Goal: Task Accomplishment & Management: Use online tool/utility

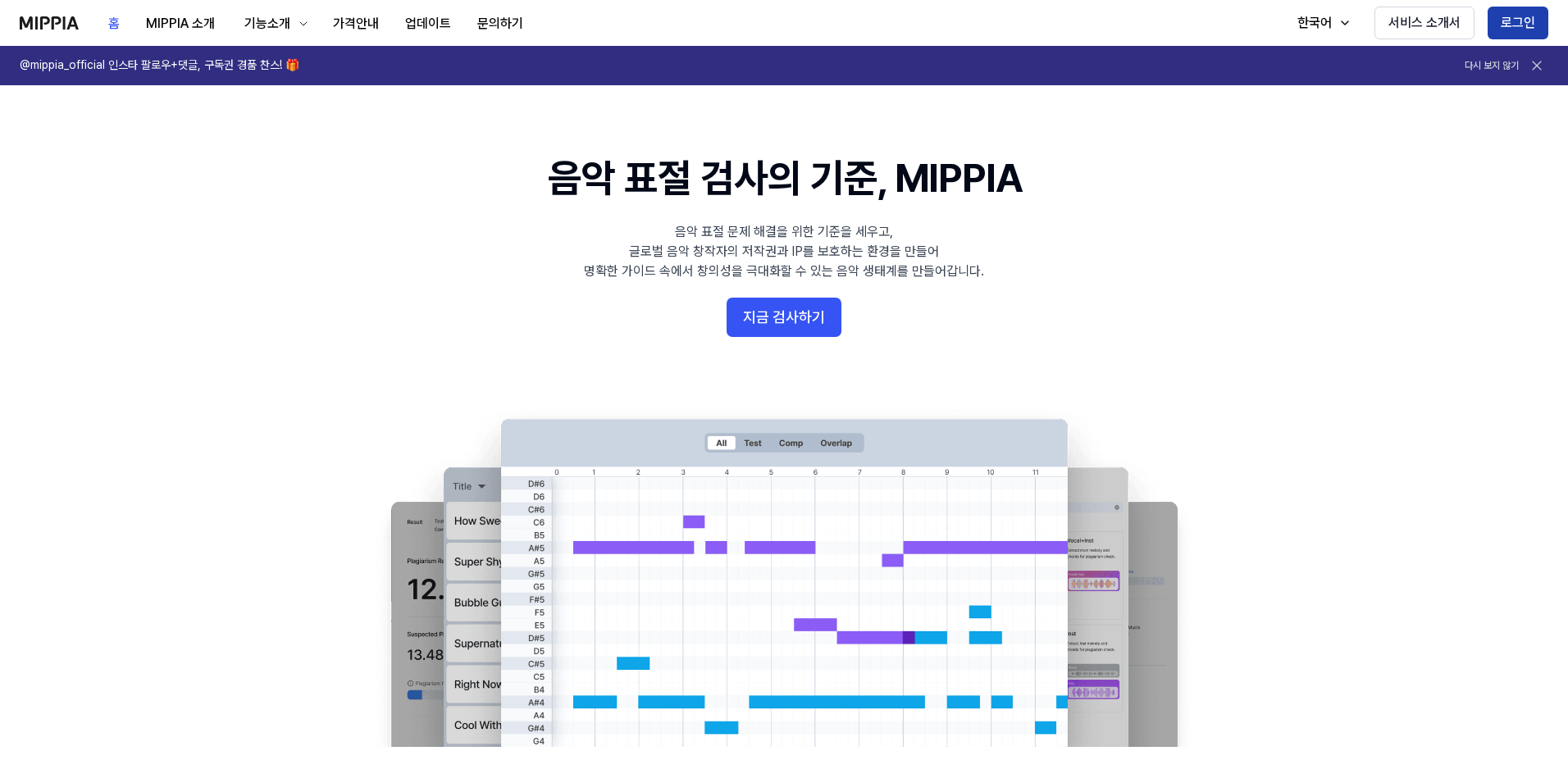
click at [1504, 23] on button "로그인" at bounding box center [1518, 22] width 61 height 33
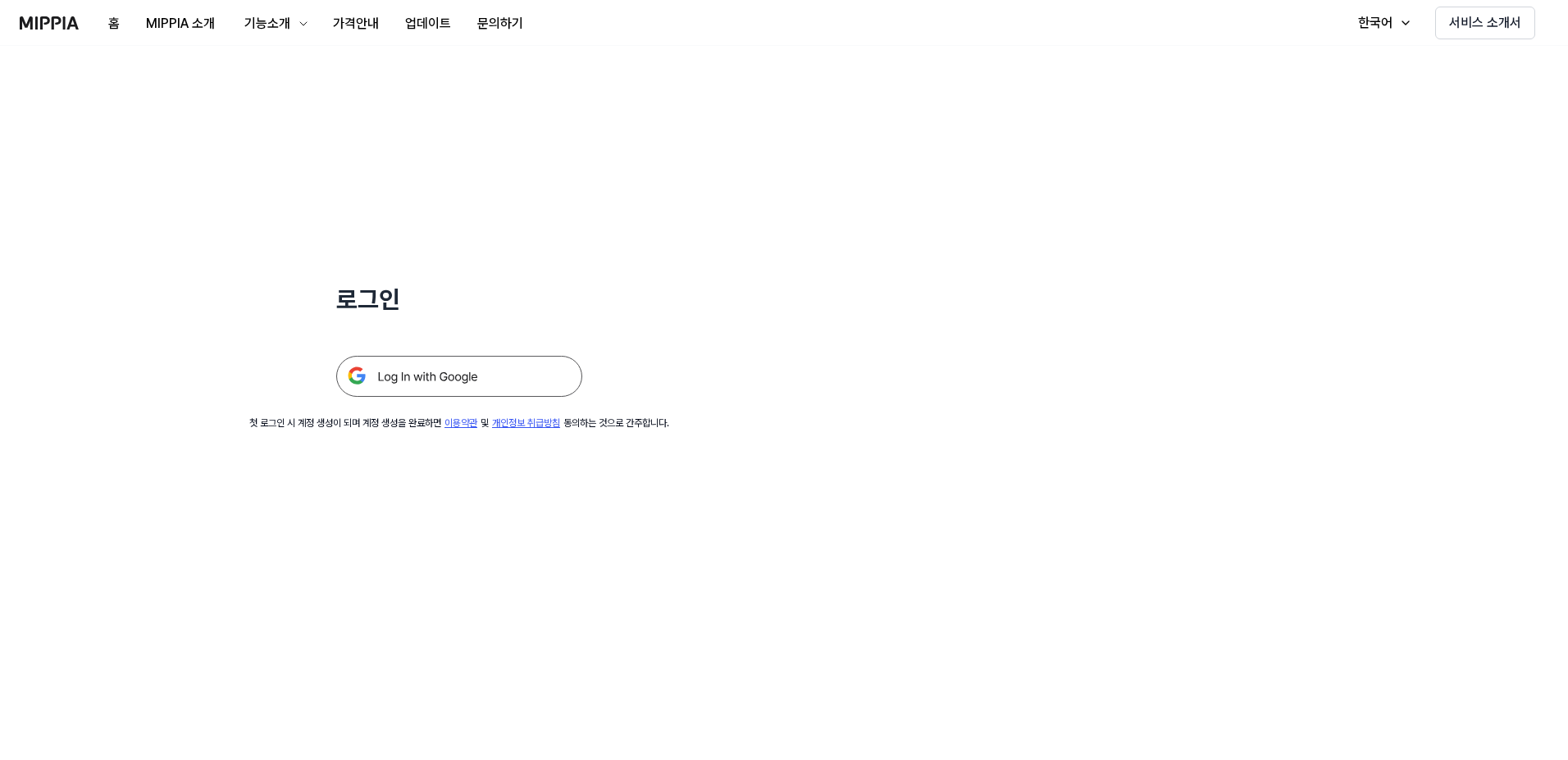
click at [520, 369] on img at bounding box center [459, 376] width 246 height 41
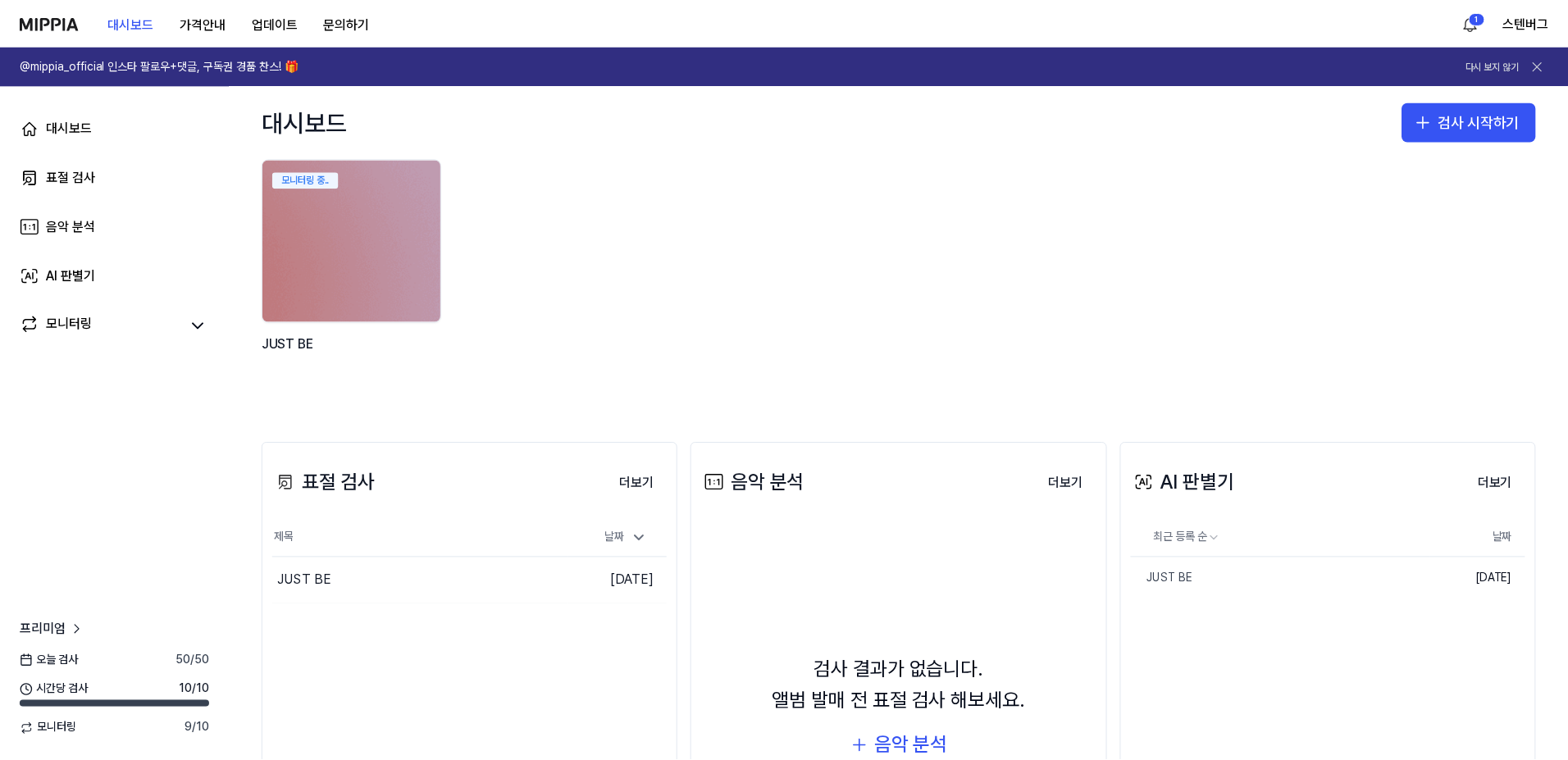
scroll to position [82, 0]
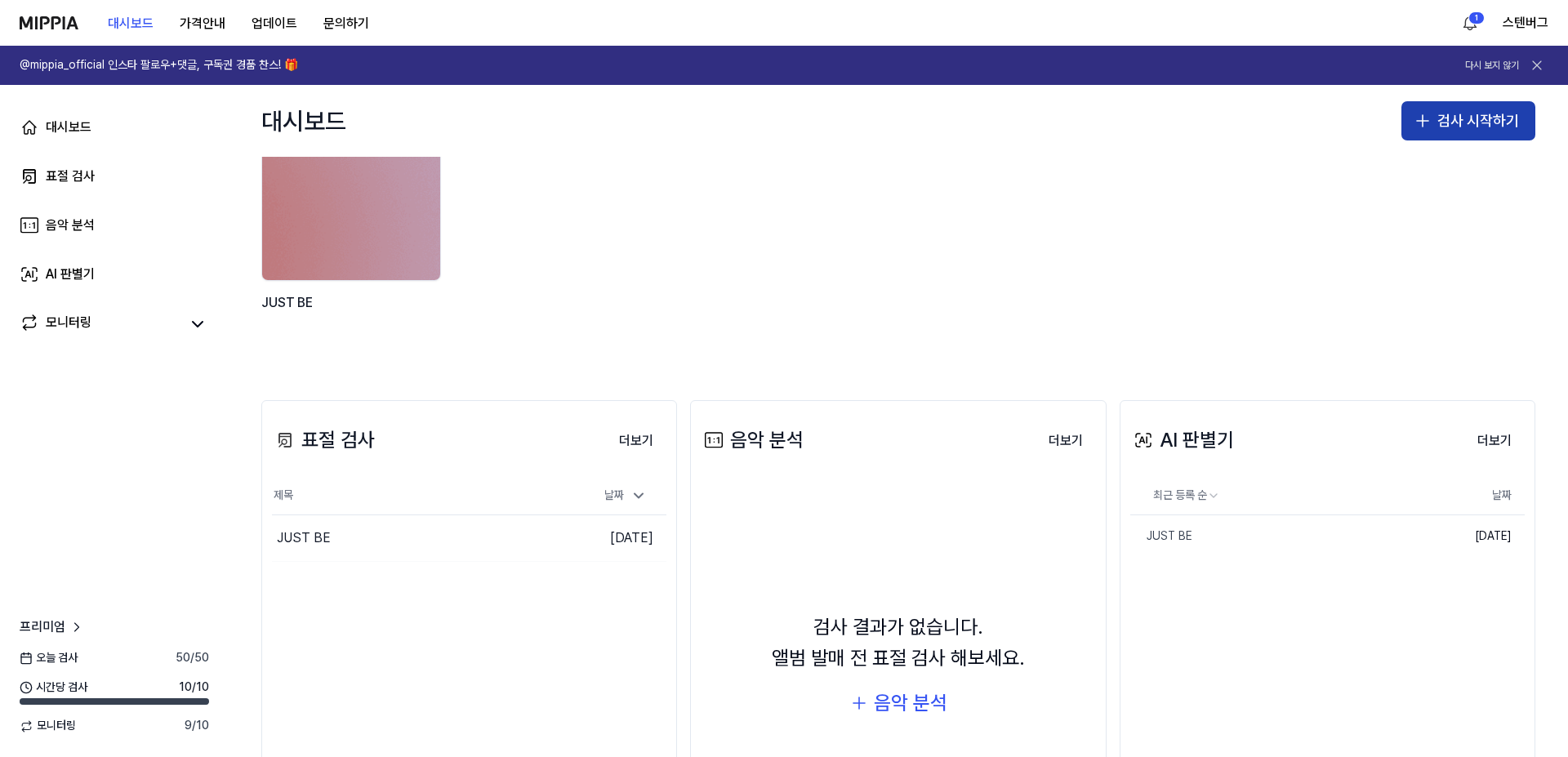
click at [1442, 121] on button "검사 시작하기" at bounding box center [1468, 121] width 134 height 39
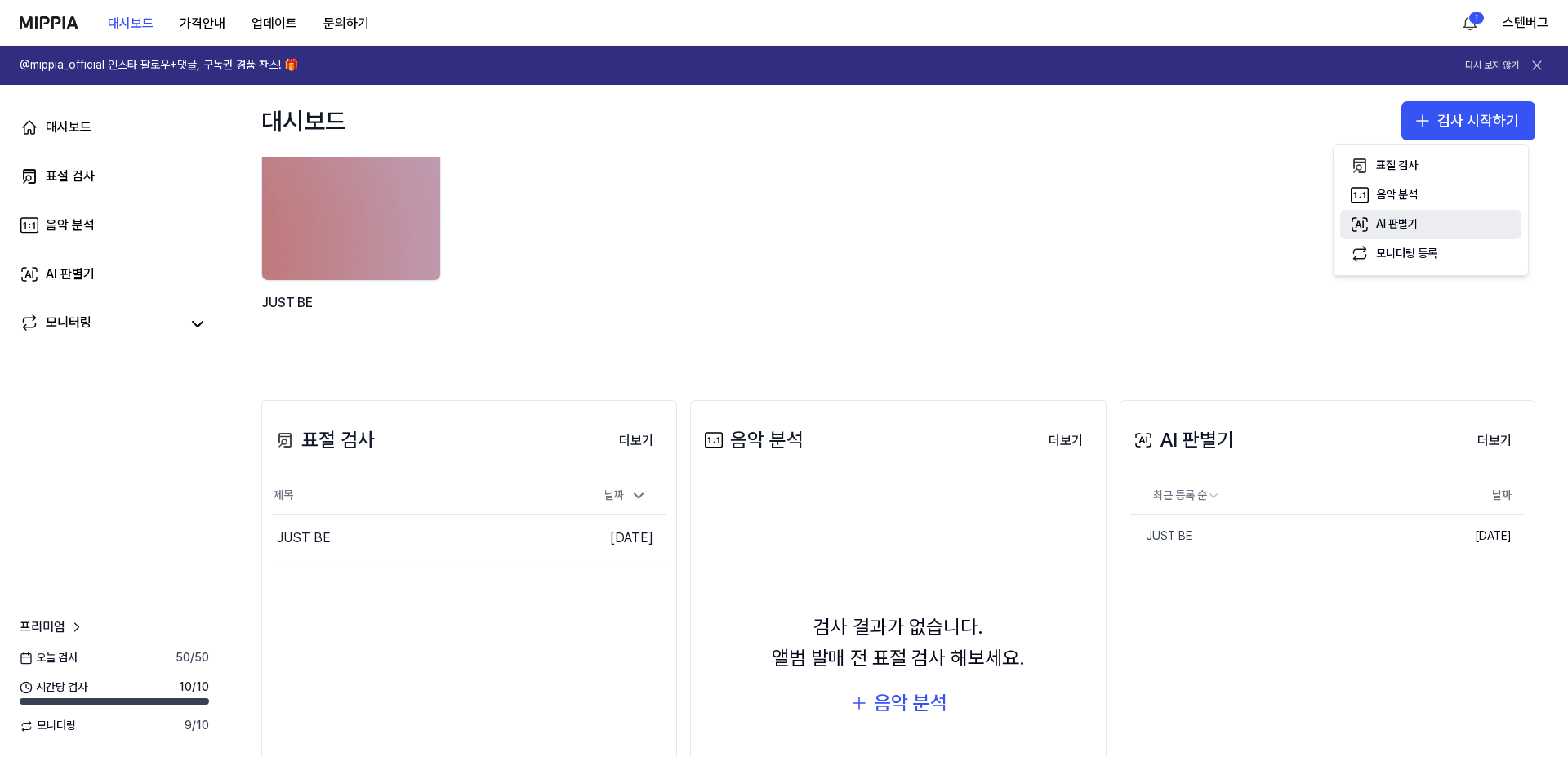
click at [1403, 232] on div "AI 판별기" at bounding box center [1397, 225] width 42 height 17
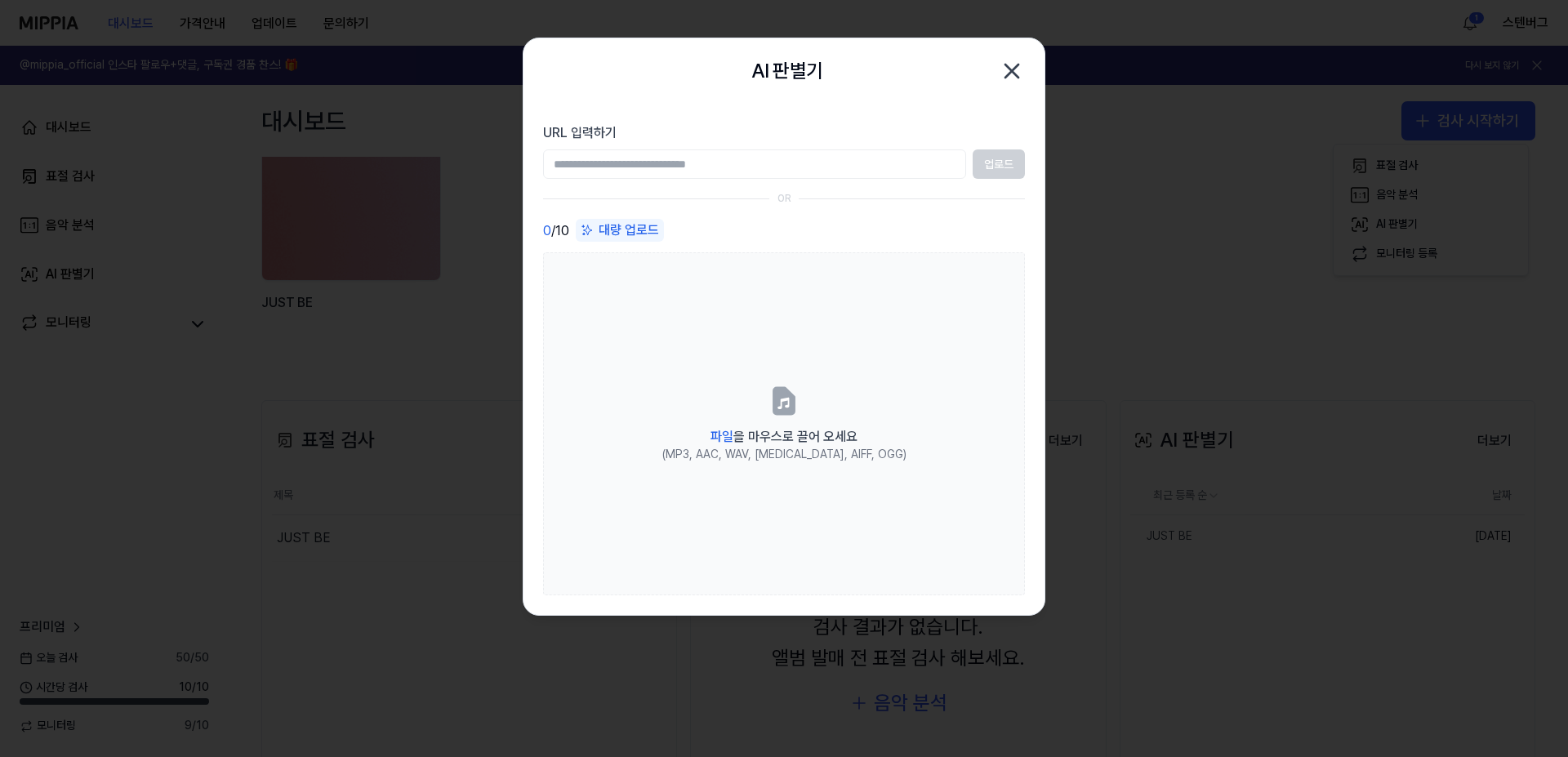
click at [992, 158] on div "업로드" at bounding box center [784, 165] width 482 height 30
click at [641, 226] on div "대량 업로드" at bounding box center [619, 230] width 88 height 23
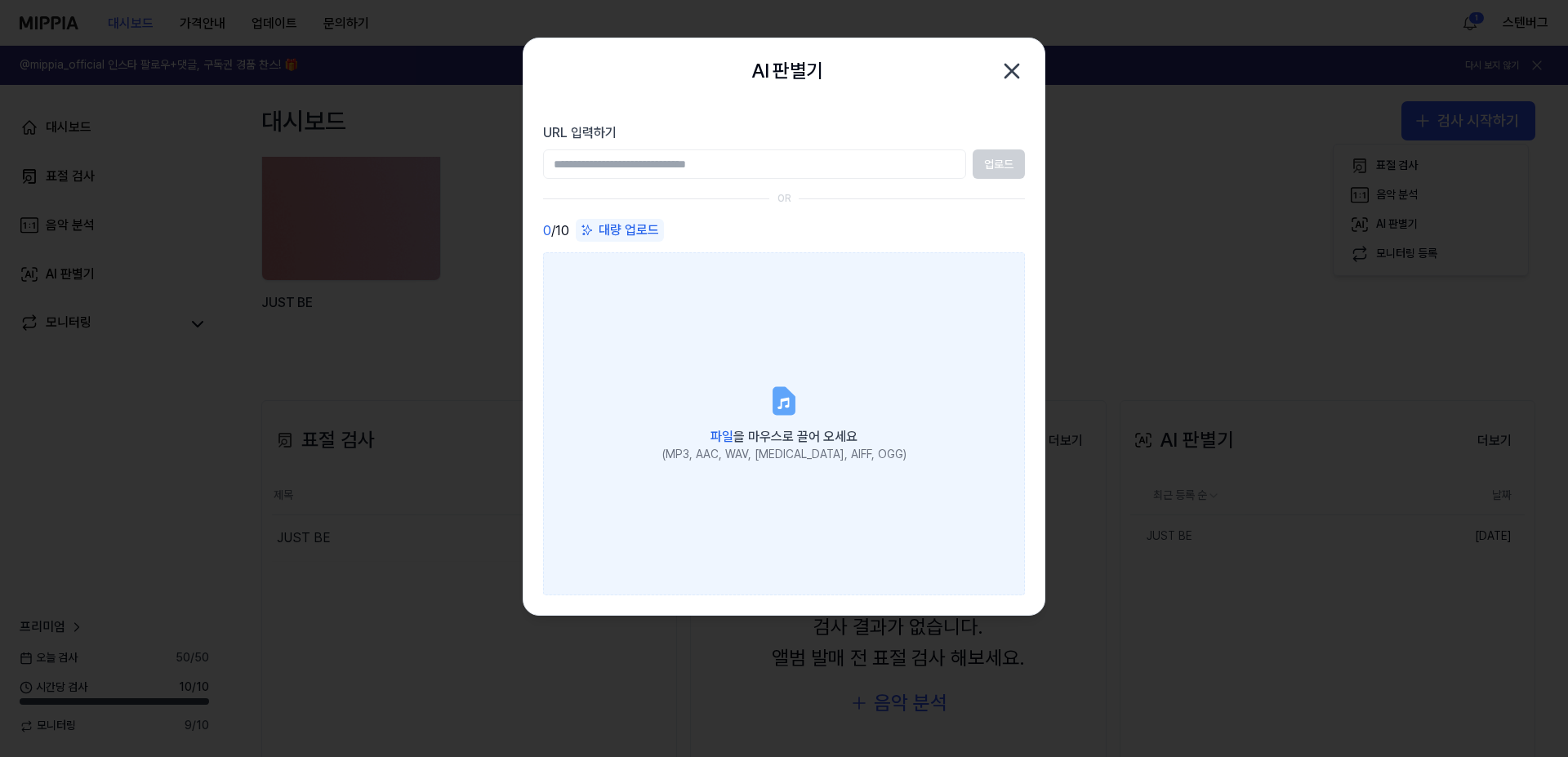
click at [778, 407] on icon at bounding box center [783, 404] width 11 height 11
click at [0, 0] on input "파일 을 마우스로 끌어 오세요 (MP3, AAC, WAV, [MEDICAL_DATA], AIFF, OGG)" at bounding box center [0, 0] width 0 height 0
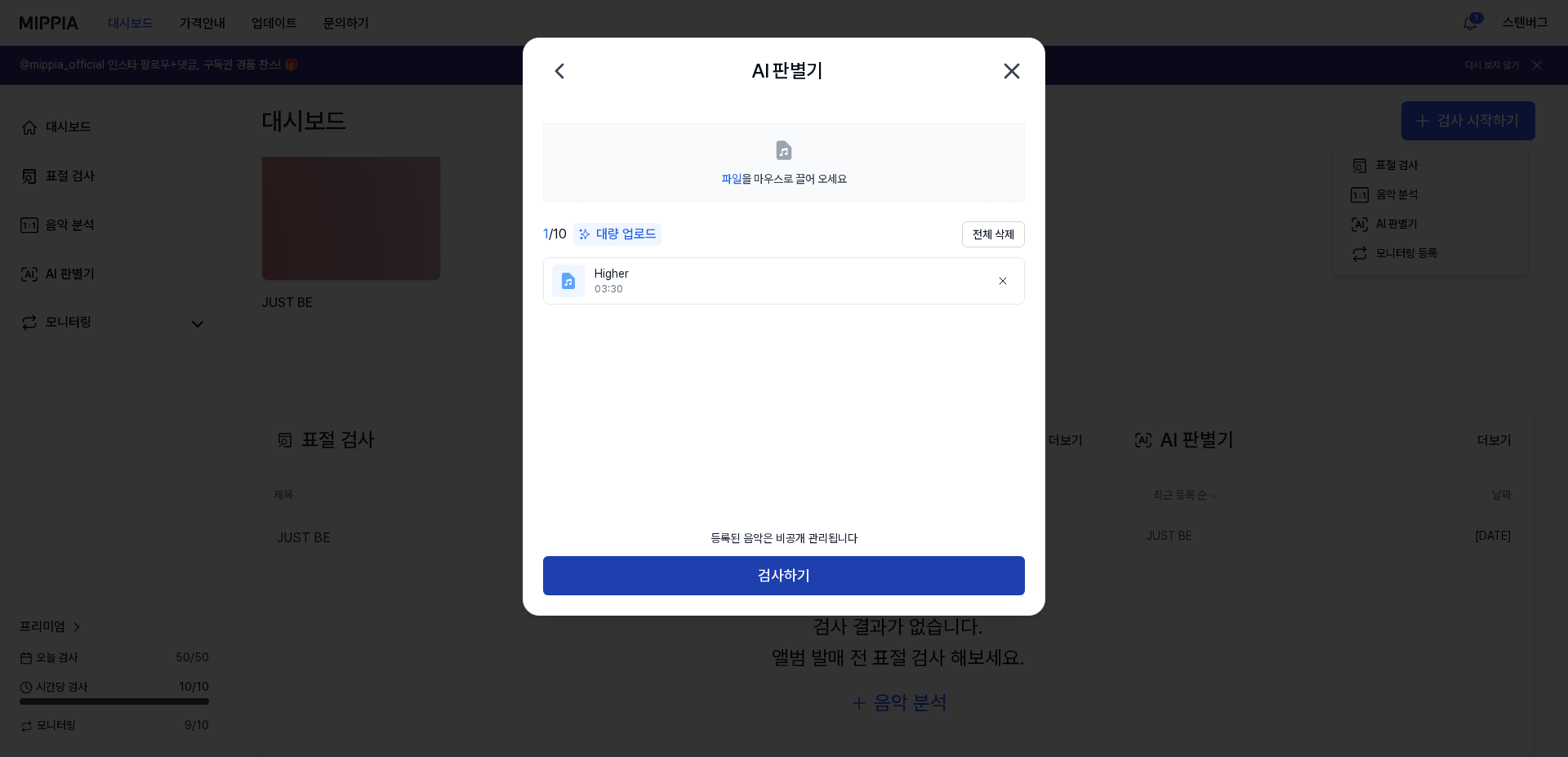
click at [801, 566] on button "검사하기" at bounding box center [784, 576] width 482 height 39
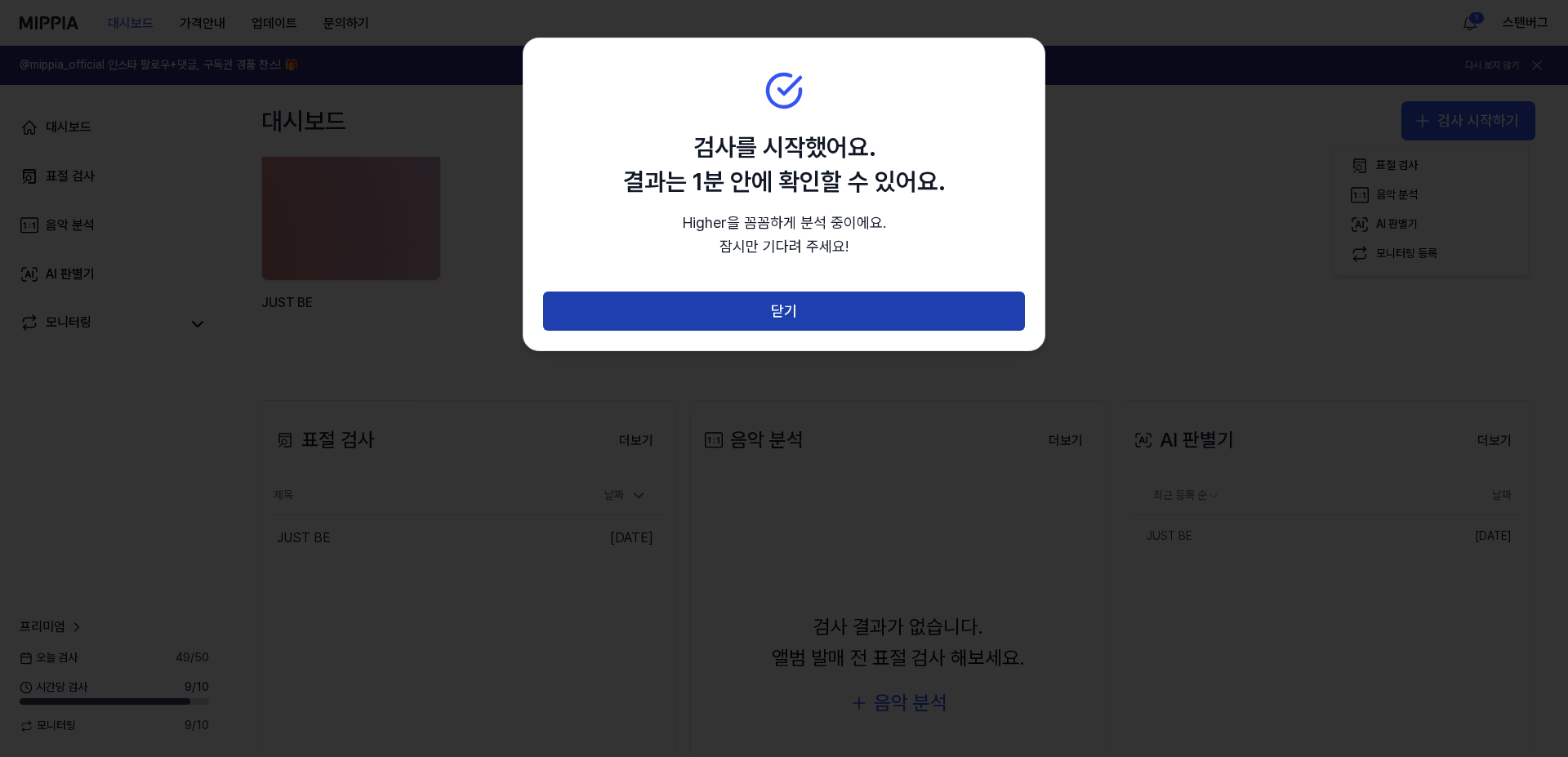
click at [788, 314] on button "닫기" at bounding box center [784, 312] width 482 height 39
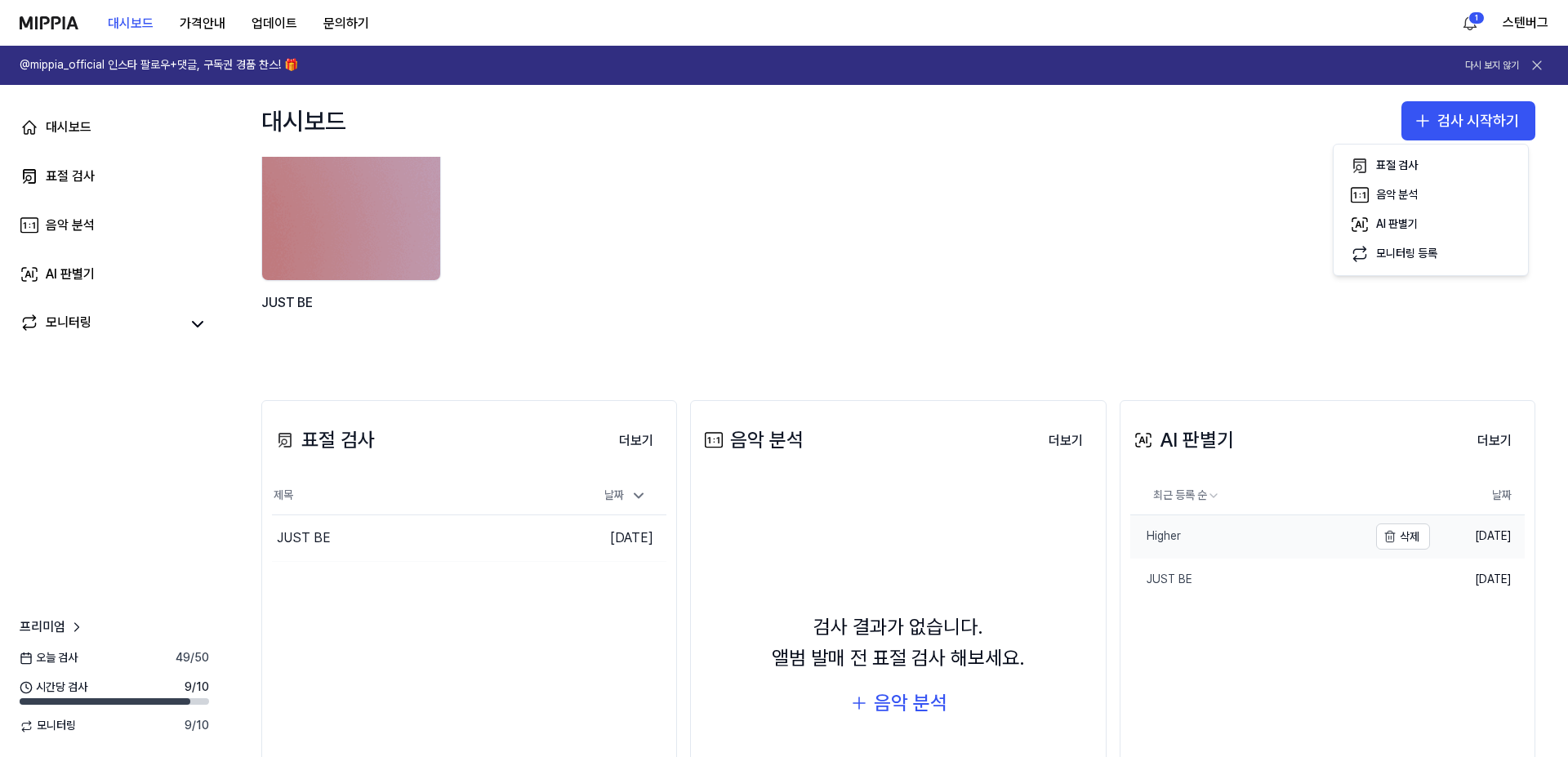
click at [1155, 536] on div "Higher" at bounding box center [1155, 537] width 50 height 17
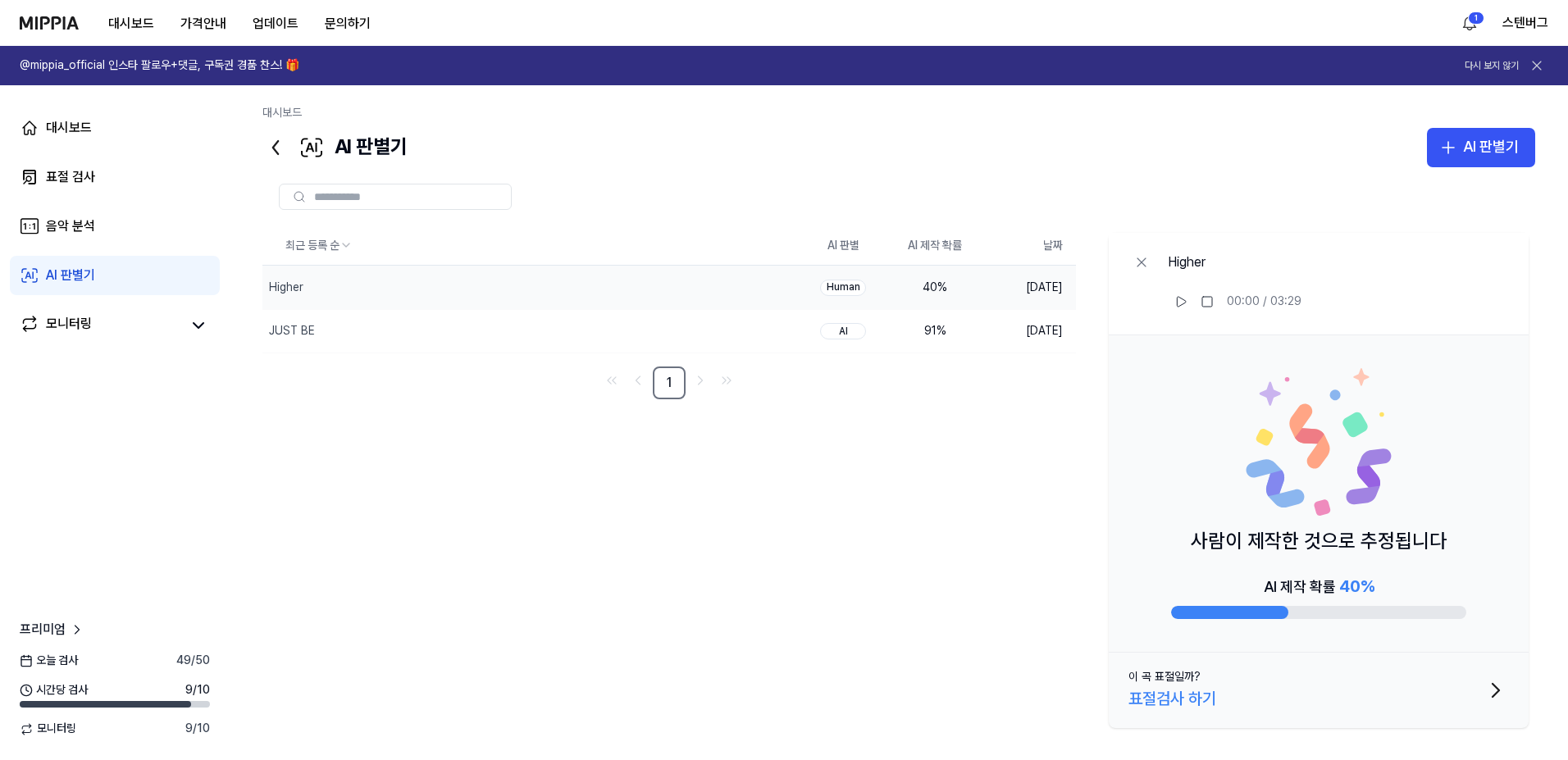
click at [1175, 700] on div "표절검사 하기" at bounding box center [1172, 698] width 88 height 26
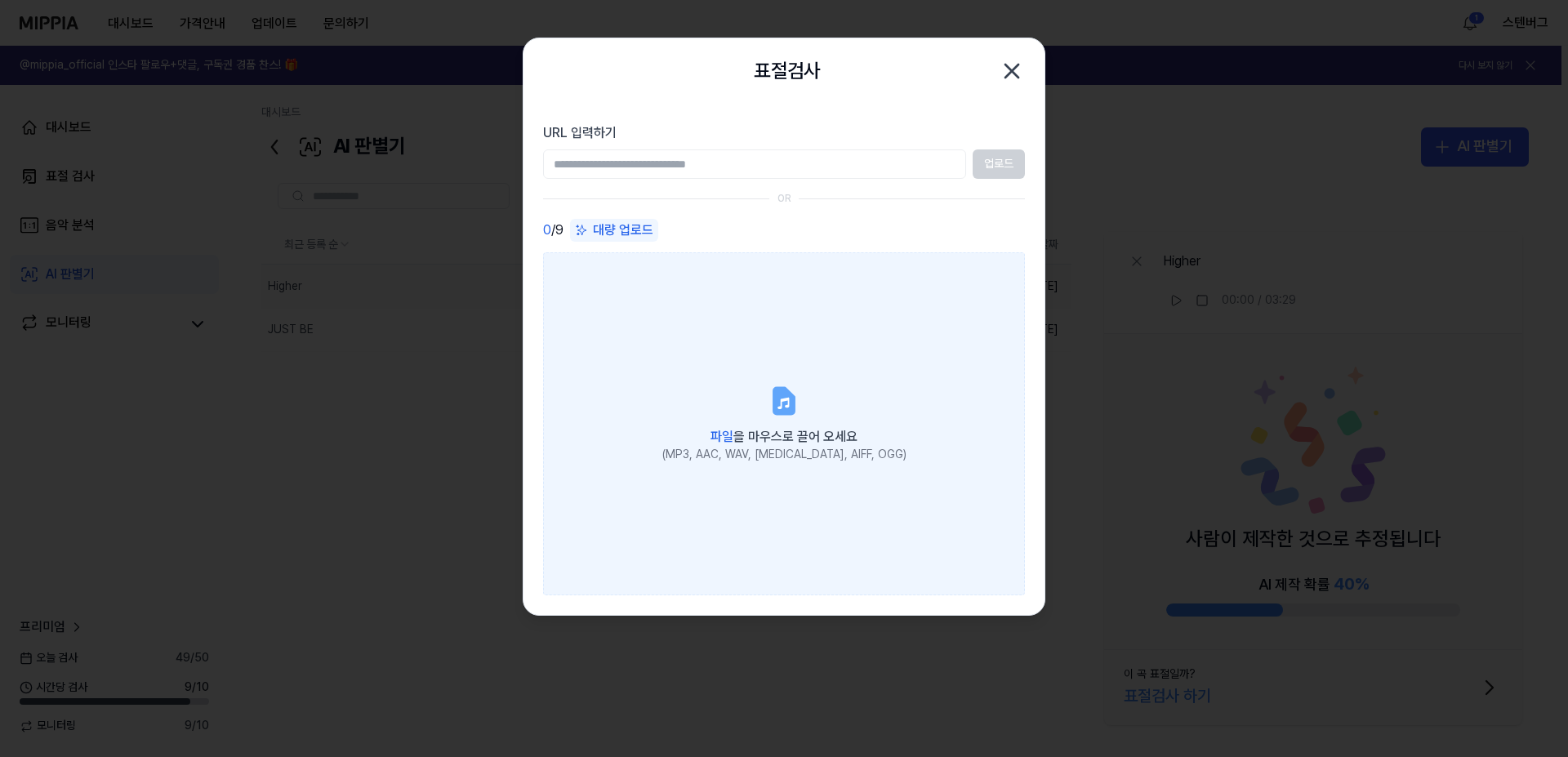
click at [770, 394] on icon at bounding box center [783, 401] width 33 height 33
click at [0, 0] on input "파일 을 마우스로 끌어 오세요 (MP3, AAC, WAV, [MEDICAL_DATA], AIFF, OGG)" at bounding box center [0, 0] width 0 height 0
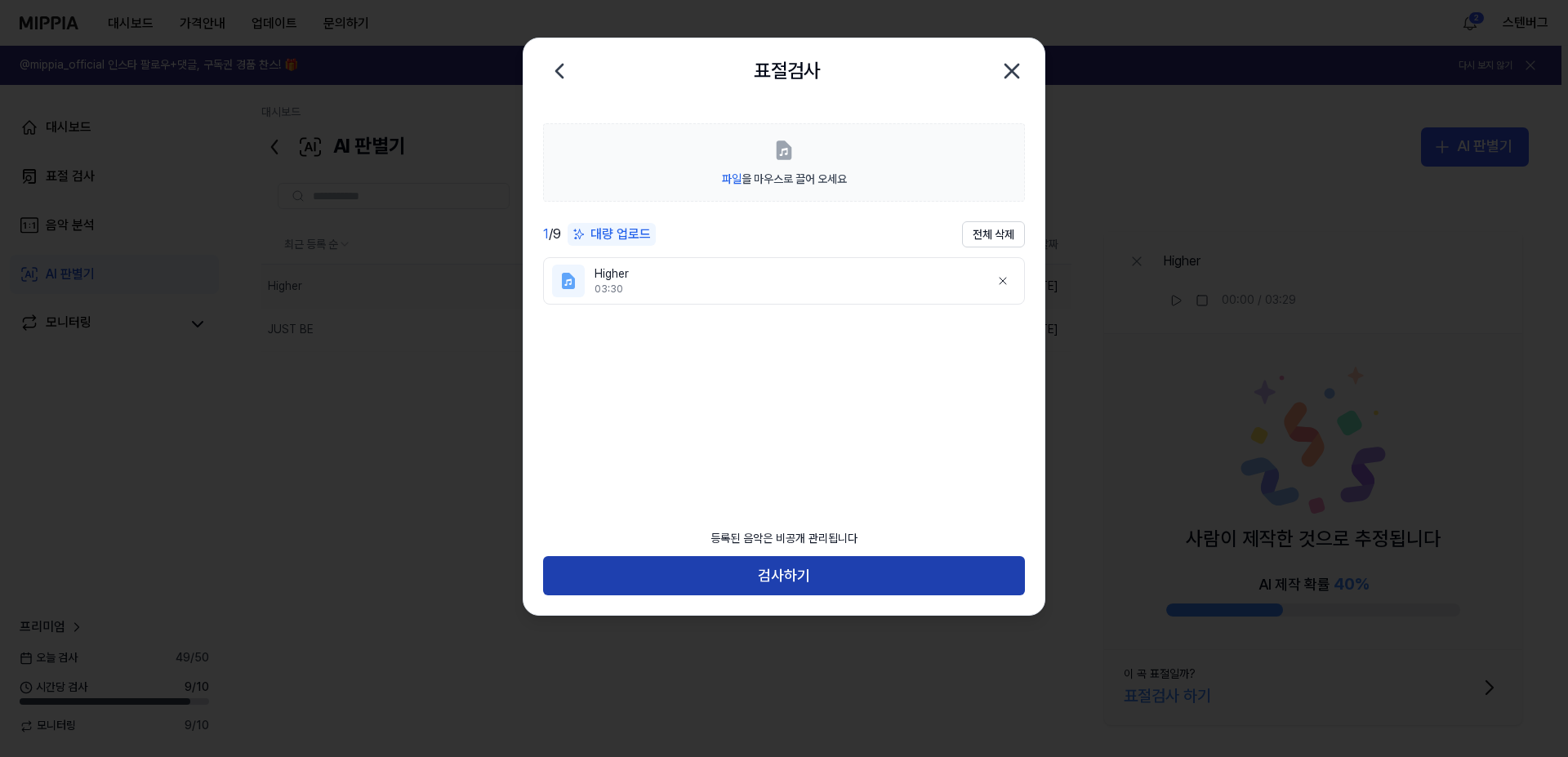
click at [778, 579] on button "검사하기" at bounding box center [784, 576] width 482 height 39
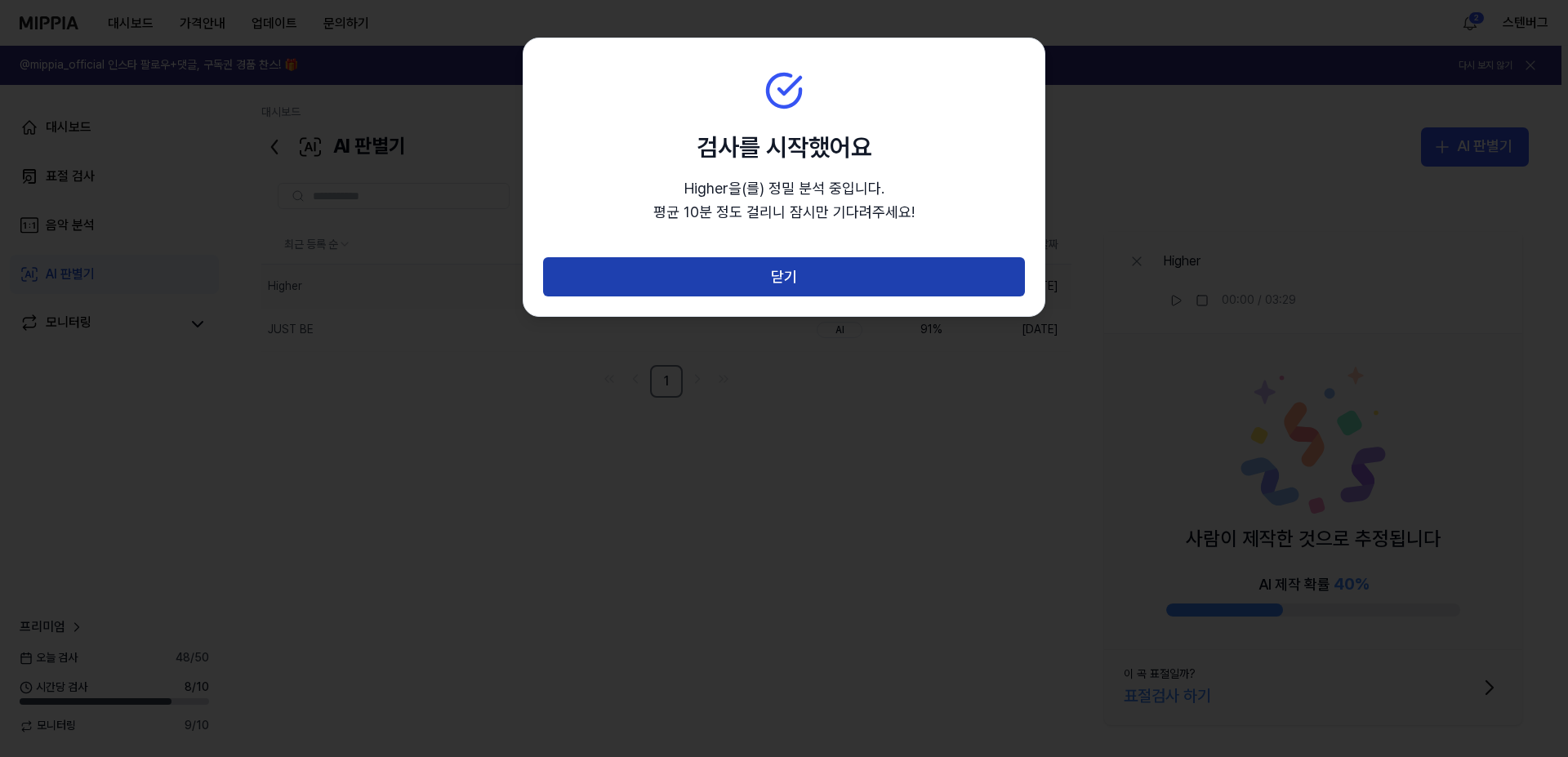
click at [791, 272] on button "닫기" at bounding box center [784, 277] width 482 height 39
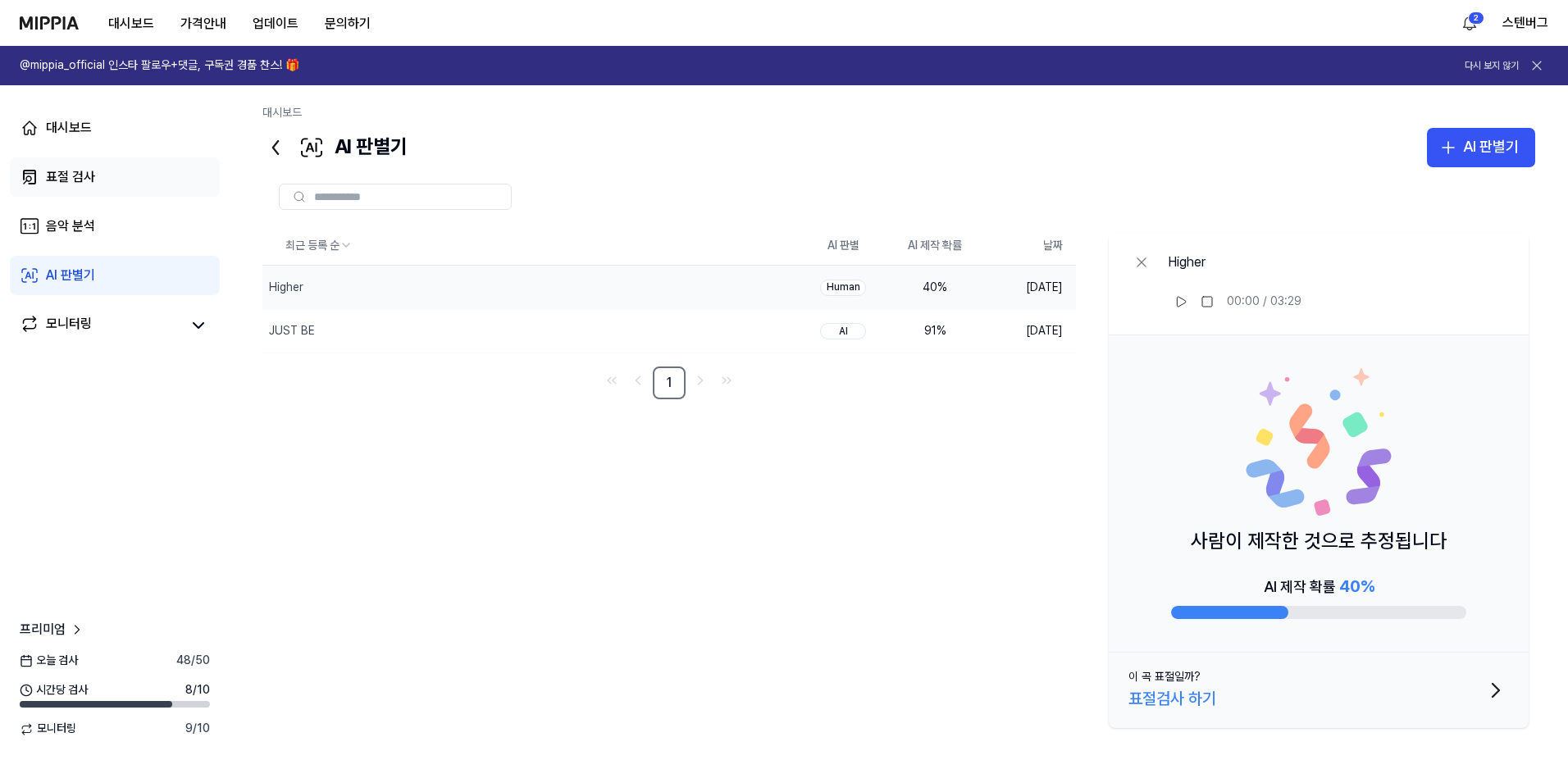
click at [86, 176] on div "표절 검사" at bounding box center [70, 176] width 49 height 20
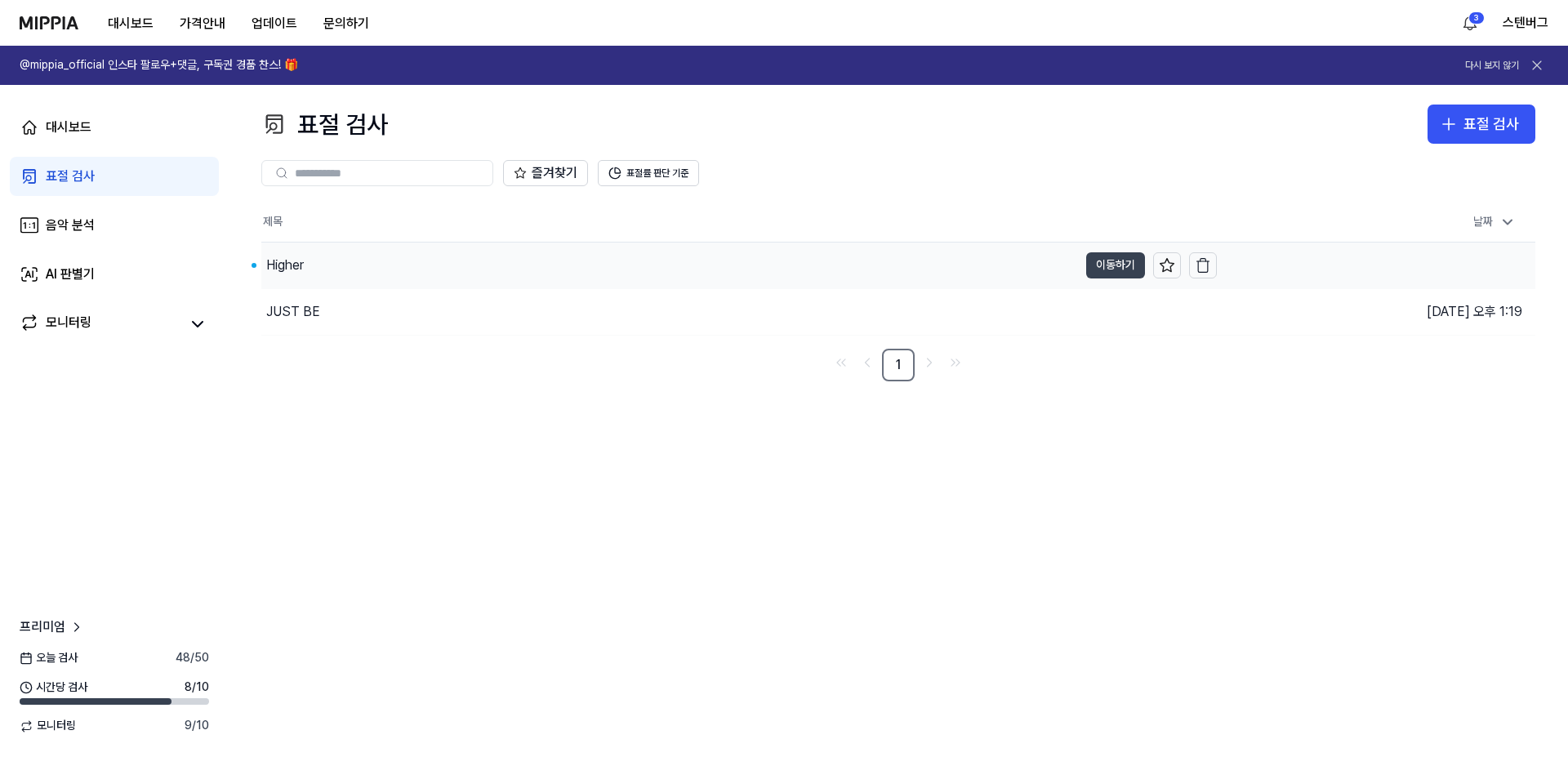
click at [1123, 268] on button "이동하기" at bounding box center [1115, 265] width 59 height 26
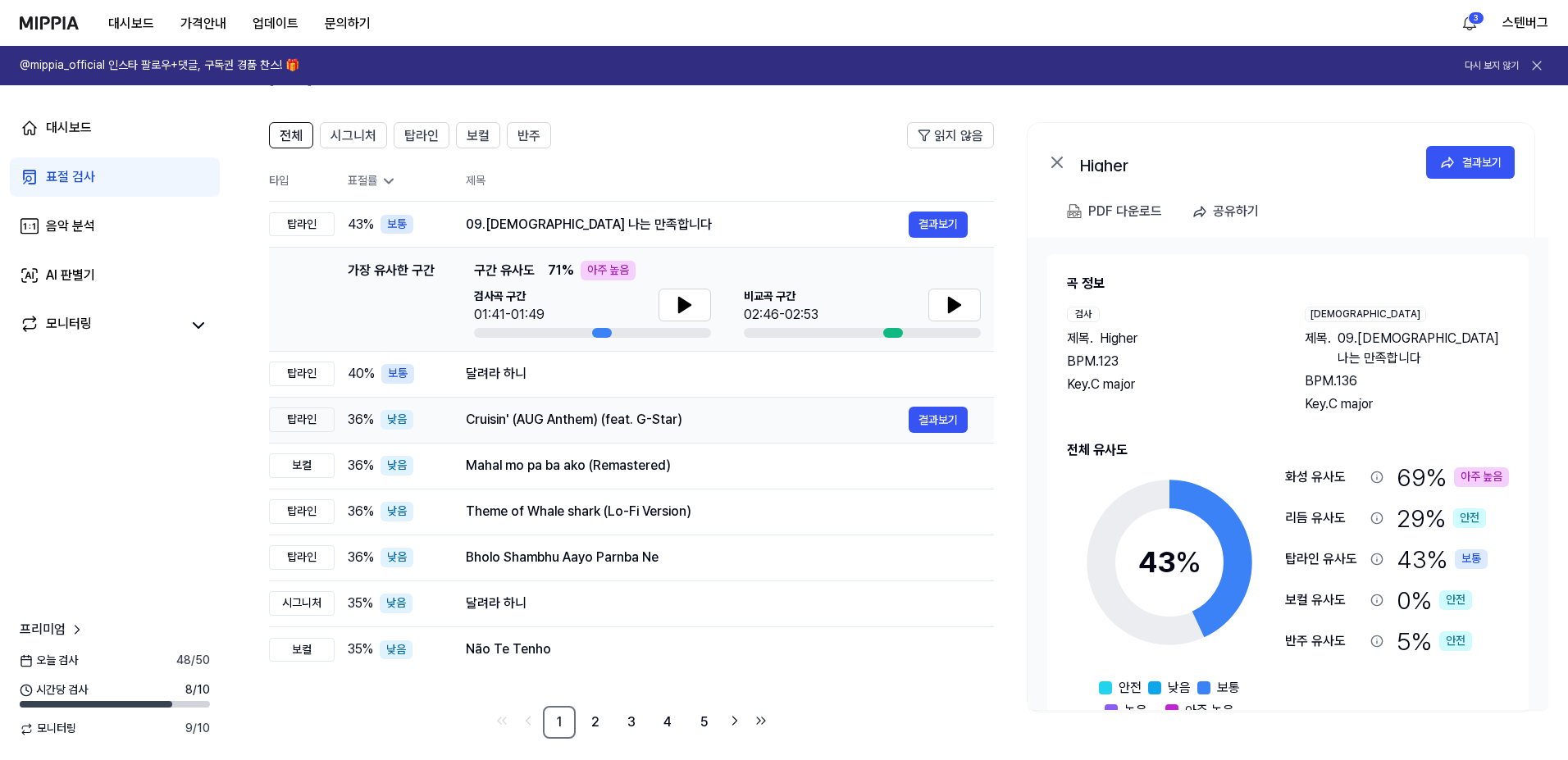
scroll to position [106, 0]
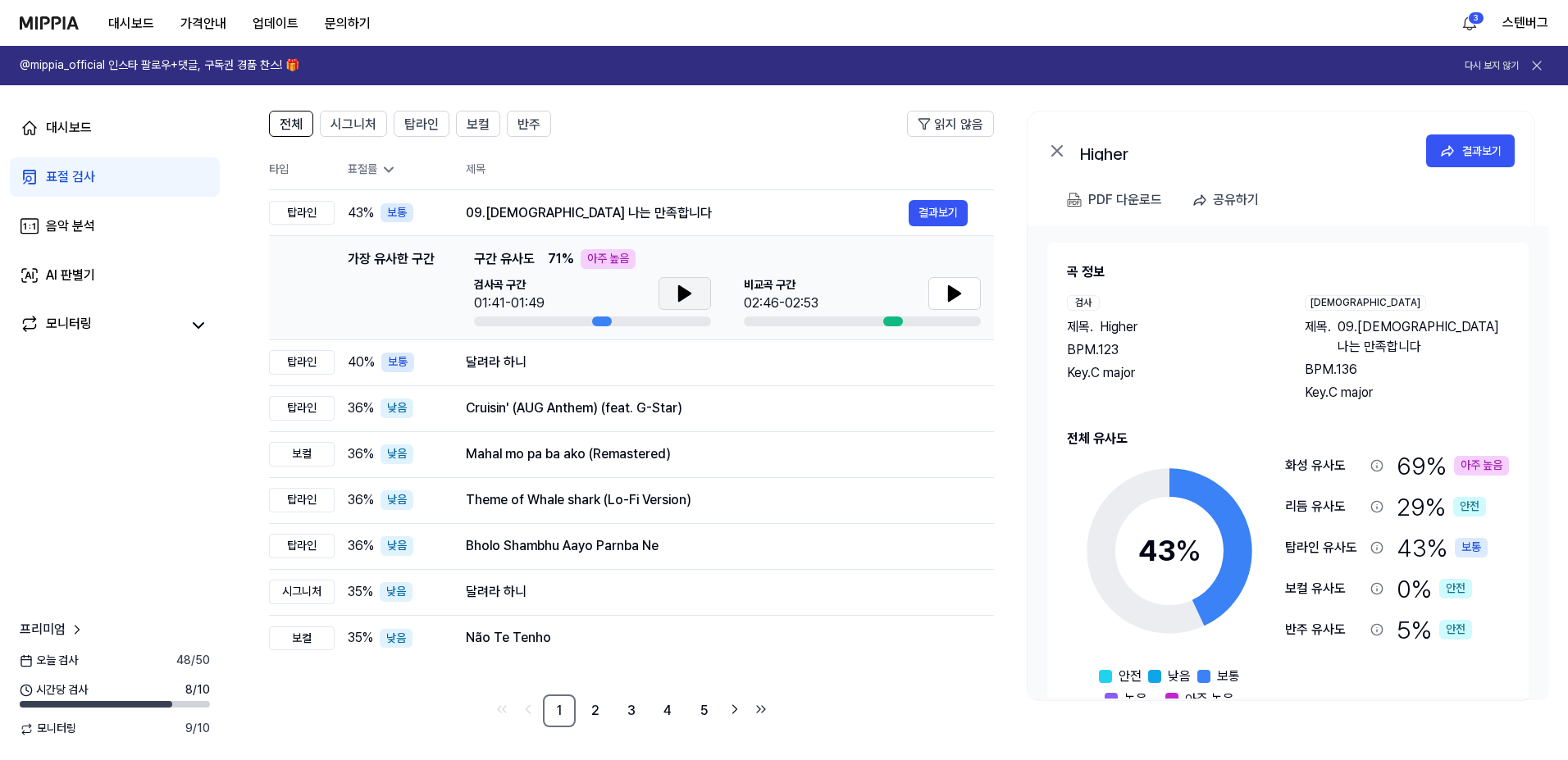
click at [697, 293] on button at bounding box center [685, 293] width 52 height 33
click at [954, 296] on icon at bounding box center [954, 293] width 11 height 15
click at [920, 359] on button "결과보기" at bounding box center [938, 362] width 59 height 26
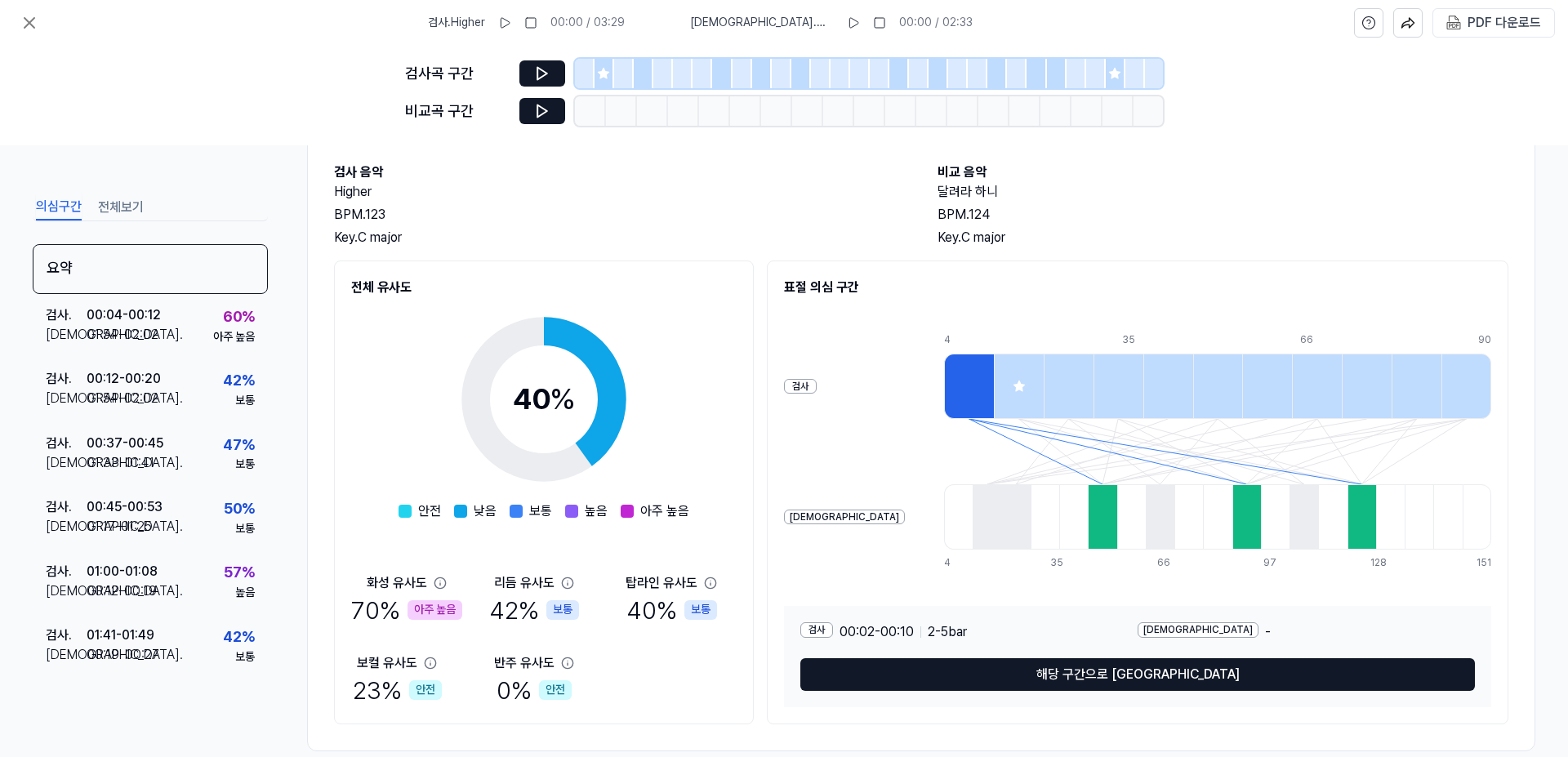
scroll to position [109, 0]
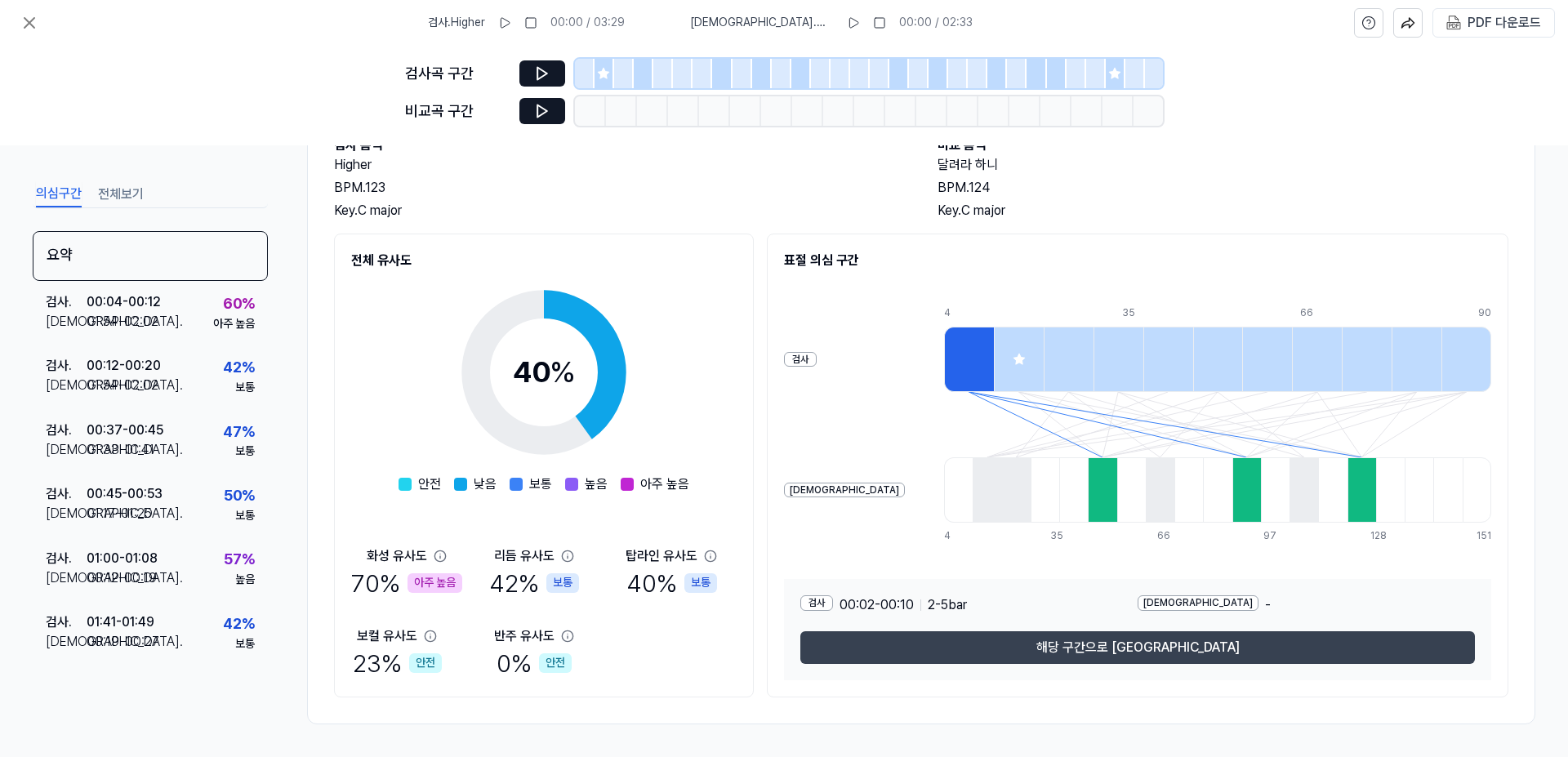
click at [1114, 654] on button "해당 구간으로 [GEOGRAPHIC_DATA]" at bounding box center [1137, 647] width 674 height 33
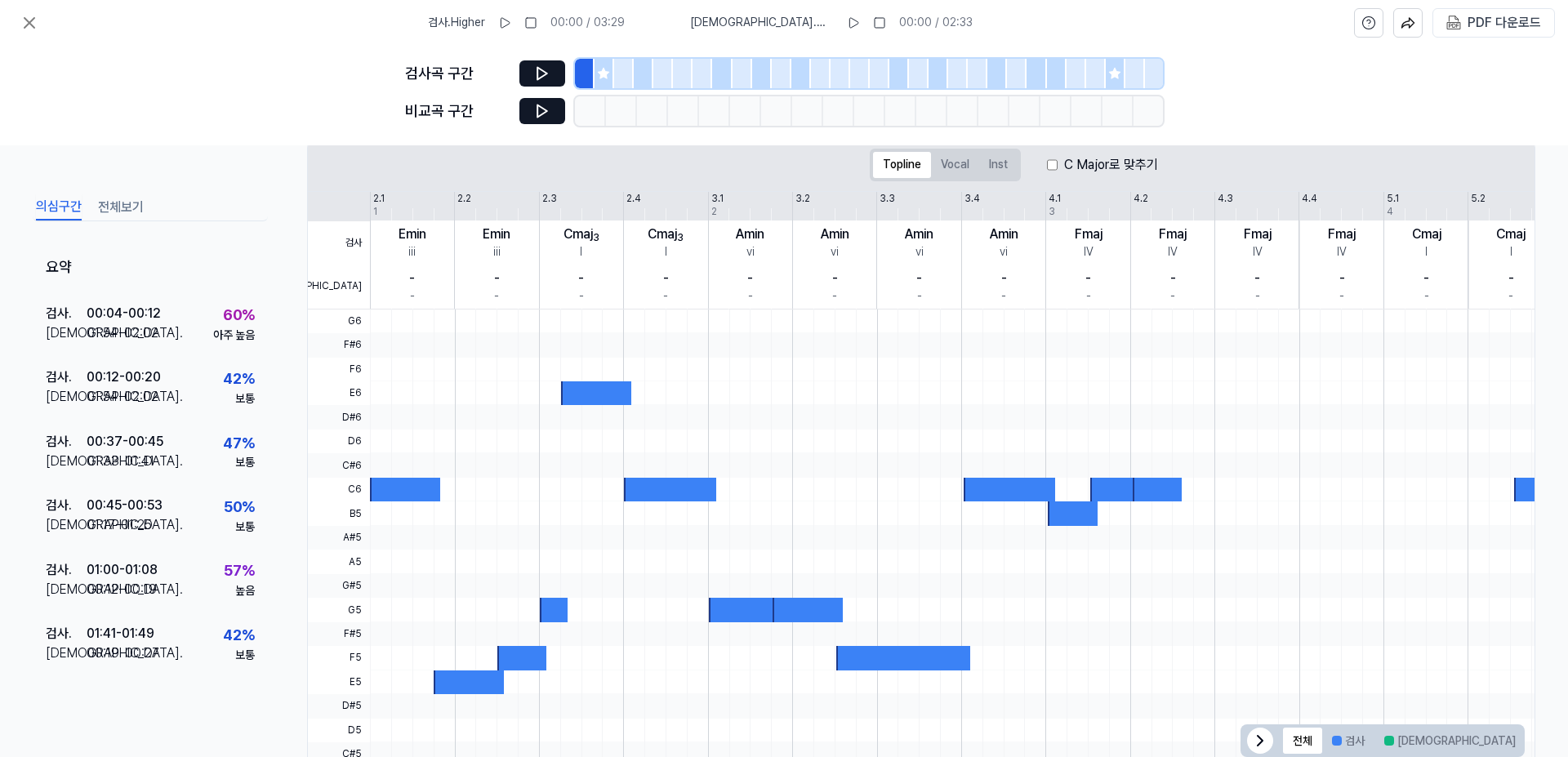
scroll to position [265, 0]
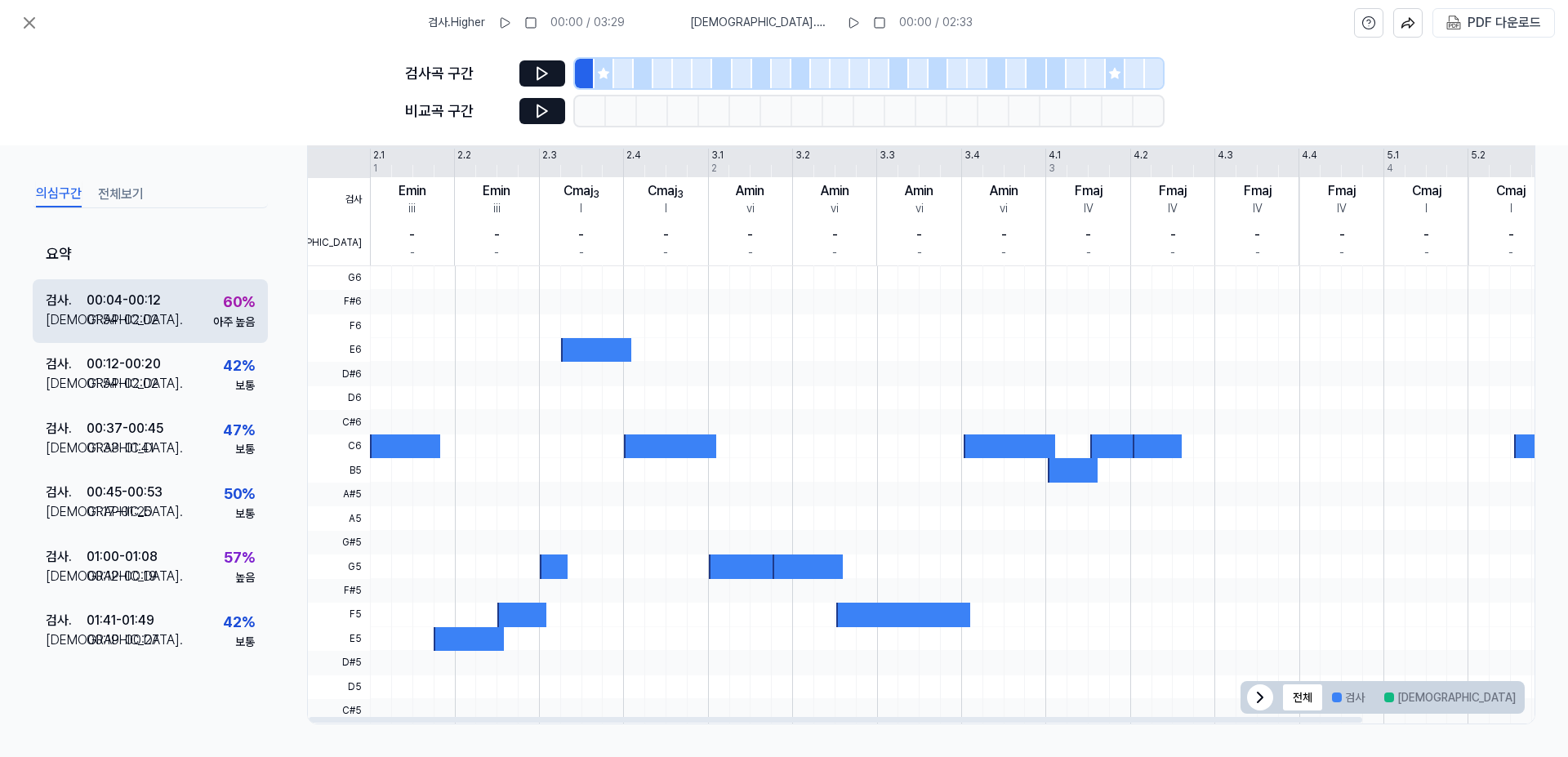
click at [154, 305] on div "00:04 - 00:12" at bounding box center [124, 300] width 74 height 20
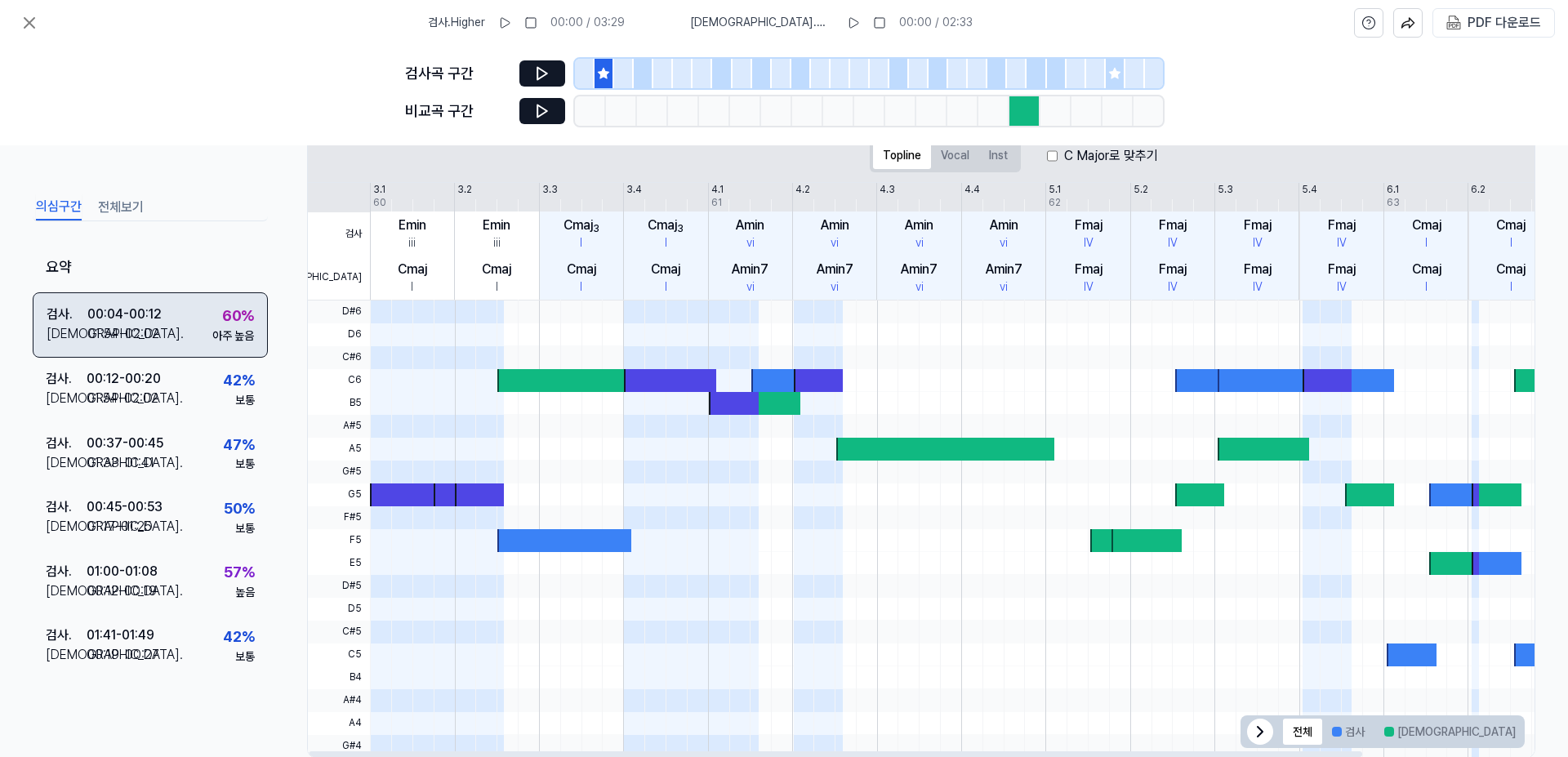
scroll to position [299, 0]
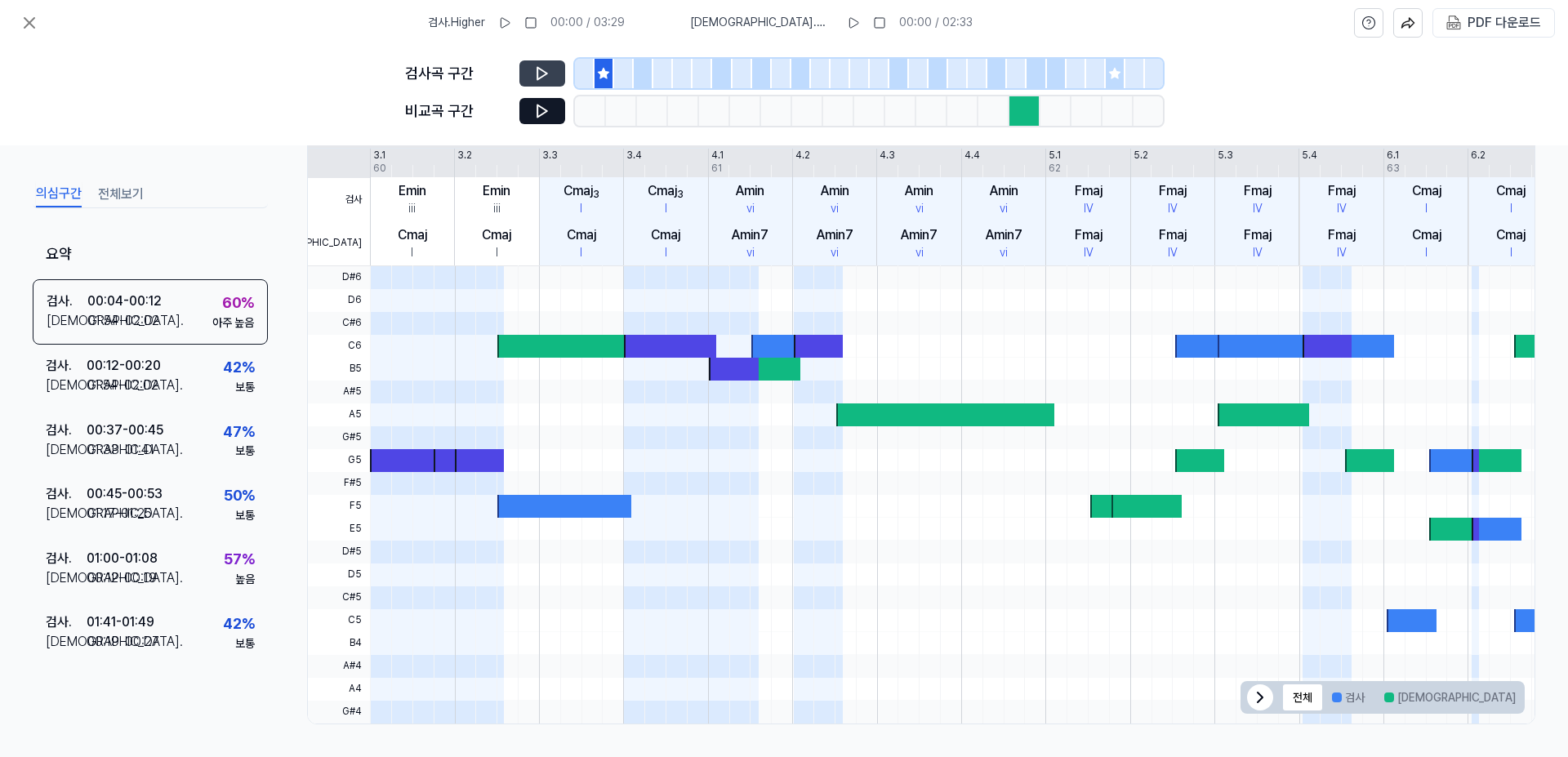
click at [544, 73] on icon at bounding box center [542, 73] width 17 height 17
click at [543, 73] on icon at bounding box center [542, 73] width 17 height 17
click at [550, 108] on icon at bounding box center [542, 112] width 17 height 17
click at [543, 73] on icon at bounding box center [542, 73] width 17 height 17
click at [121, 199] on button "전체보기" at bounding box center [120, 194] width 46 height 26
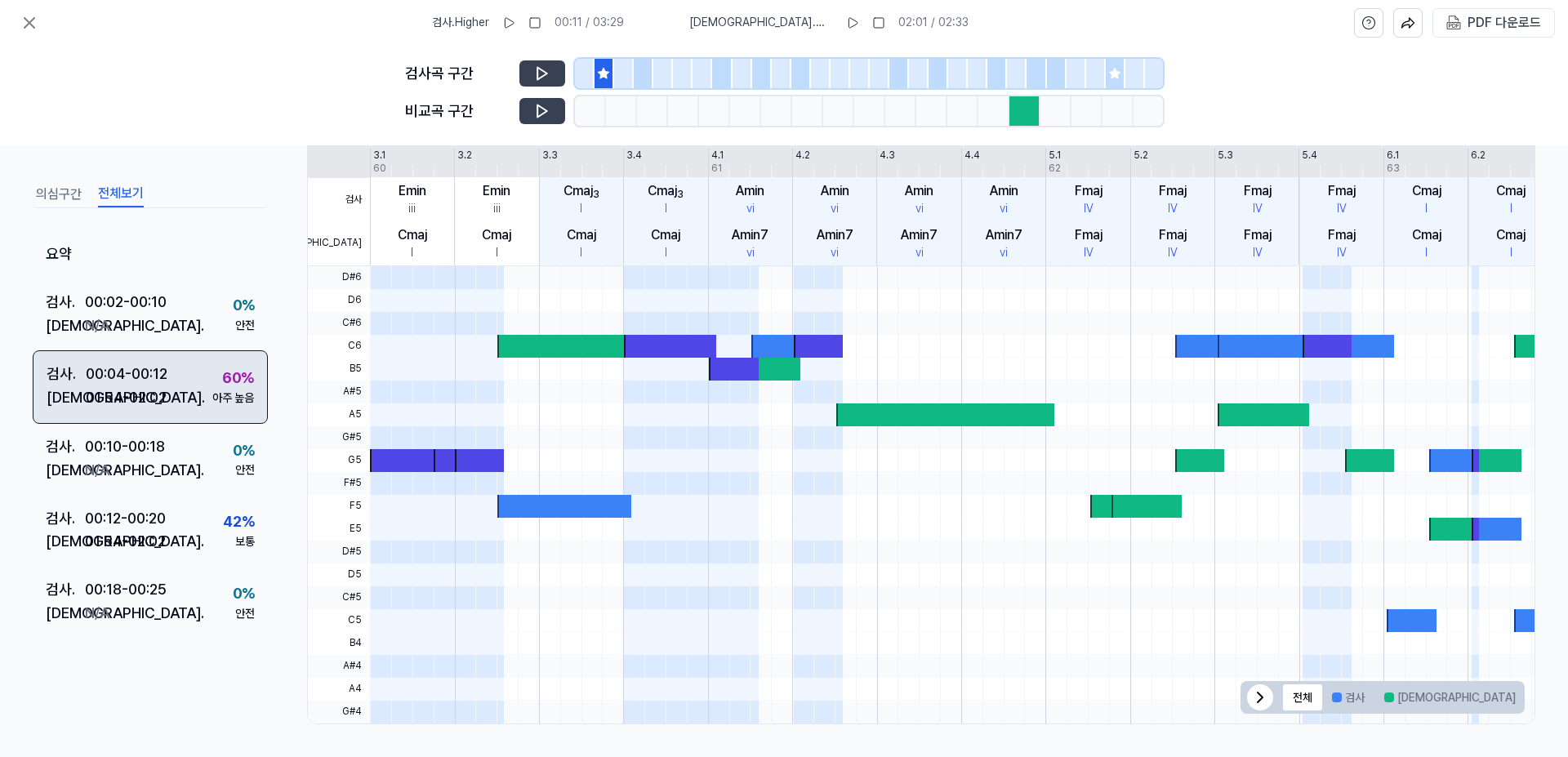
click at [124, 394] on div "01:54 - 02:02" at bounding box center [126, 397] width 81 height 23
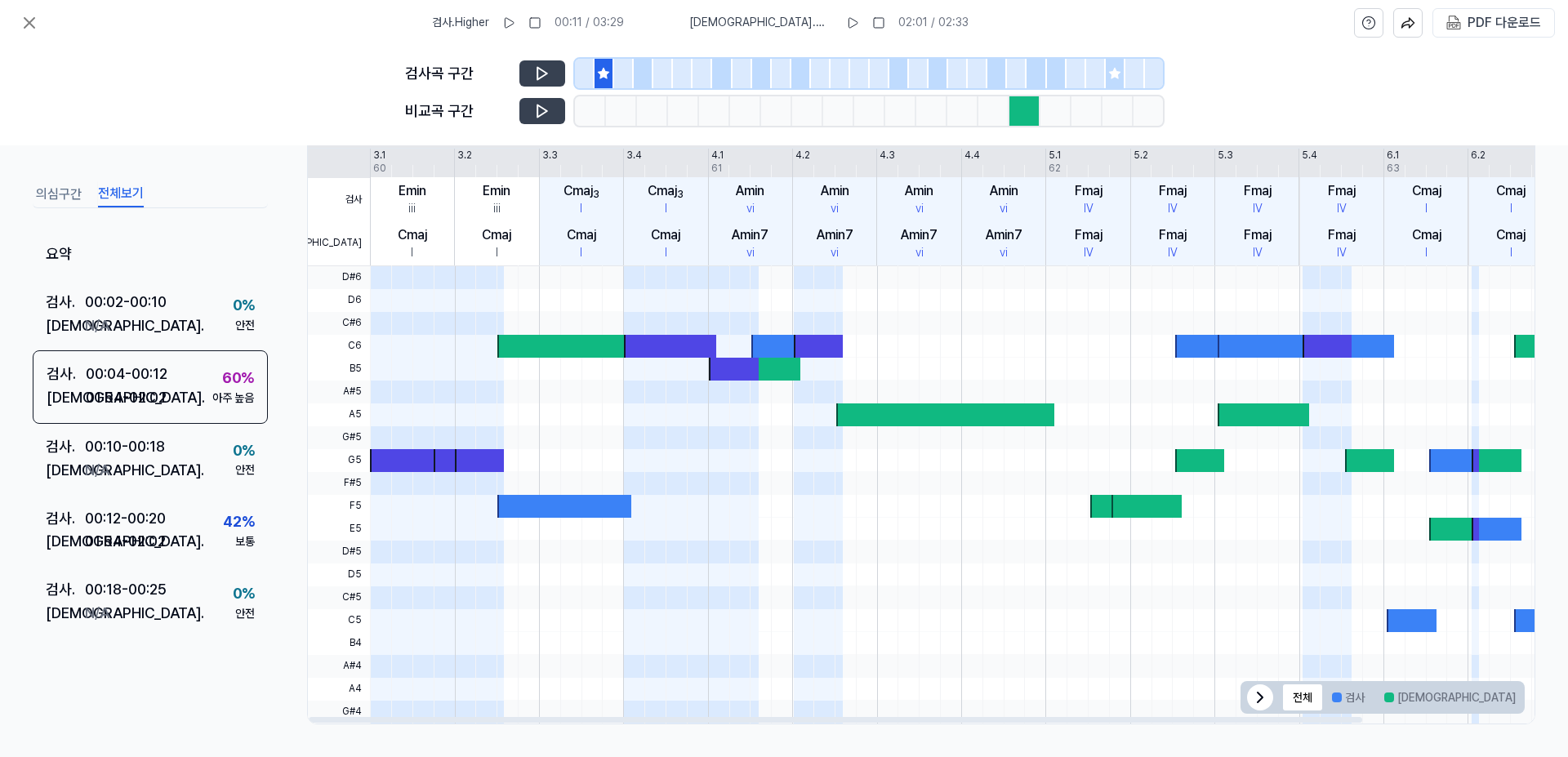
click at [542, 108] on icon at bounding box center [542, 111] width 10 height 12
click at [1335, 348] on div at bounding box center [1327, 346] width 49 height 23
click at [27, 17] on icon at bounding box center [29, 22] width 20 height 20
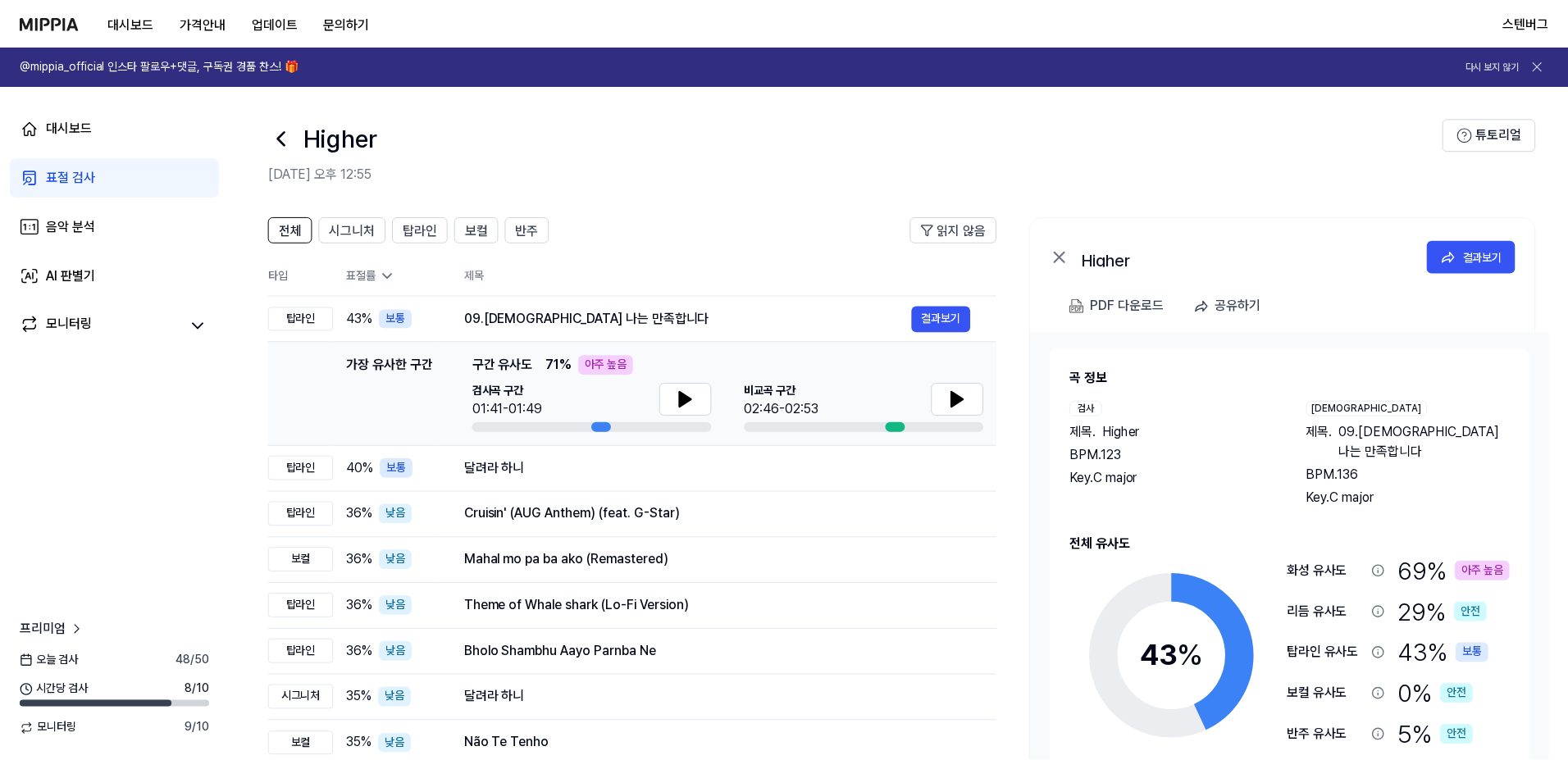
scroll to position [106, 0]
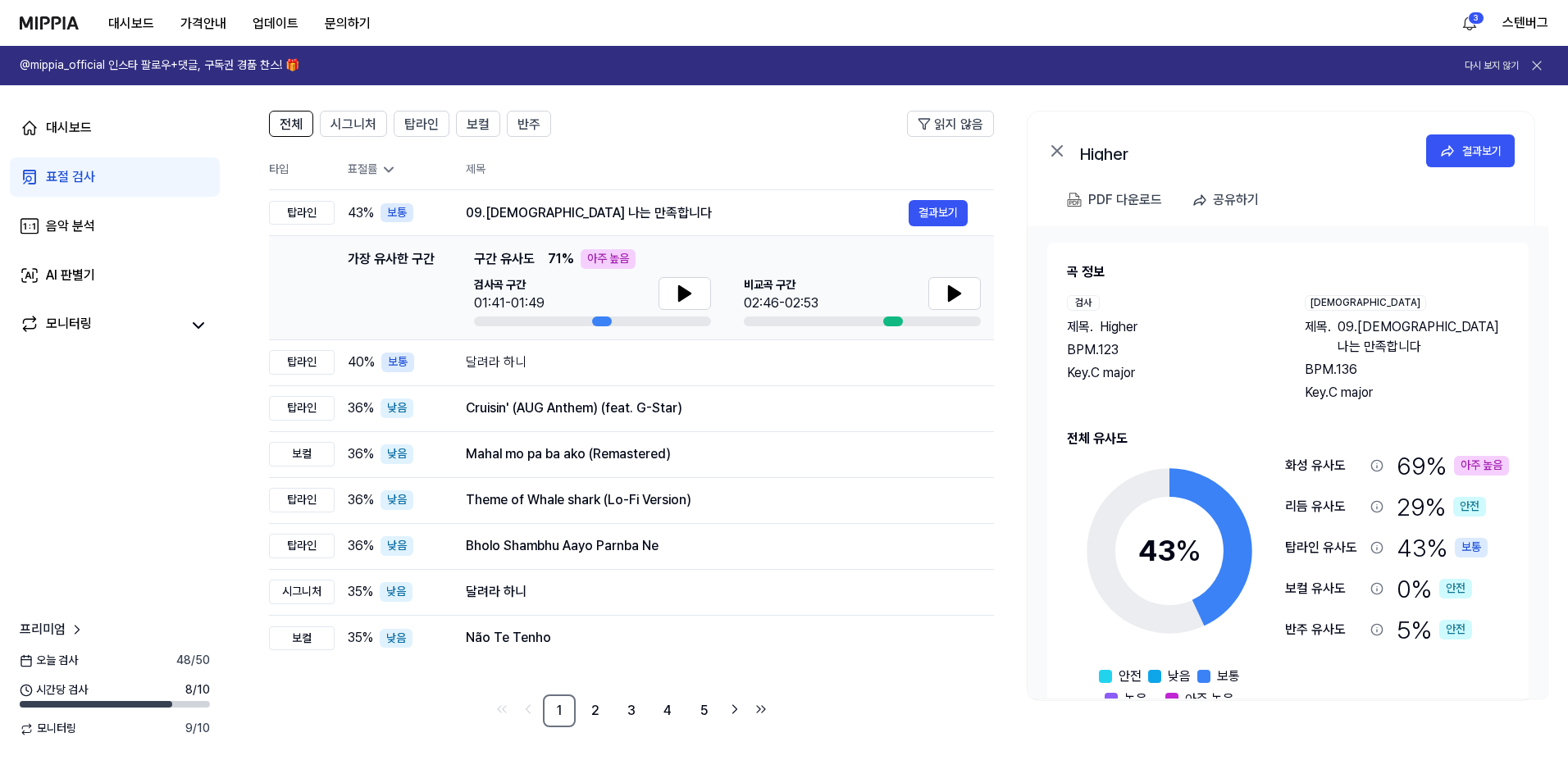
click at [497, 280] on span "검사곡 구간" at bounding box center [510, 286] width 71 height 17
click at [936, 212] on button "결과보기" at bounding box center [938, 213] width 59 height 26
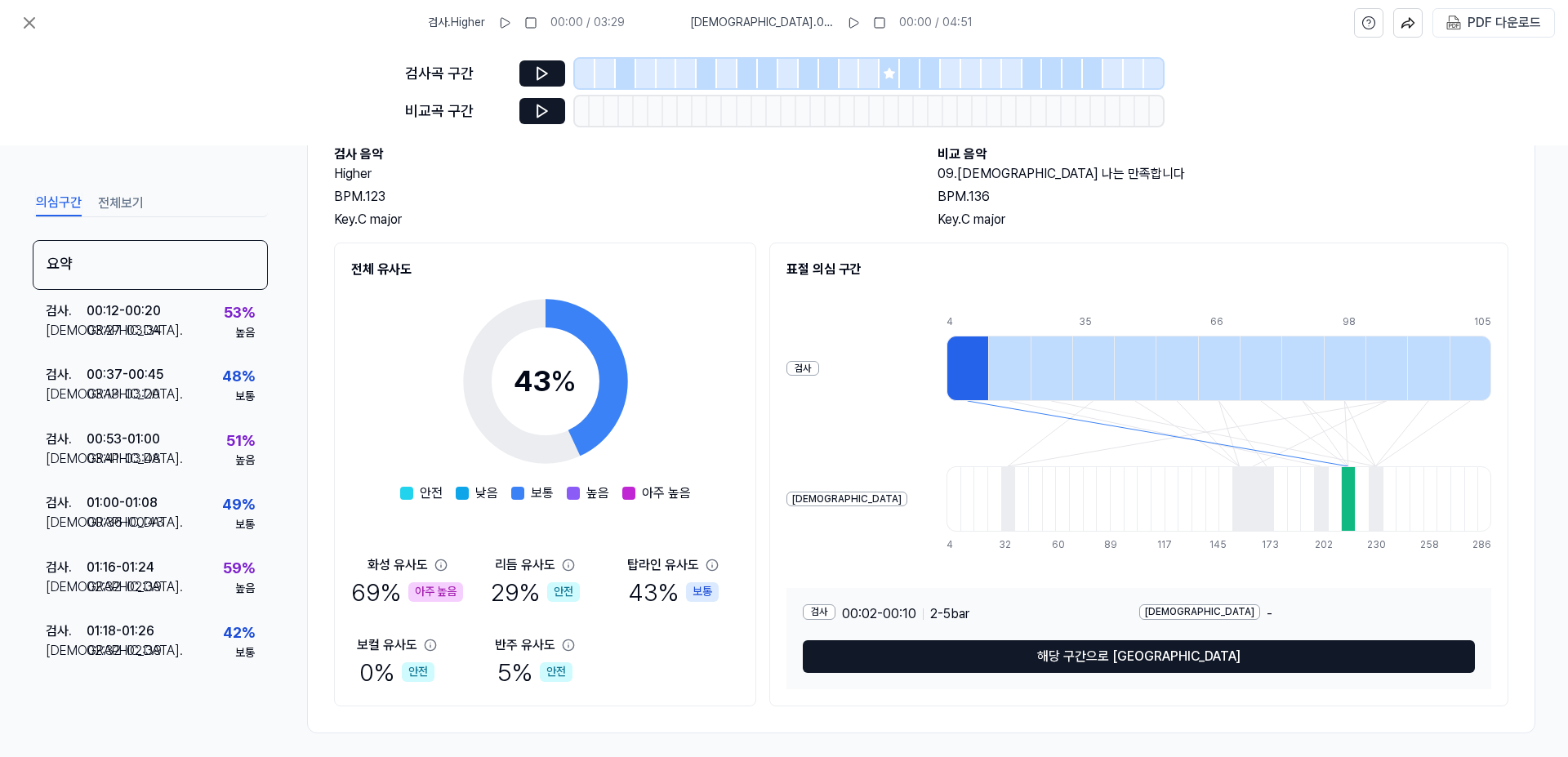
scroll to position [109, 0]
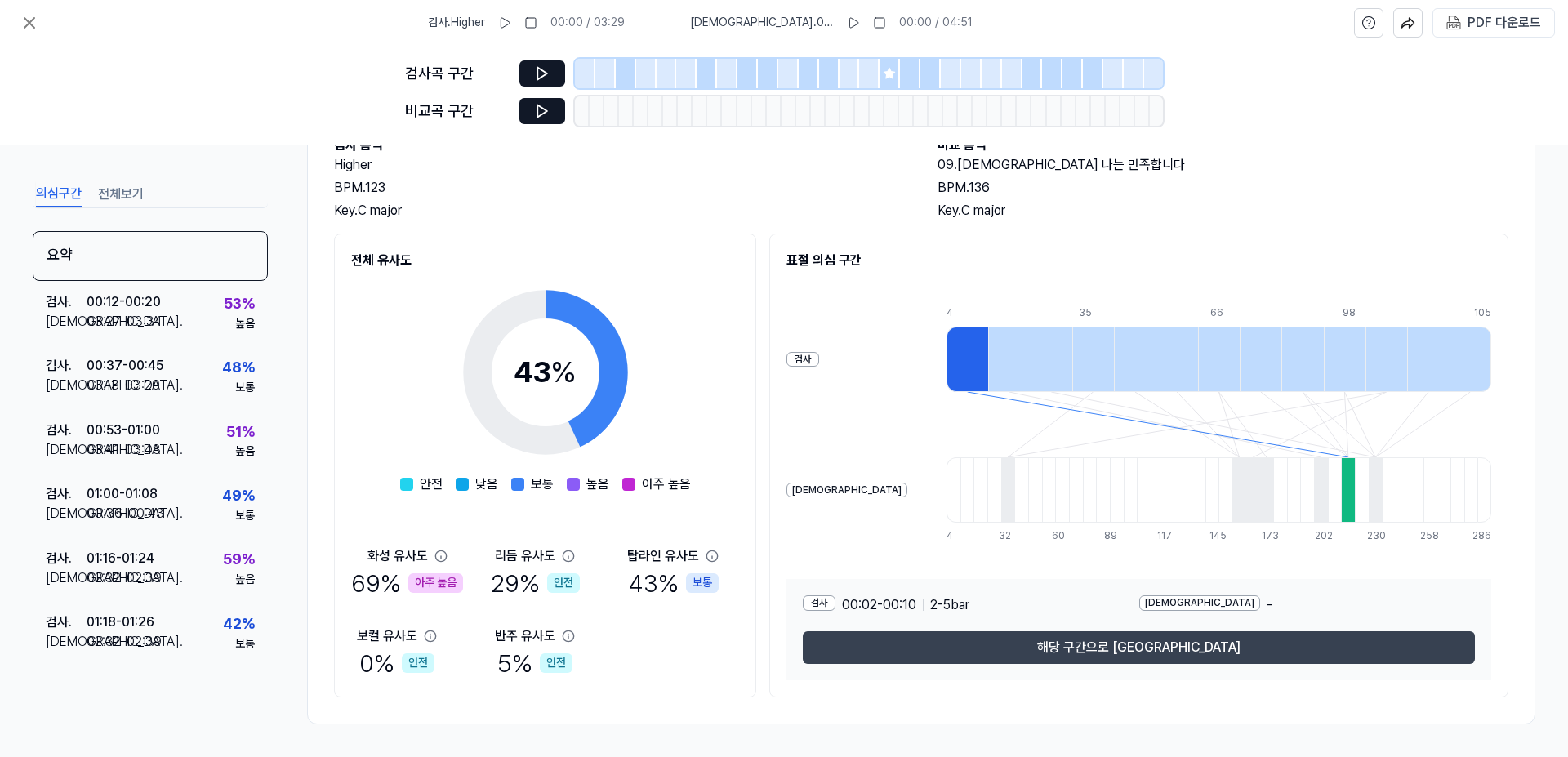
click at [1124, 645] on button "해당 구간으로 [GEOGRAPHIC_DATA]" at bounding box center [1138, 647] width 672 height 33
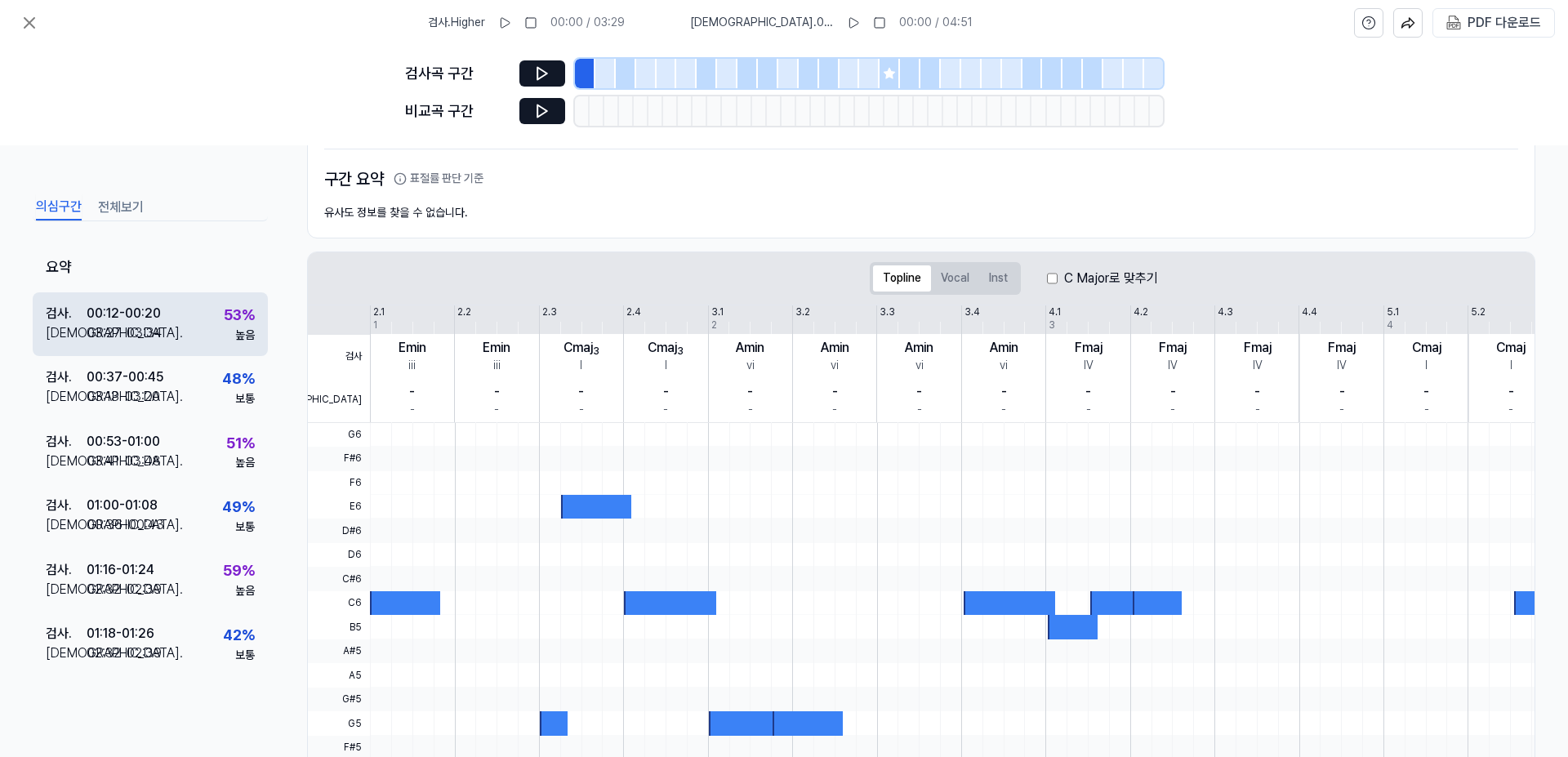
click at [176, 332] on div "검사 . 00:12 - 00:20 비교 . 03:27 - 03:34 53 % 높음" at bounding box center [150, 324] width 235 height 63
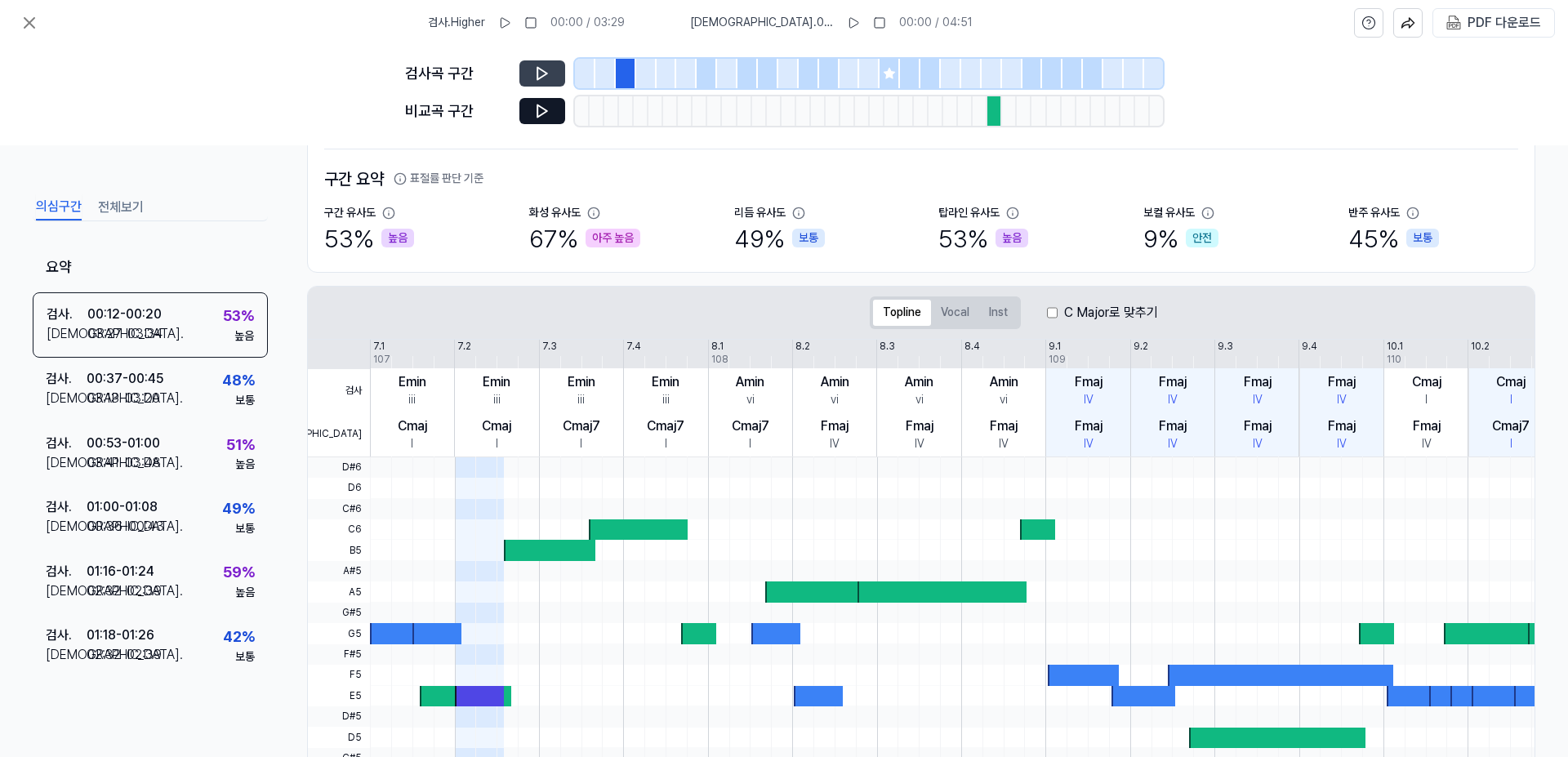
click at [538, 74] on icon at bounding box center [542, 73] width 10 height 12
click at [565, 113] on button at bounding box center [542, 111] width 46 height 26
click at [553, 110] on button at bounding box center [542, 111] width 46 height 26
click at [994, 112] on div at bounding box center [995, 112] width 15 height 30
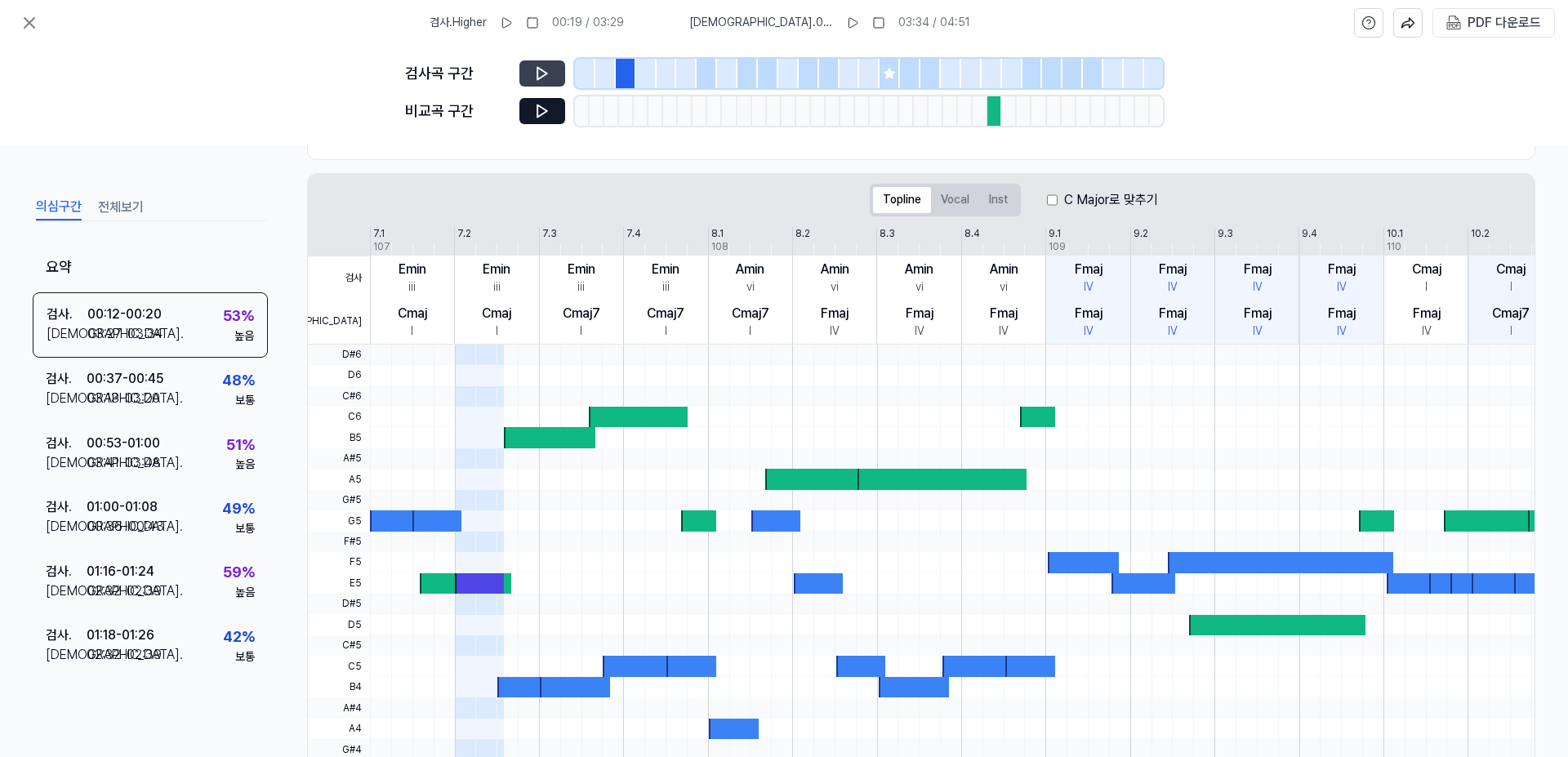
scroll to position [299, 0]
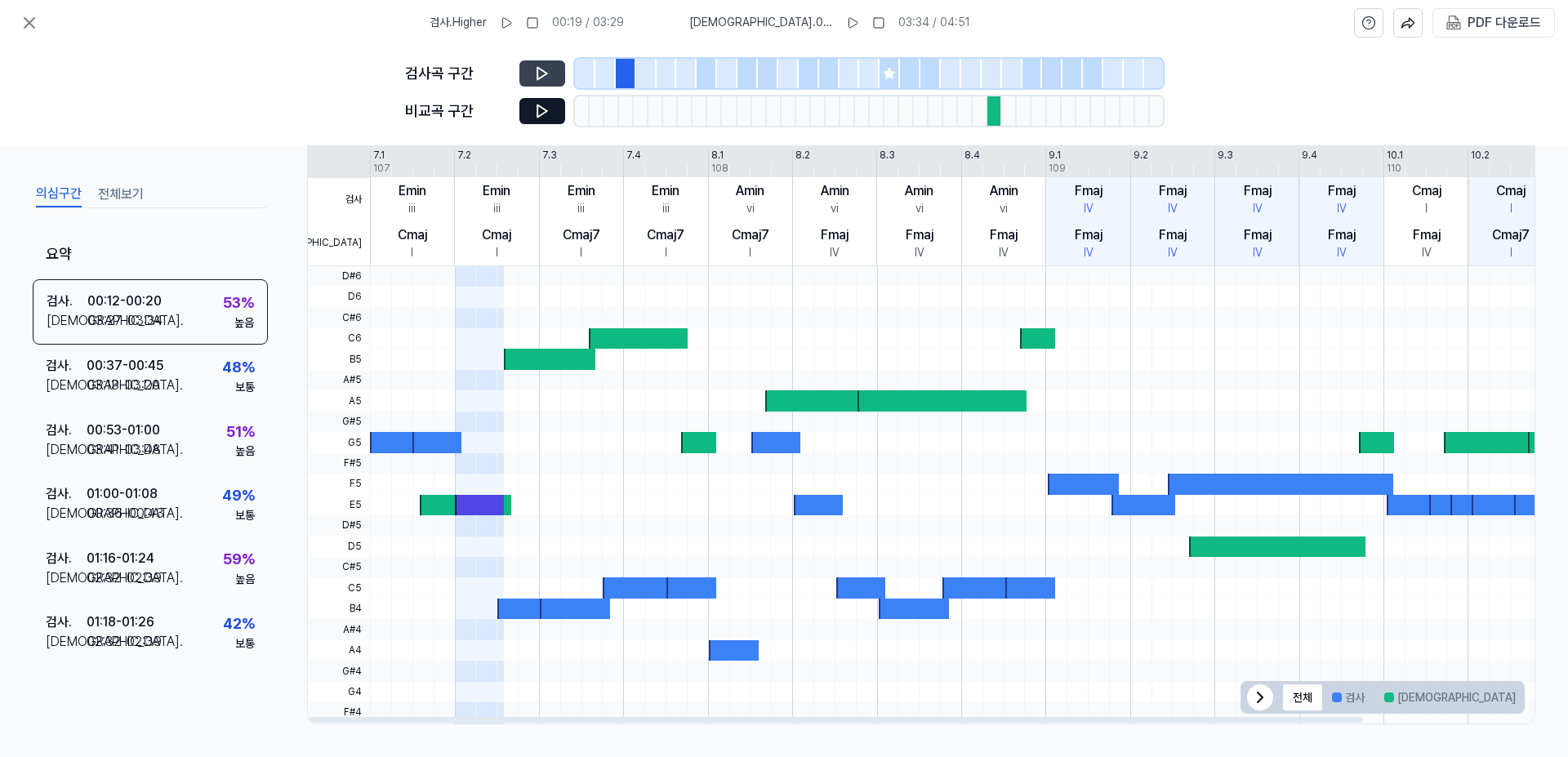
click at [982, 587] on div at bounding box center [977, 588] width 71 height 20
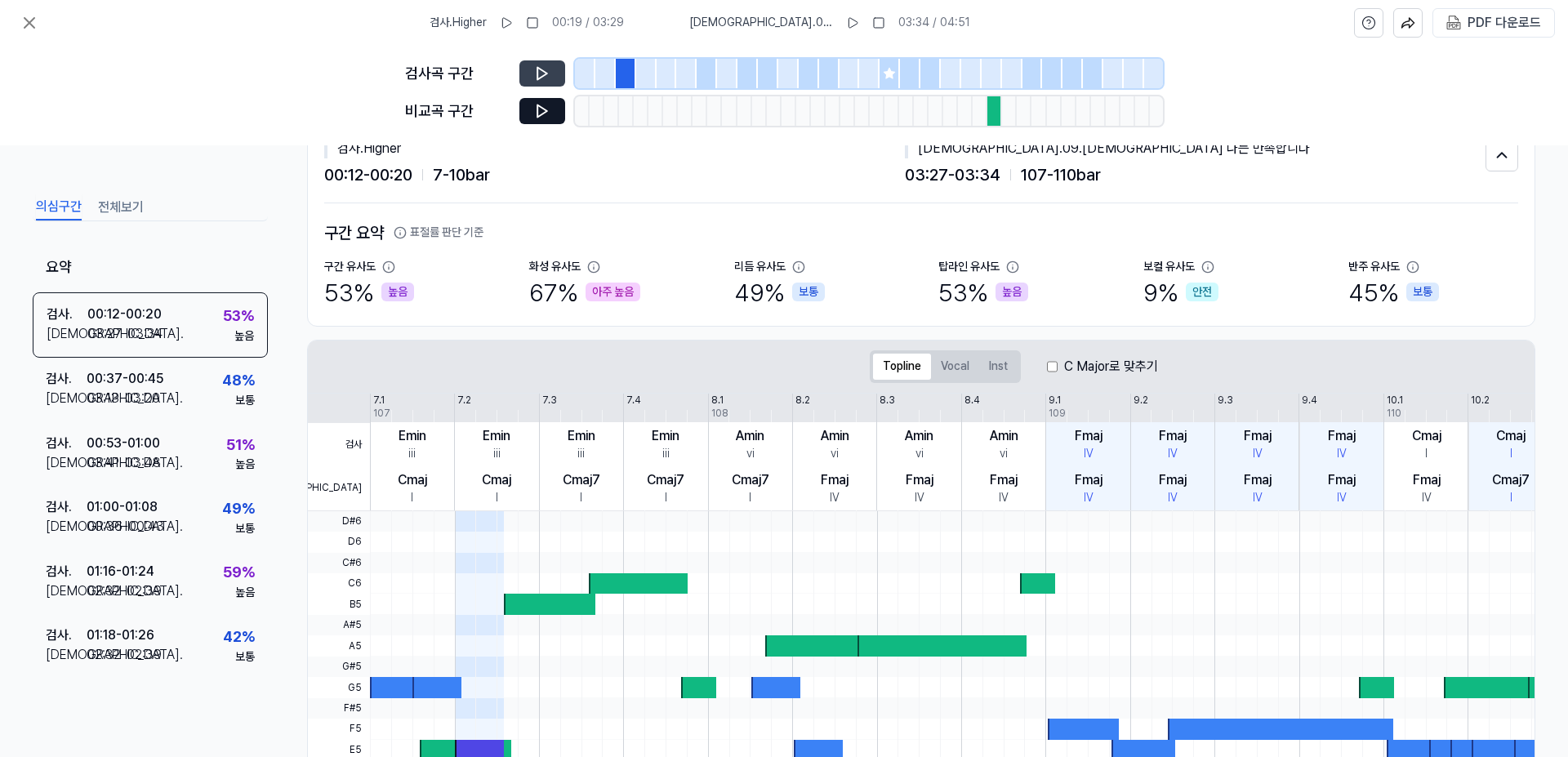
scroll to position [0, 0]
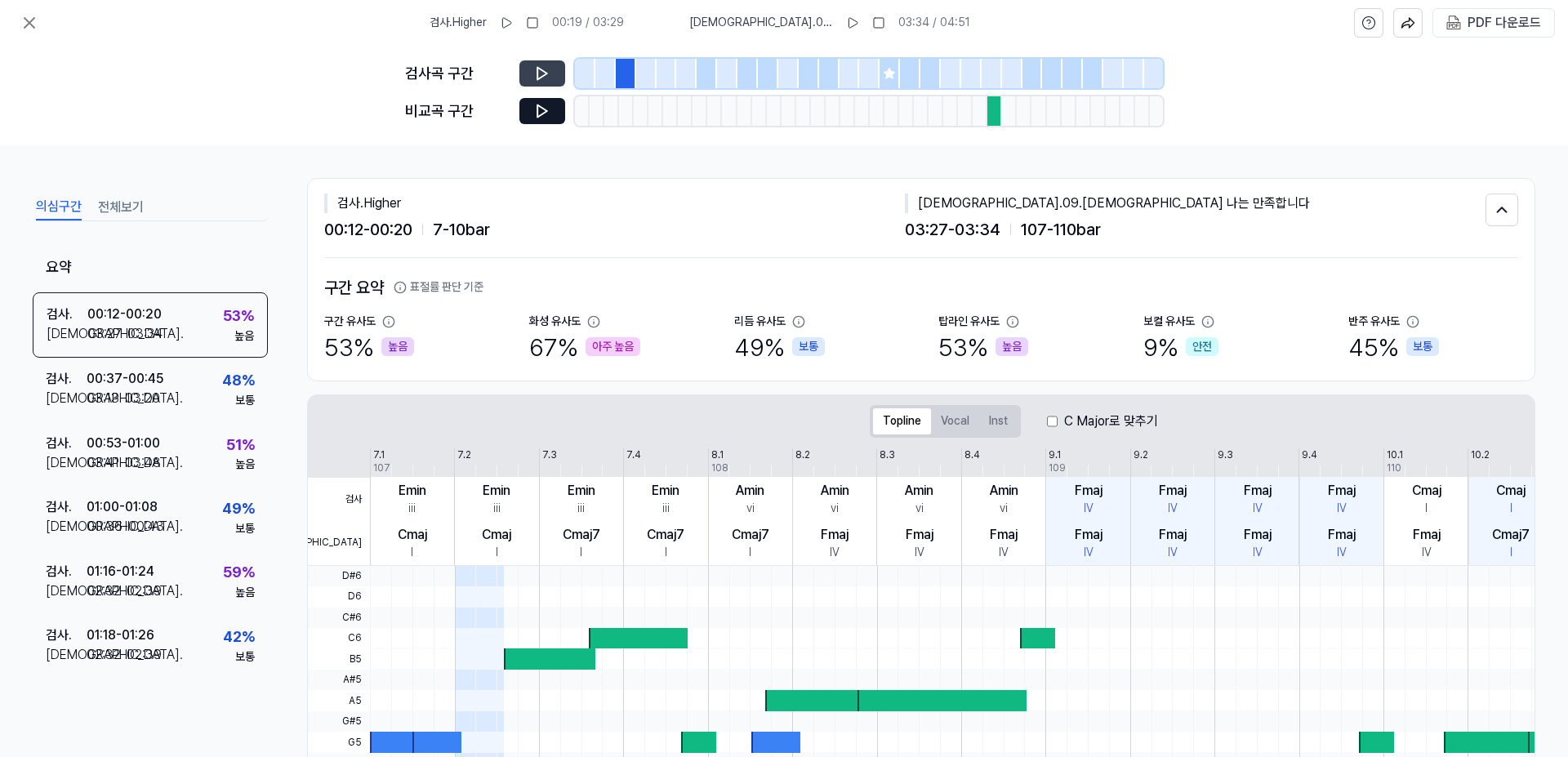
click at [627, 71] on div at bounding box center [626, 73] width 20 height 30
click at [995, 121] on div at bounding box center [995, 112] width 15 height 30
click at [553, 73] on button at bounding box center [542, 73] width 46 height 26
click at [543, 109] on icon at bounding box center [542, 111] width 10 height 12
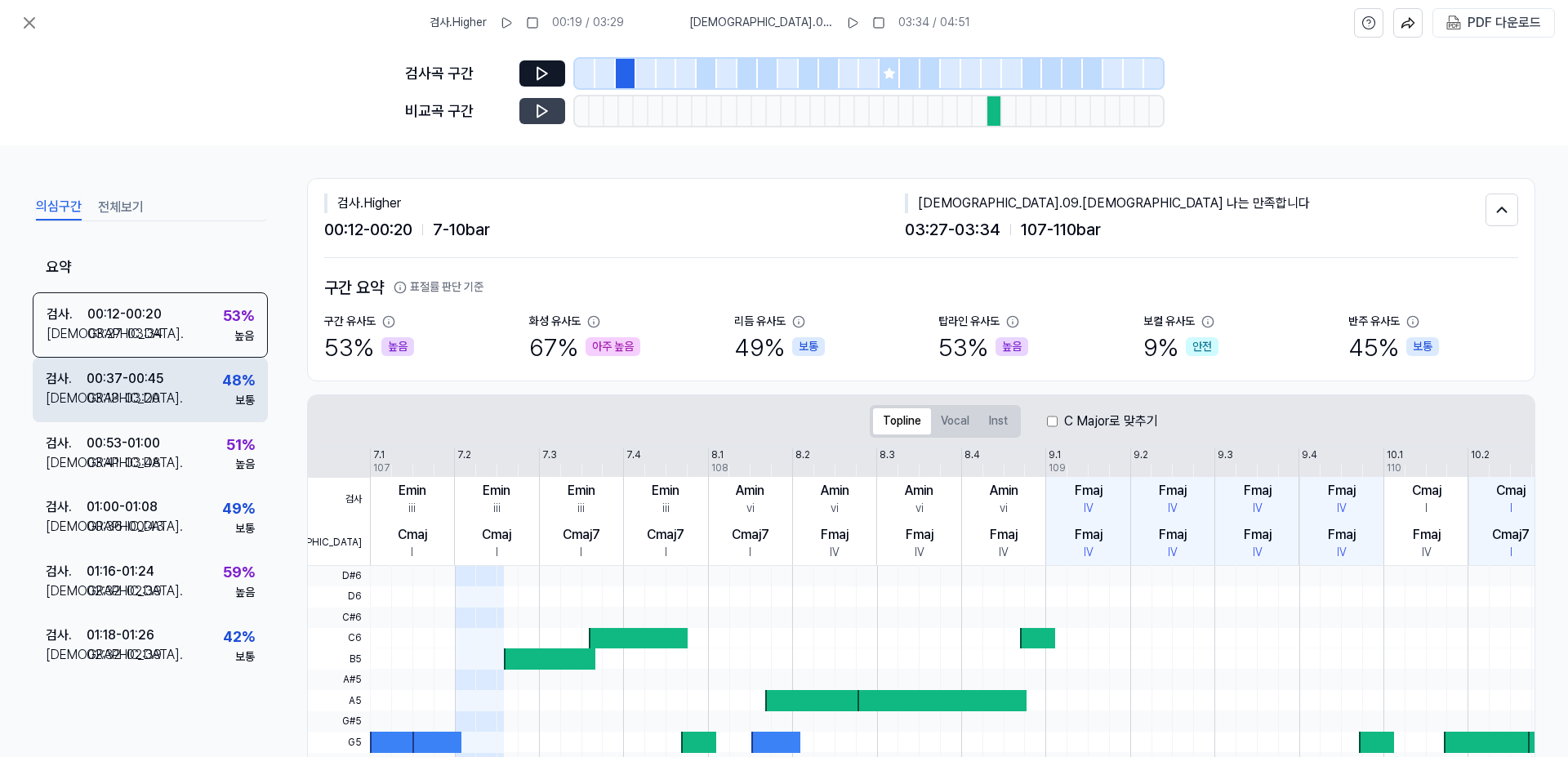
click at [156, 375] on div "00:37 - 00:45" at bounding box center [125, 378] width 77 height 20
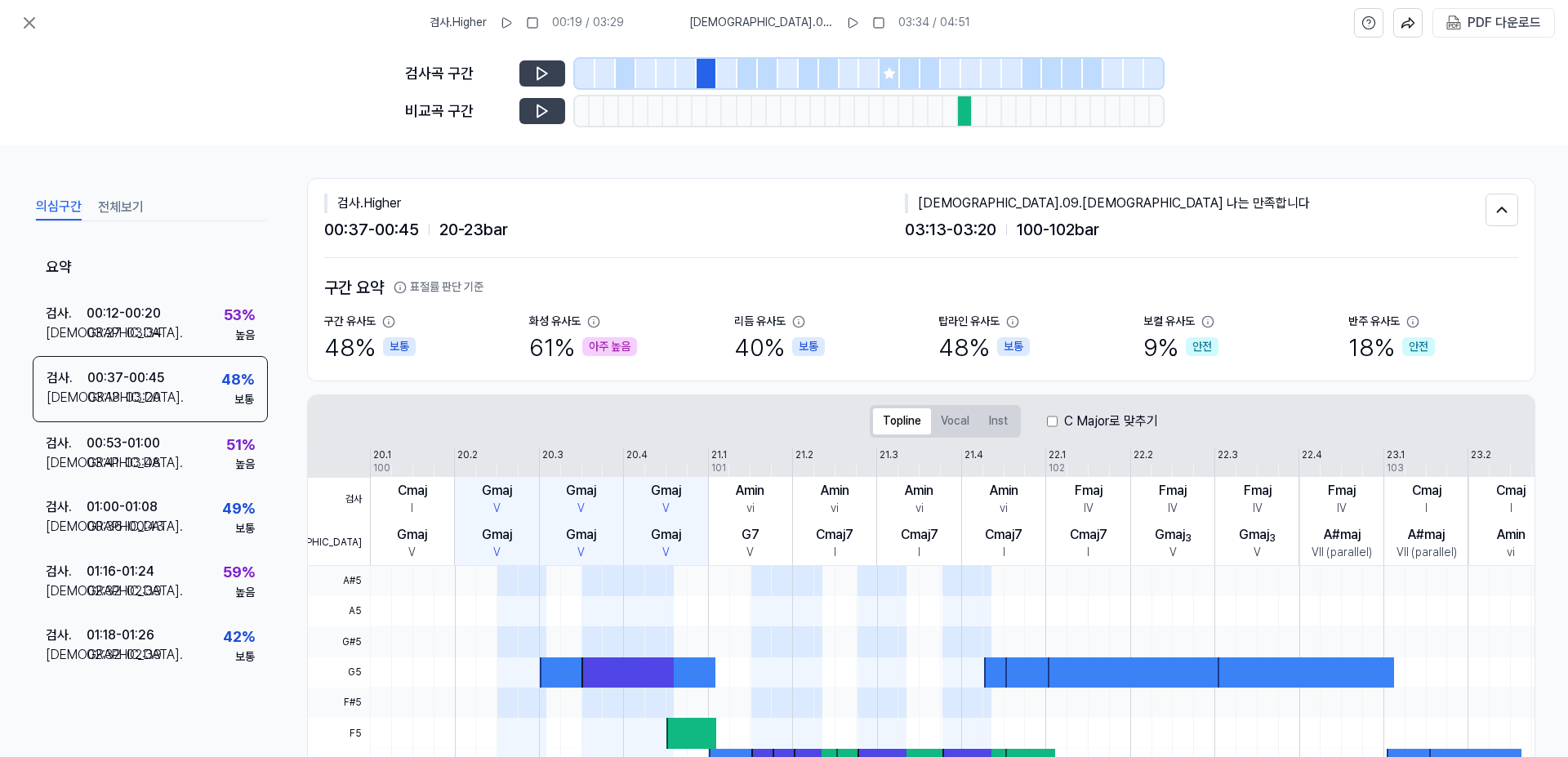
click at [551, 69] on button at bounding box center [542, 73] width 46 height 26
click at [550, 70] on icon at bounding box center [542, 73] width 17 height 17
click at [545, 113] on icon at bounding box center [542, 111] width 10 height 12
click at [33, 21] on icon at bounding box center [29, 22] width 20 height 20
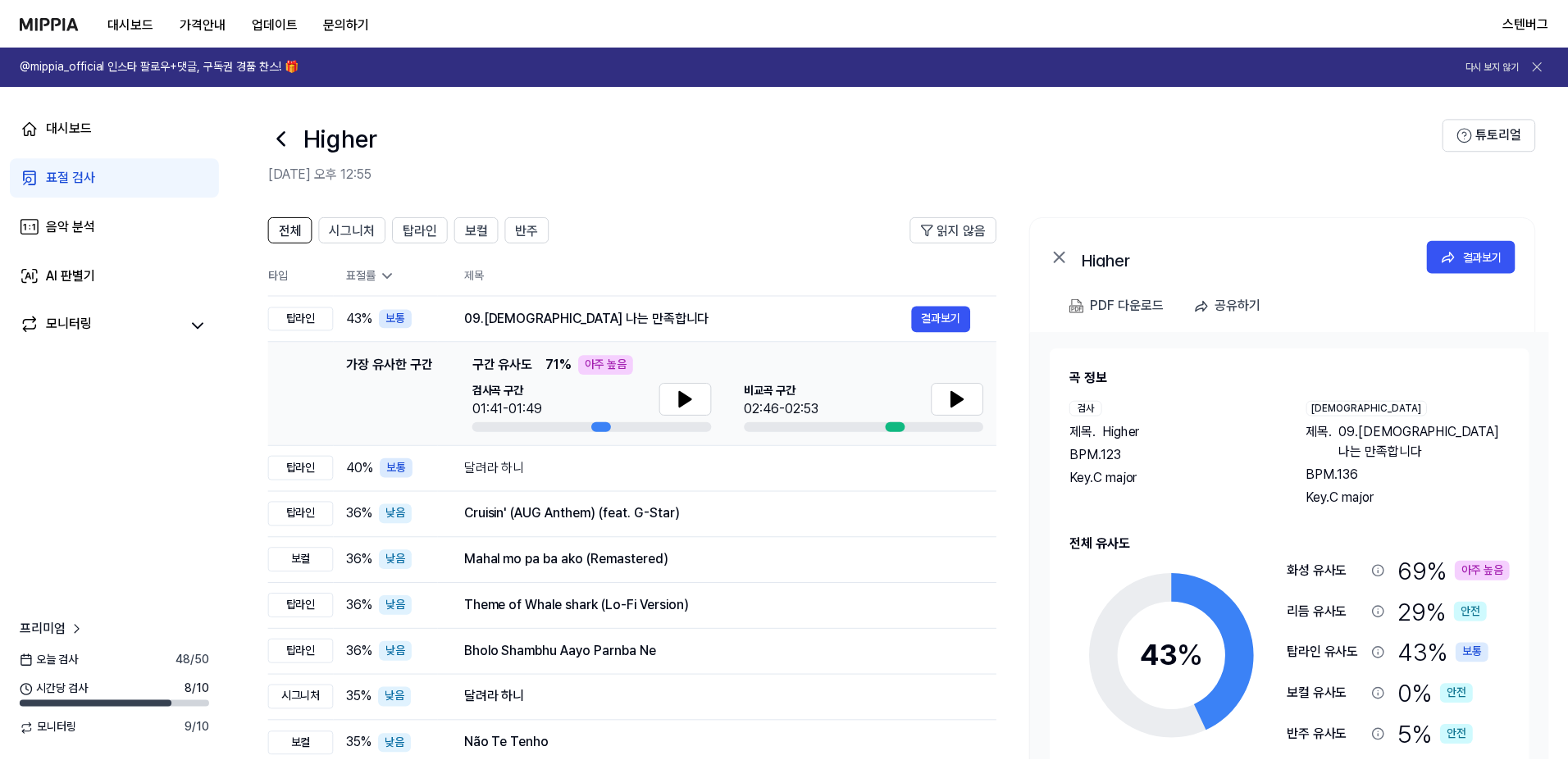
scroll to position [106, 0]
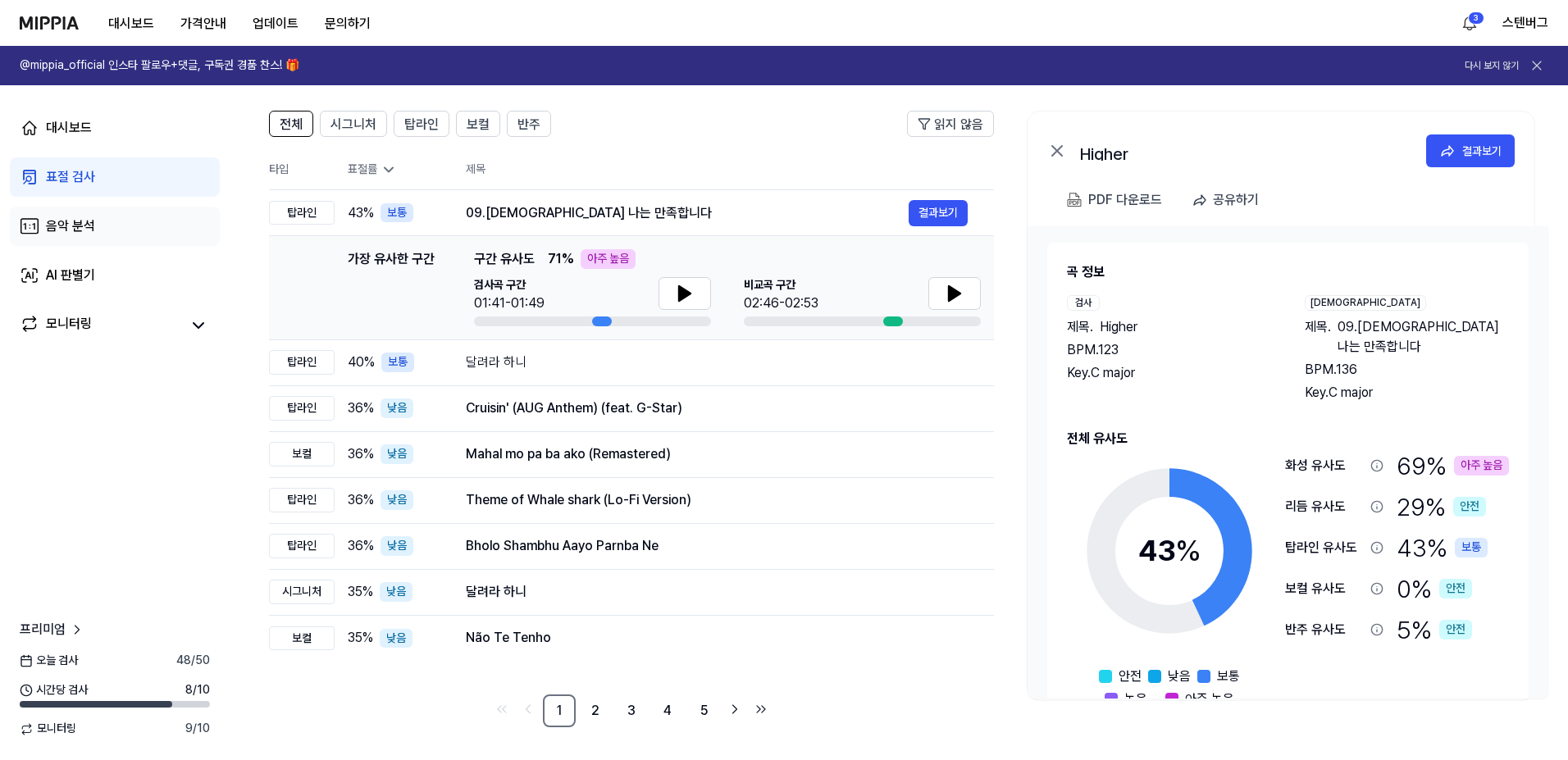
click at [90, 228] on div "음악 분석" at bounding box center [70, 226] width 49 height 20
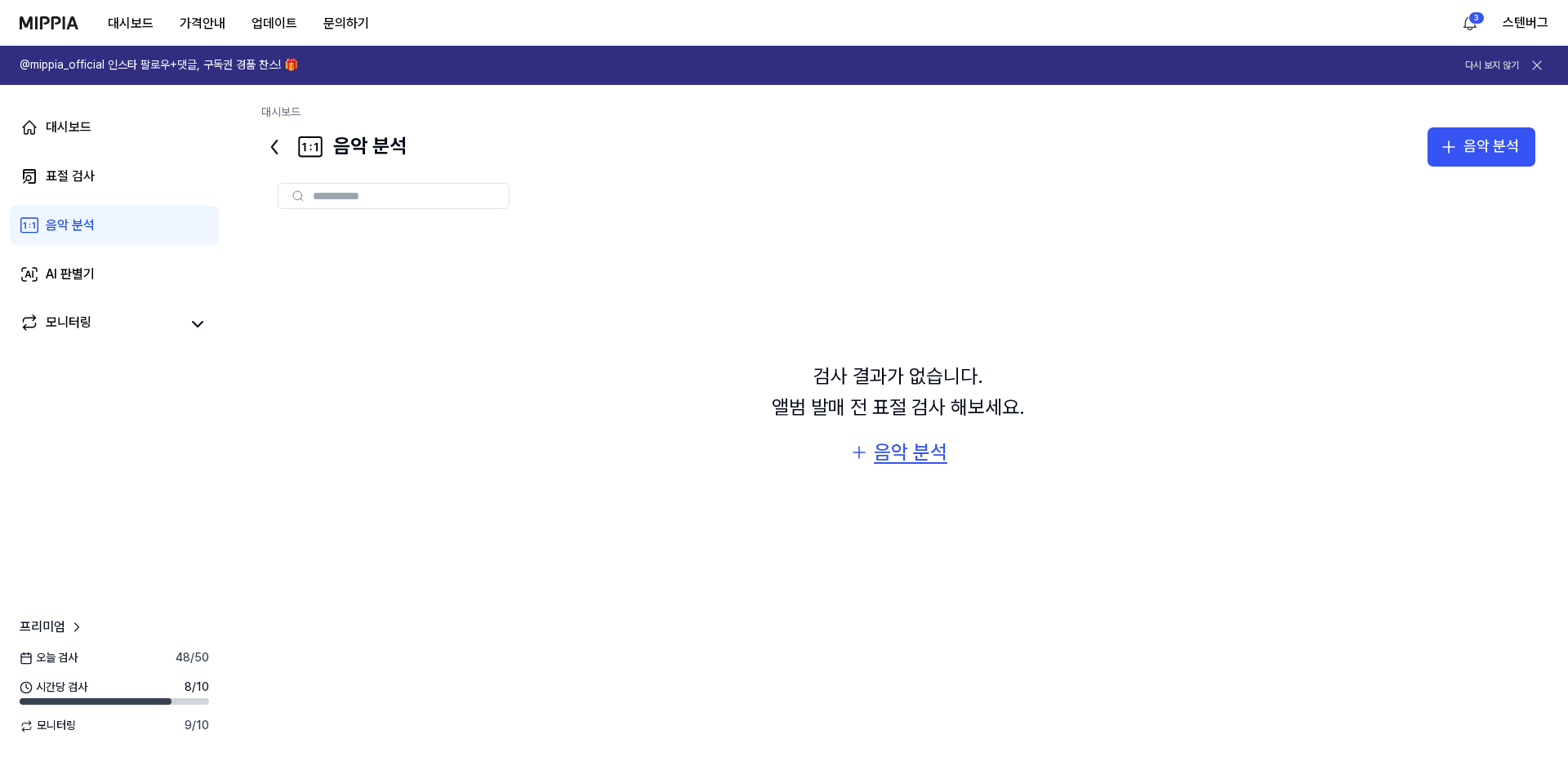
click at [902, 454] on div "음악 분석" at bounding box center [910, 452] width 73 height 31
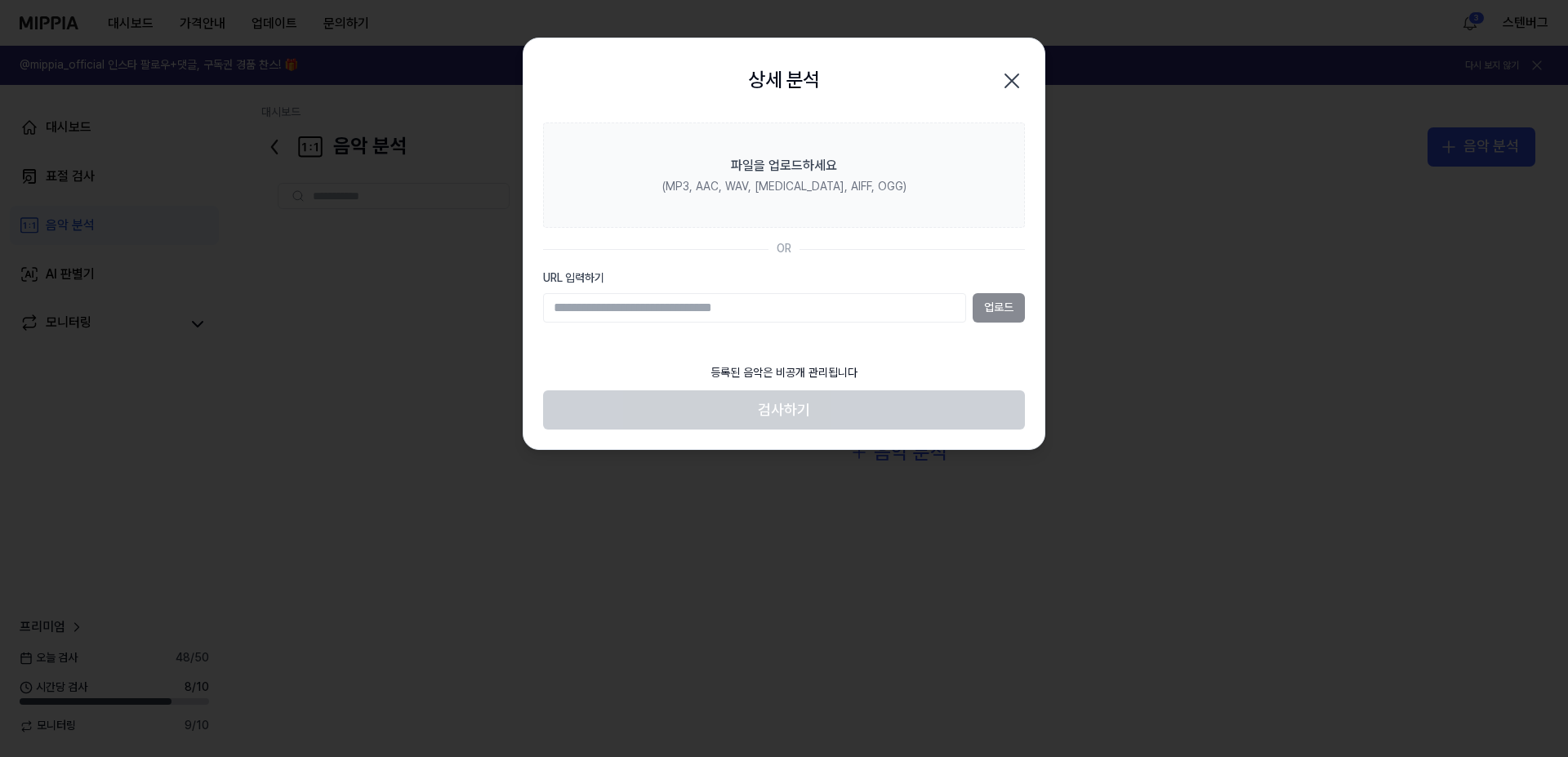
click at [980, 306] on div "업로드" at bounding box center [784, 308] width 482 height 30
click at [999, 302] on div "업로드" at bounding box center [784, 308] width 482 height 30
click at [832, 308] on input "URL 입력하기" at bounding box center [754, 308] width 423 height 30
click at [708, 307] on input "URL 입력하기" at bounding box center [754, 308] width 423 height 30
click at [667, 307] on input "URL 입력하기" at bounding box center [754, 308] width 423 height 30
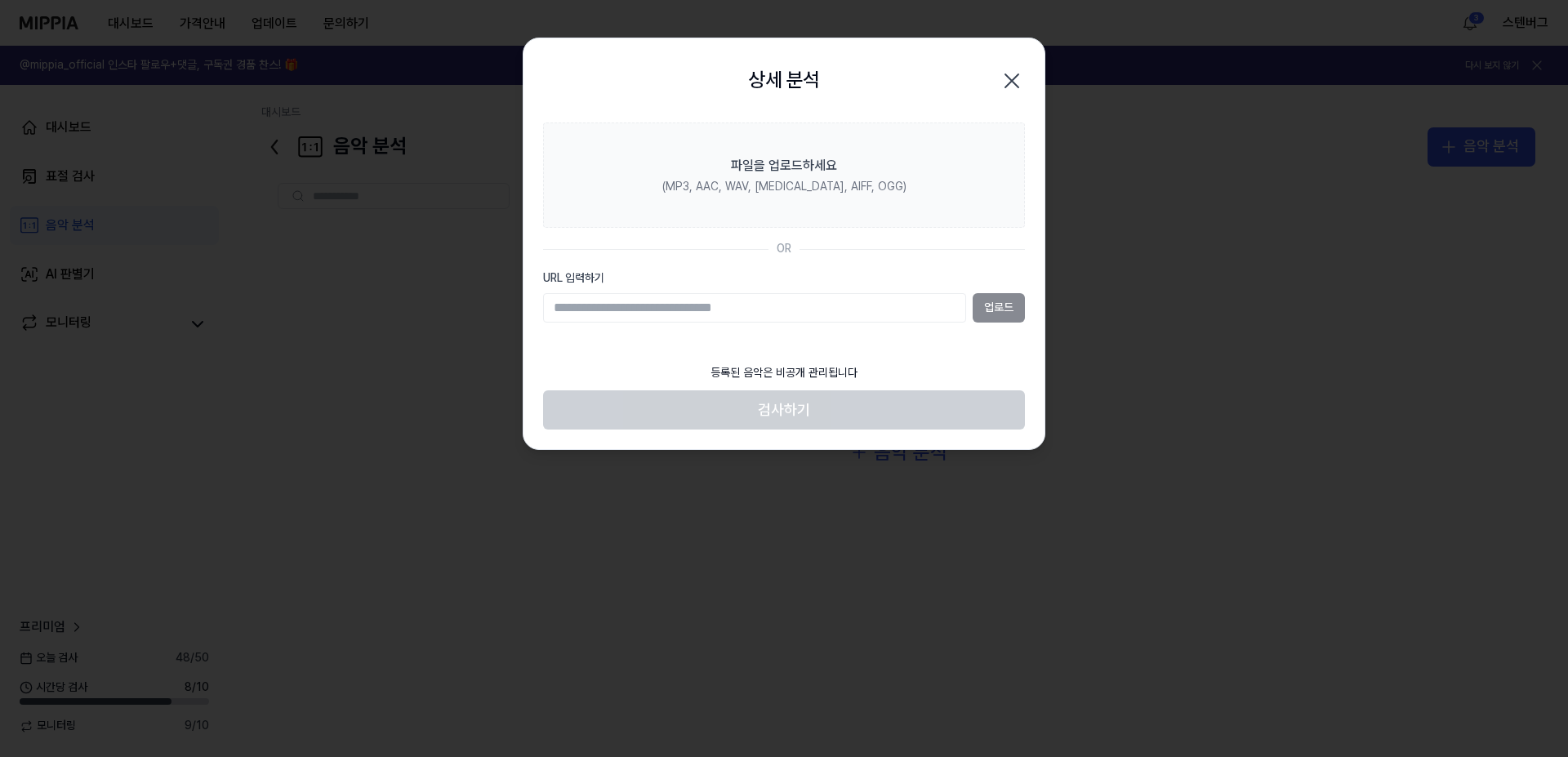
click at [741, 310] on input "URL 입력하기" at bounding box center [754, 308] width 423 height 30
click at [774, 378] on div "등록된 음악은 비공개 관리됩니다" at bounding box center [783, 373] width 166 height 36
click at [774, 411] on footer "등록된 음악은 비공개 관리됩니다 검사하기" at bounding box center [784, 392] width 482 height 75
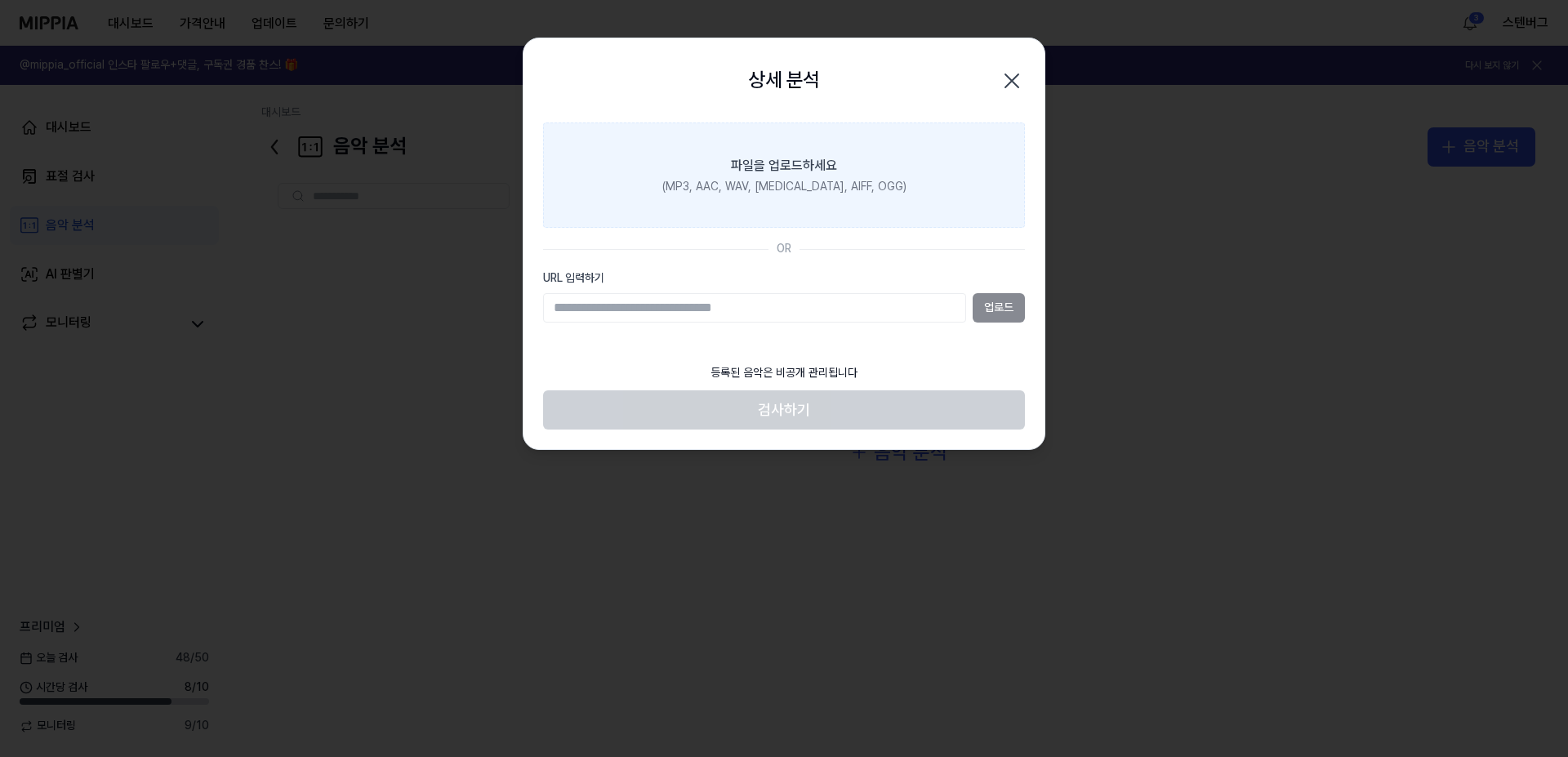
click at [774, 182] on div "(MP3, AAC, WAV, [MEDICAL_DATA], AIFF, OGG)" at bounding box center [784, 187] width 245 height 17
click at [0, 0] on input "파일을 업로드하세요 (MP3, AAC, WAV, [MEDICAL_DATA], AIFF, OGG)" at bounding box center [0, 0] width 0 height 0
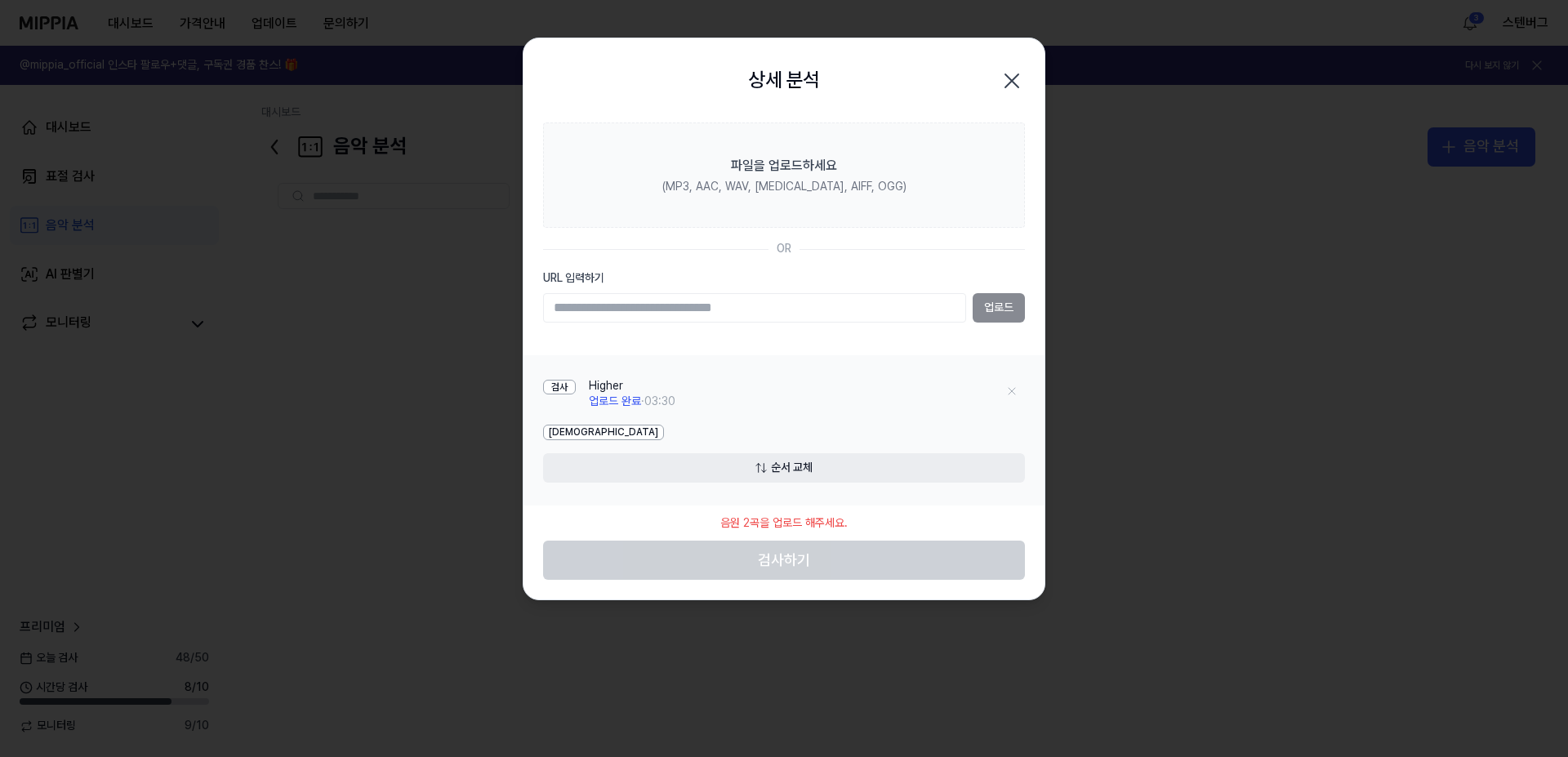
click at [762, 520] on div "음원 2곡을 업로드 해주세요." at bounding box center [784, 524] width 147 height 36
click at [742, 306] on input "URL 입력하기" at bounding box center [754, 308] width 423 height 30
click at [1010, 75] on icon "button" at bounding box center [1012, 81] width 26 height 26
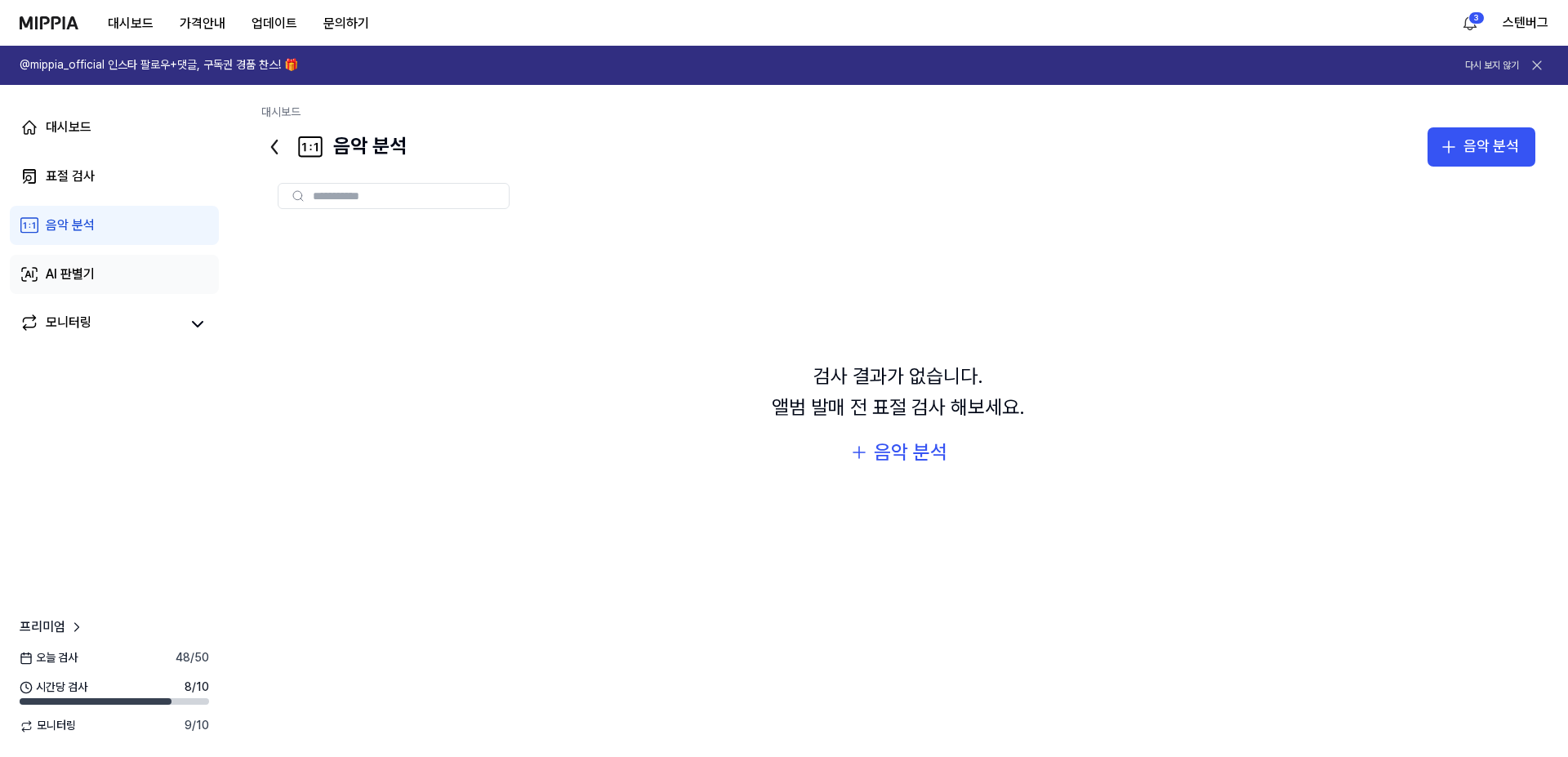
click at [78, 276] on div "AI 판별기" at bounding box center [70, 274] width 49 height 20
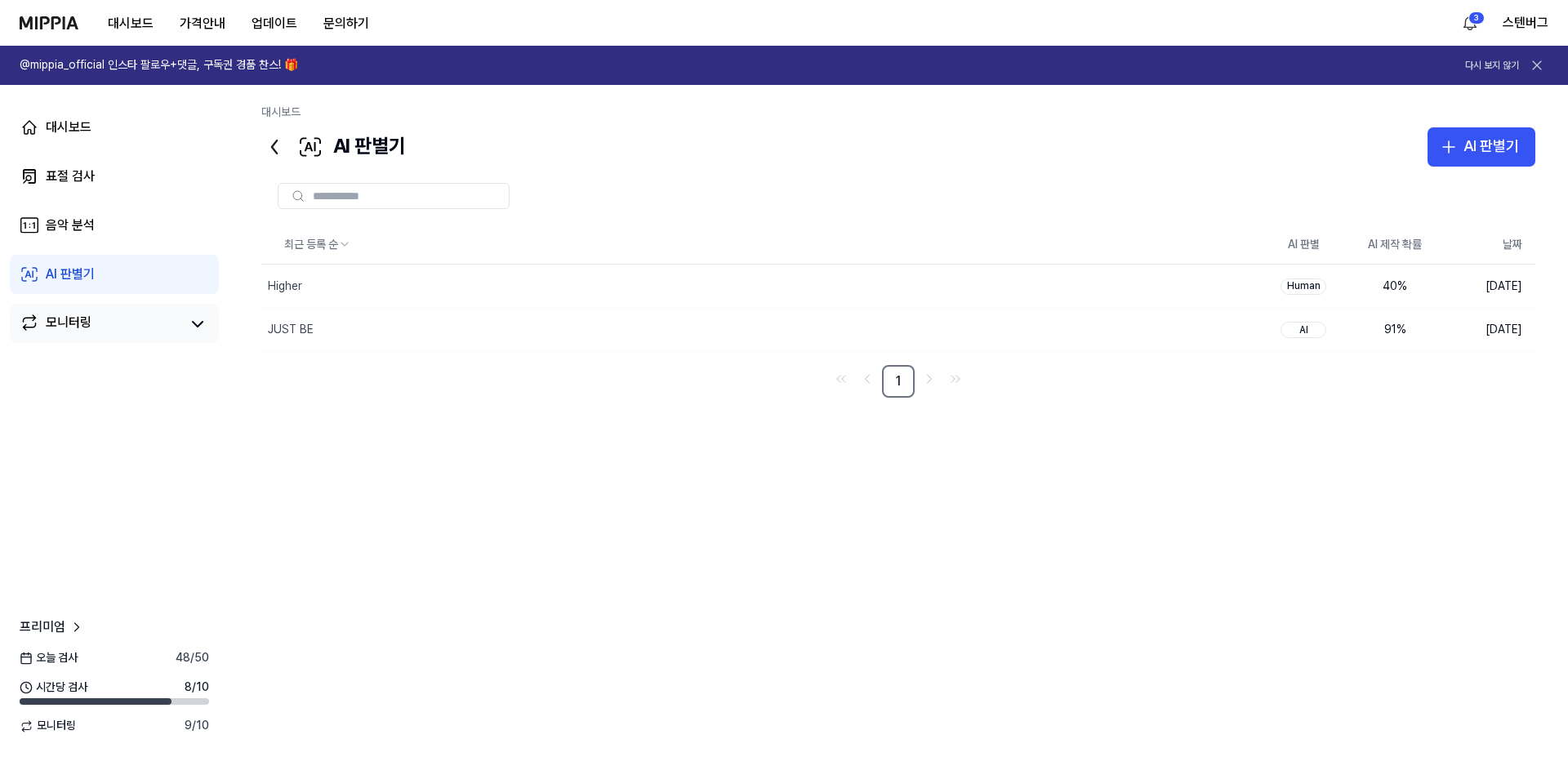
click at [70, 322] on div "모니터링" at bounding box center [68, 324] width 46 height 23
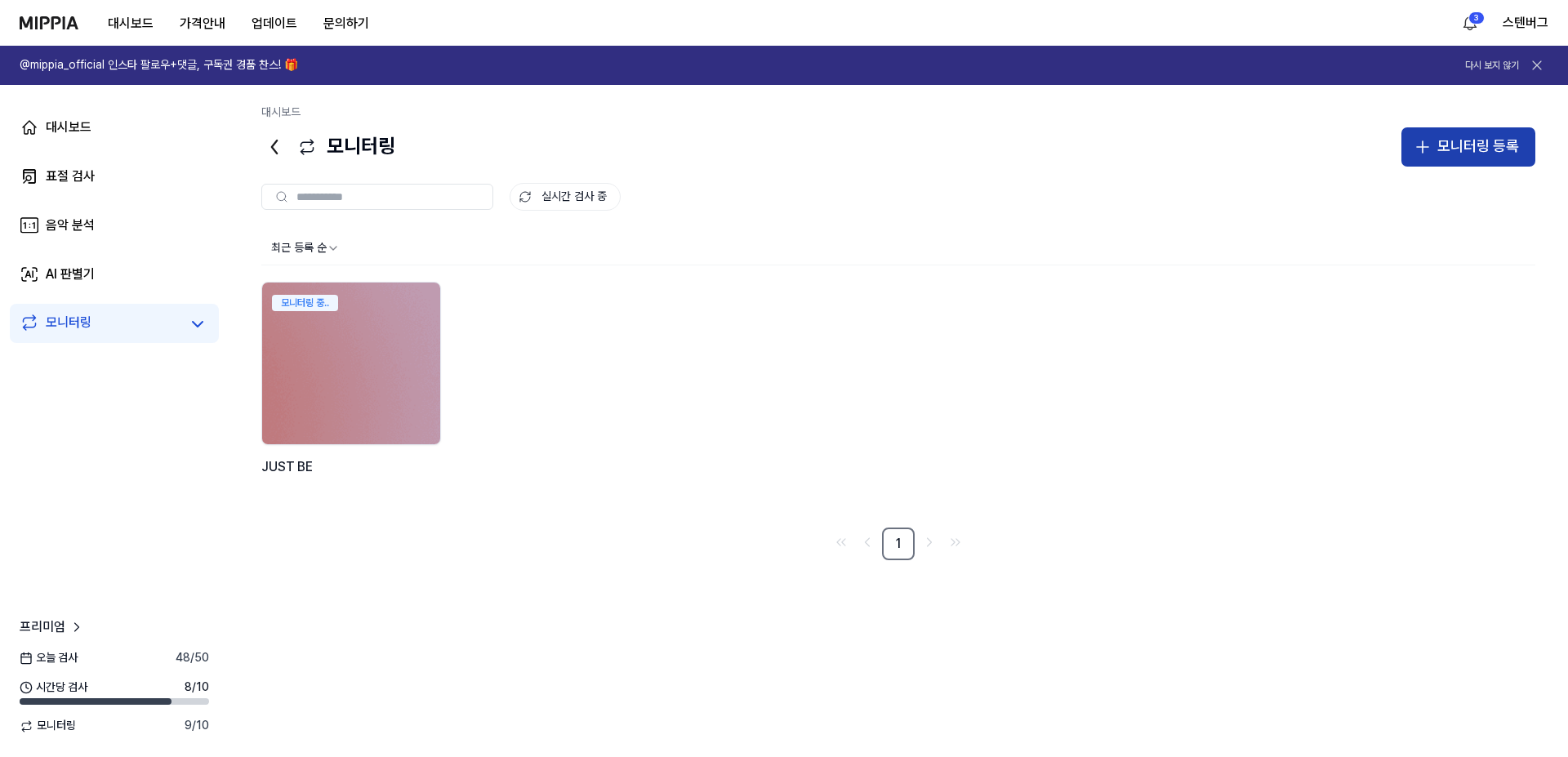
click at [1507, 138] on div "모니터링 등록" at bounding box center [1479, 146] width 82 height 23
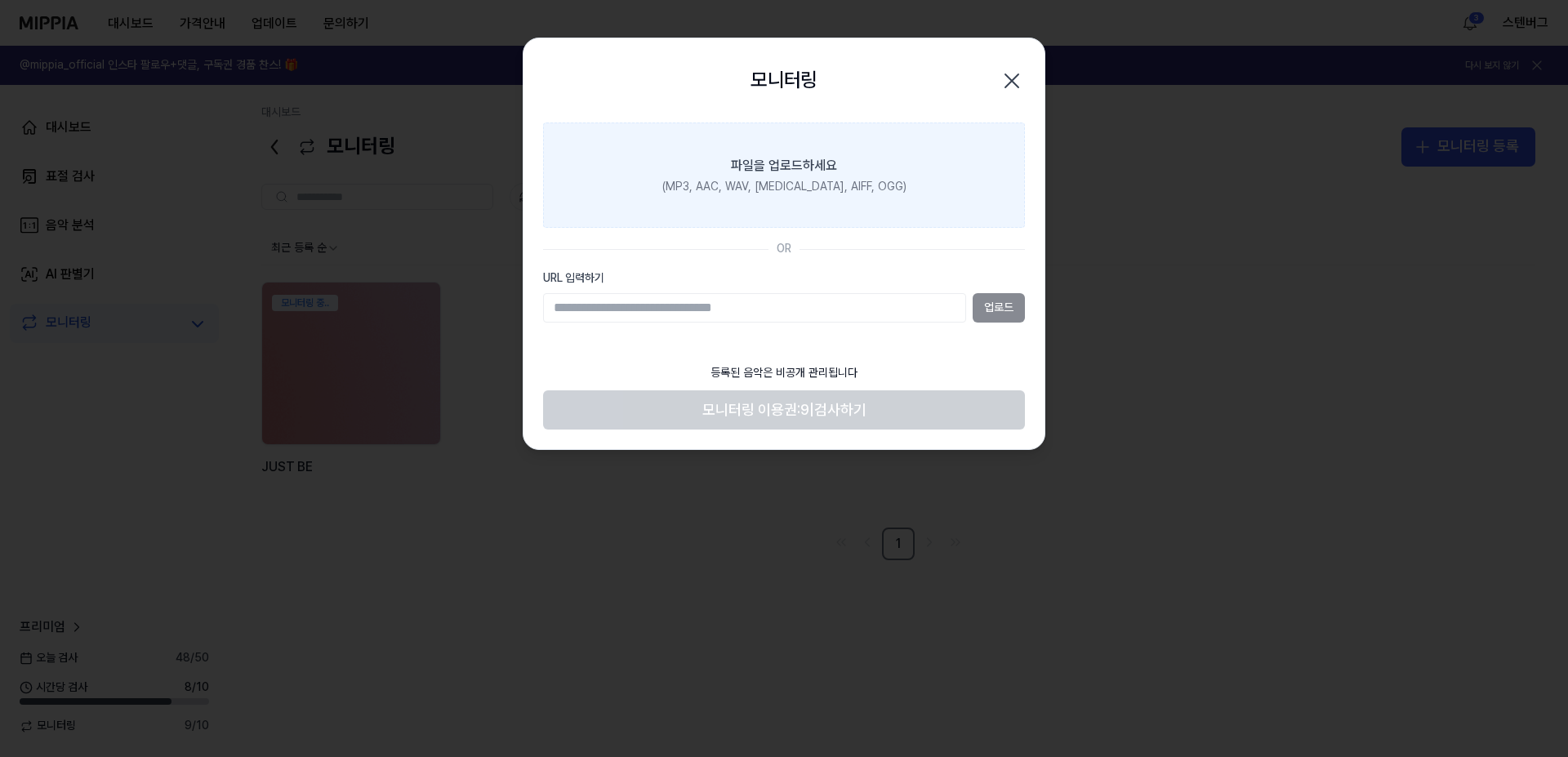
click at [784, 198] on label "파일을 업로드하세요 (MP3, AAC, WAV, [MEDICAL_DATA], AIFF, OGG)" at bounding box center [784, 176] width 482 height 106
click at [0, 0] on input "파일을 업로드하세요 (MP3, AAC, WAV, [MEDICAL_DATA], AIFF, OGG)" at bounding box center [0, 0] width 0 height 0
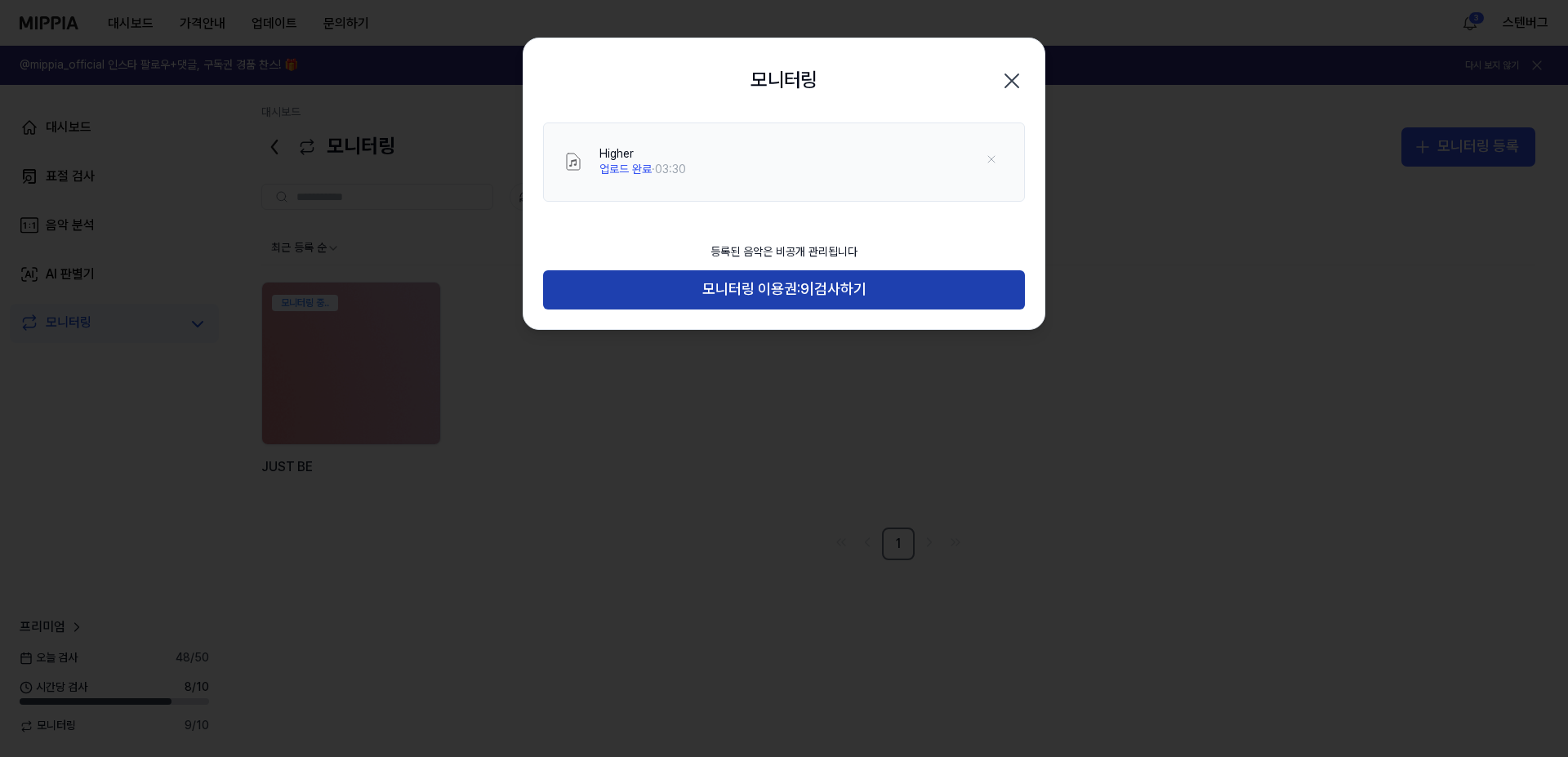
click at [771, 292] on span "모니터링 이용권:" at bounding box center [751, 289] width 98 height 23
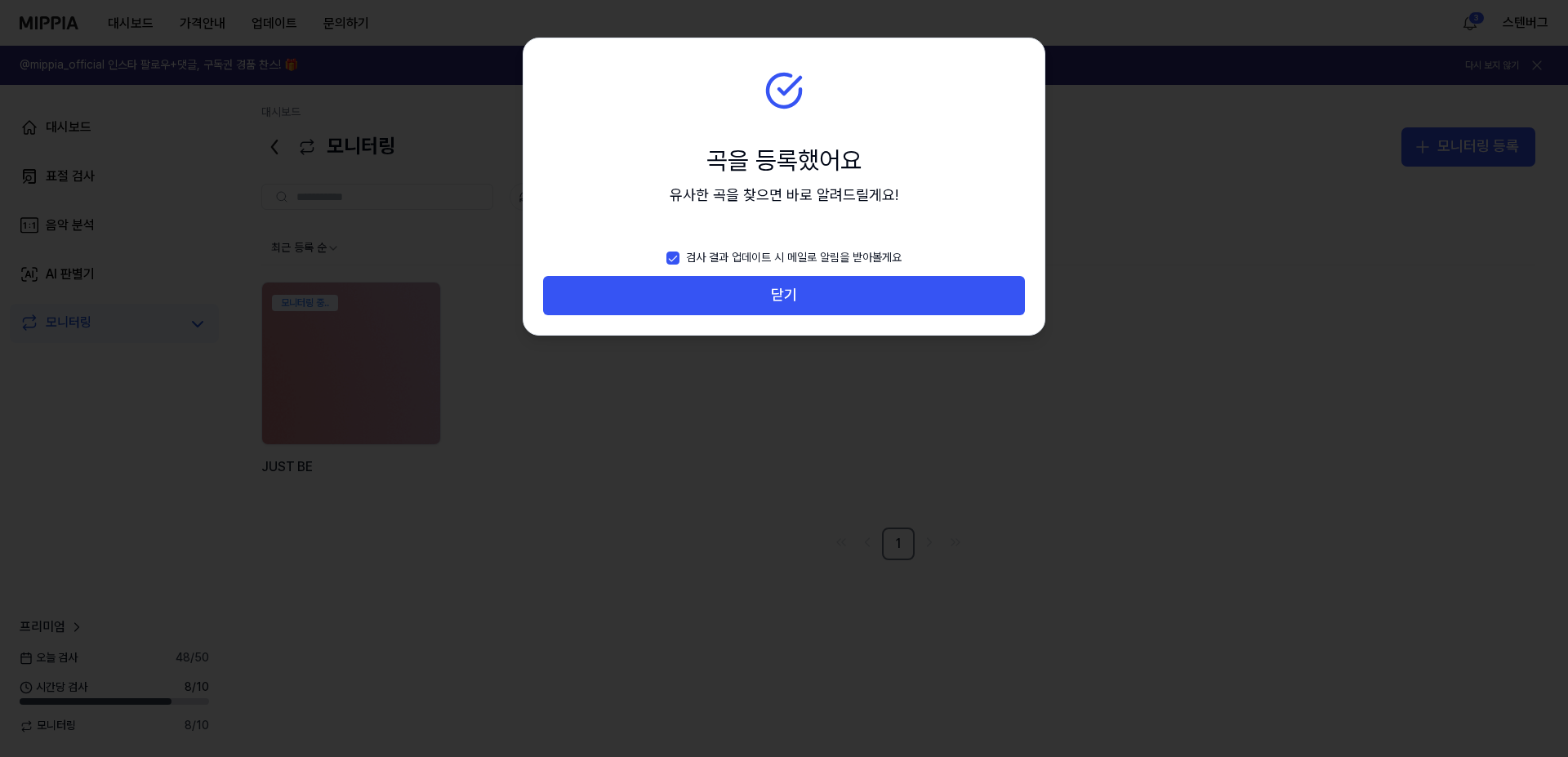
click at [771, 292] on button "닫기" at bounding box center [784, 296] width 482 height 39
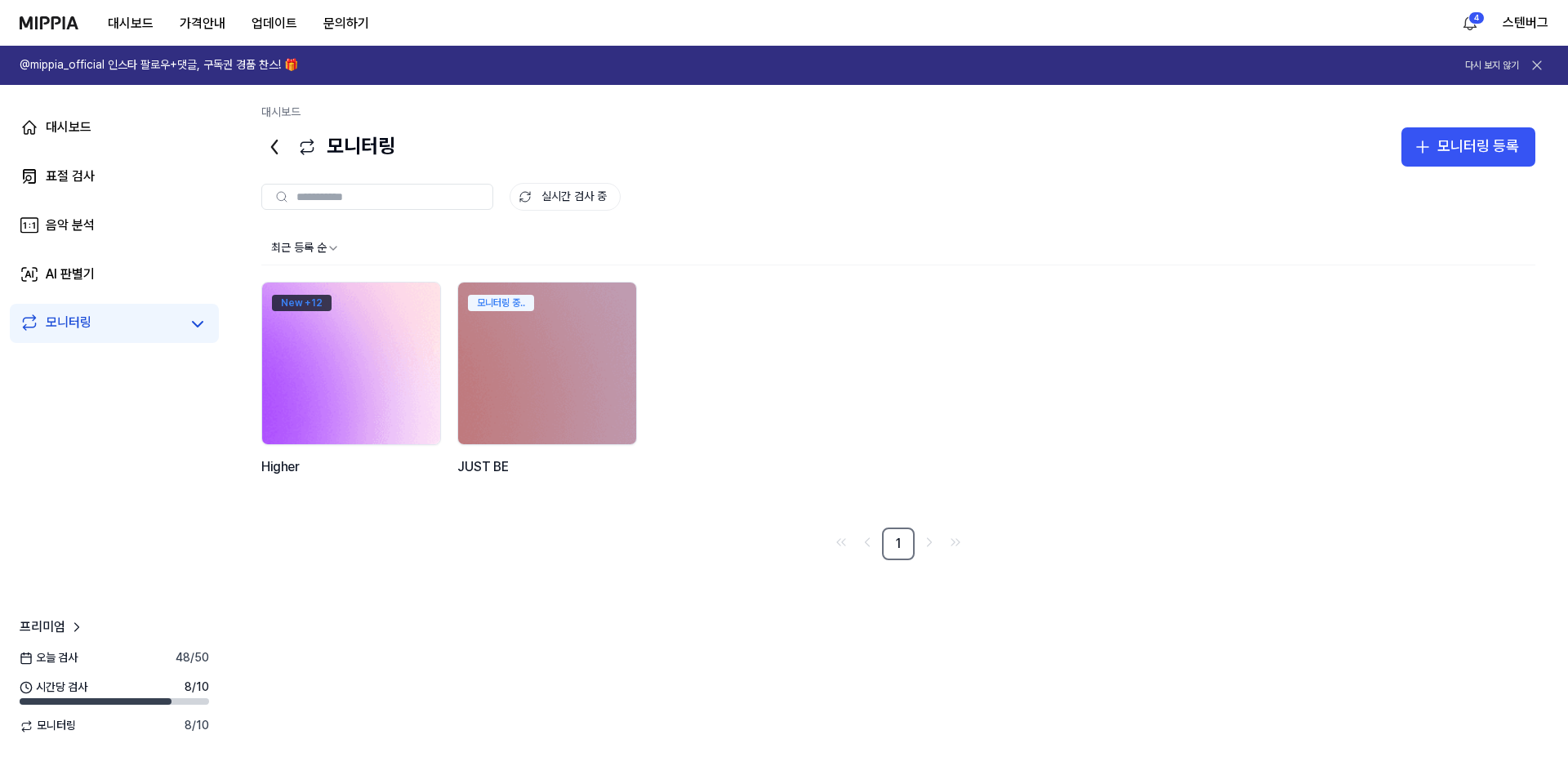
click at [314, 302] on div "New + 12" at bounding box center [301, 303] width 60 height 17
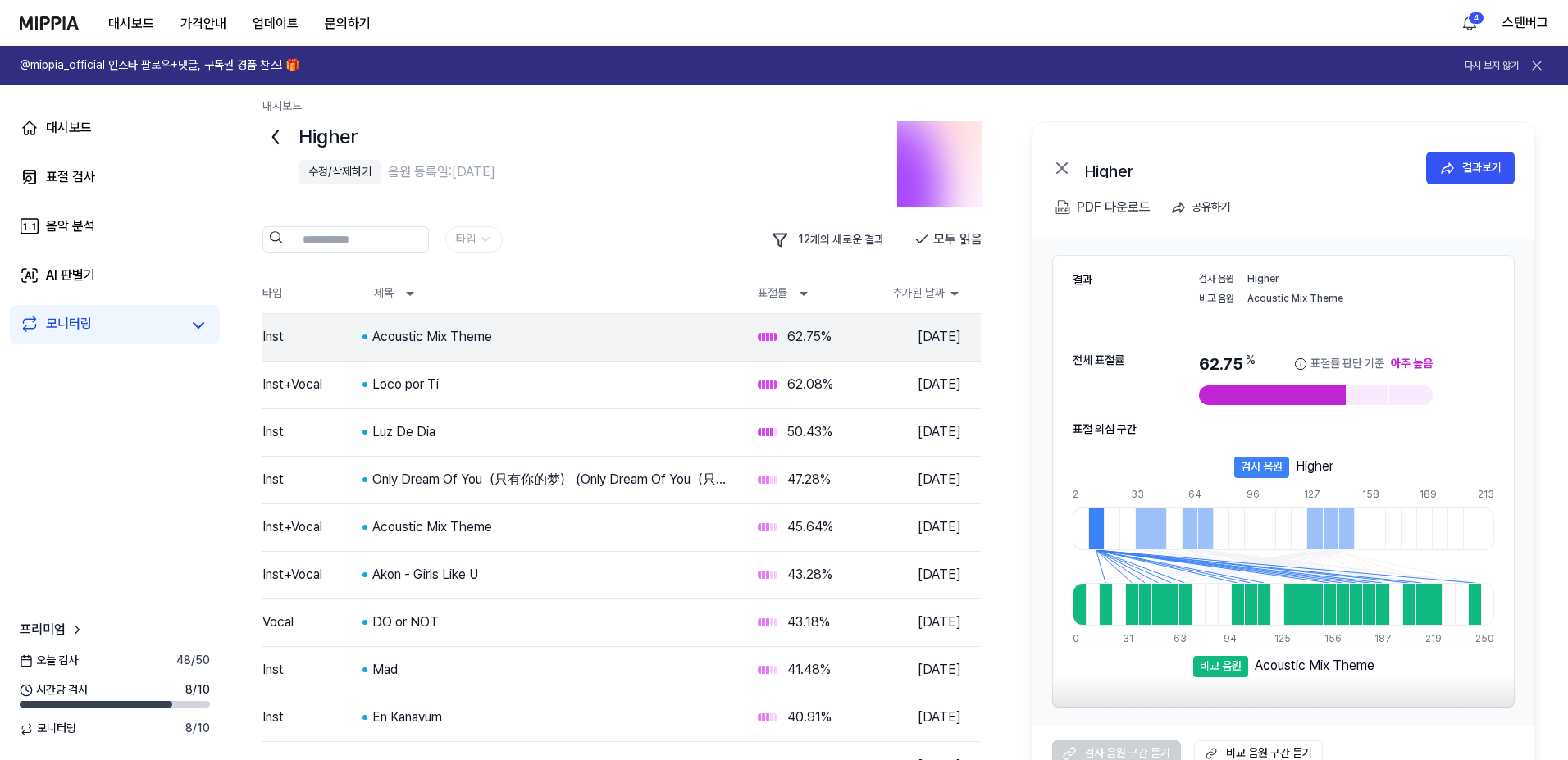
scroll to position [4, 0]
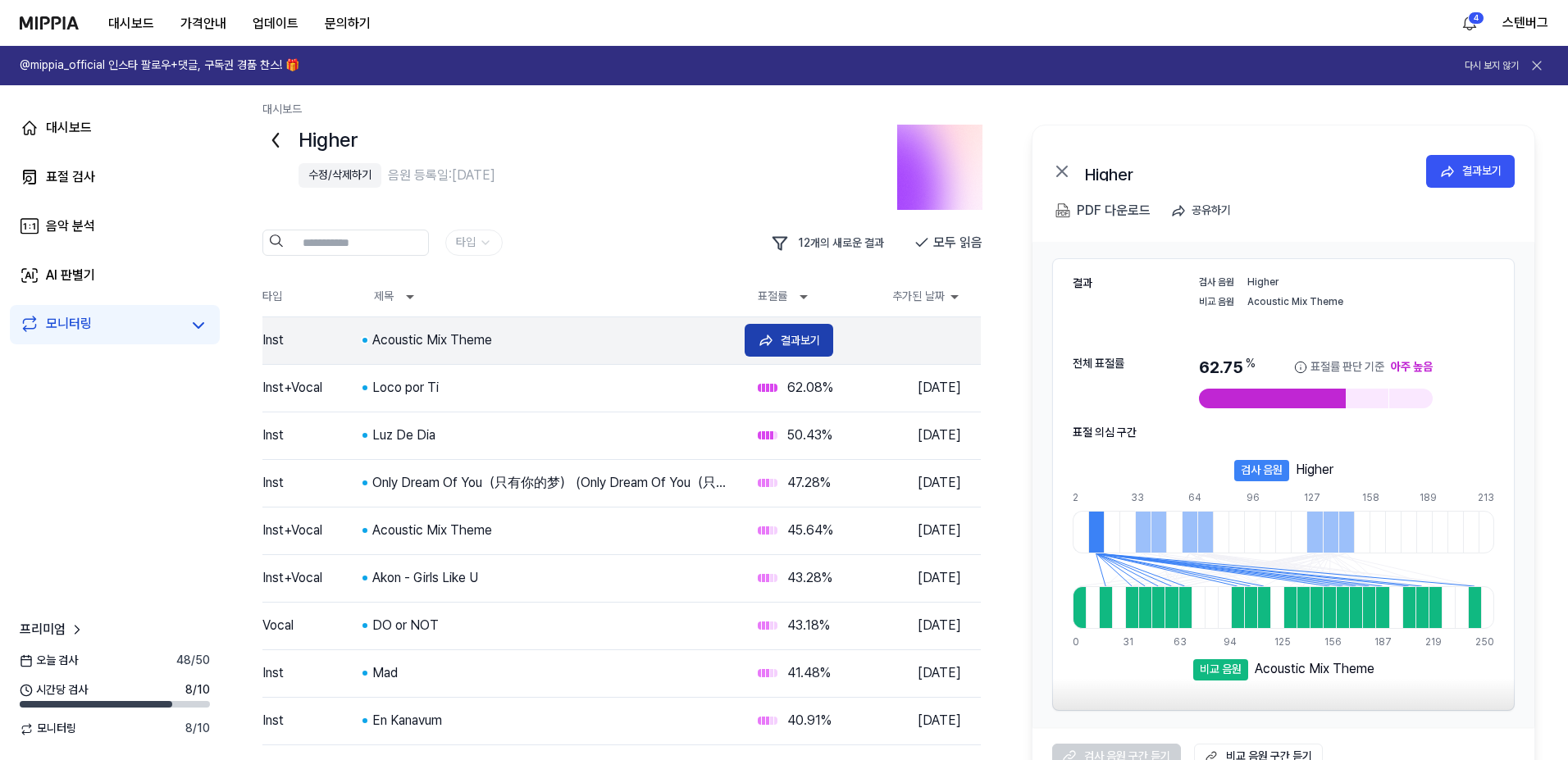
click at [780, 337] on button "결과보기" at bounding box center [788, 340] width 89 height 33
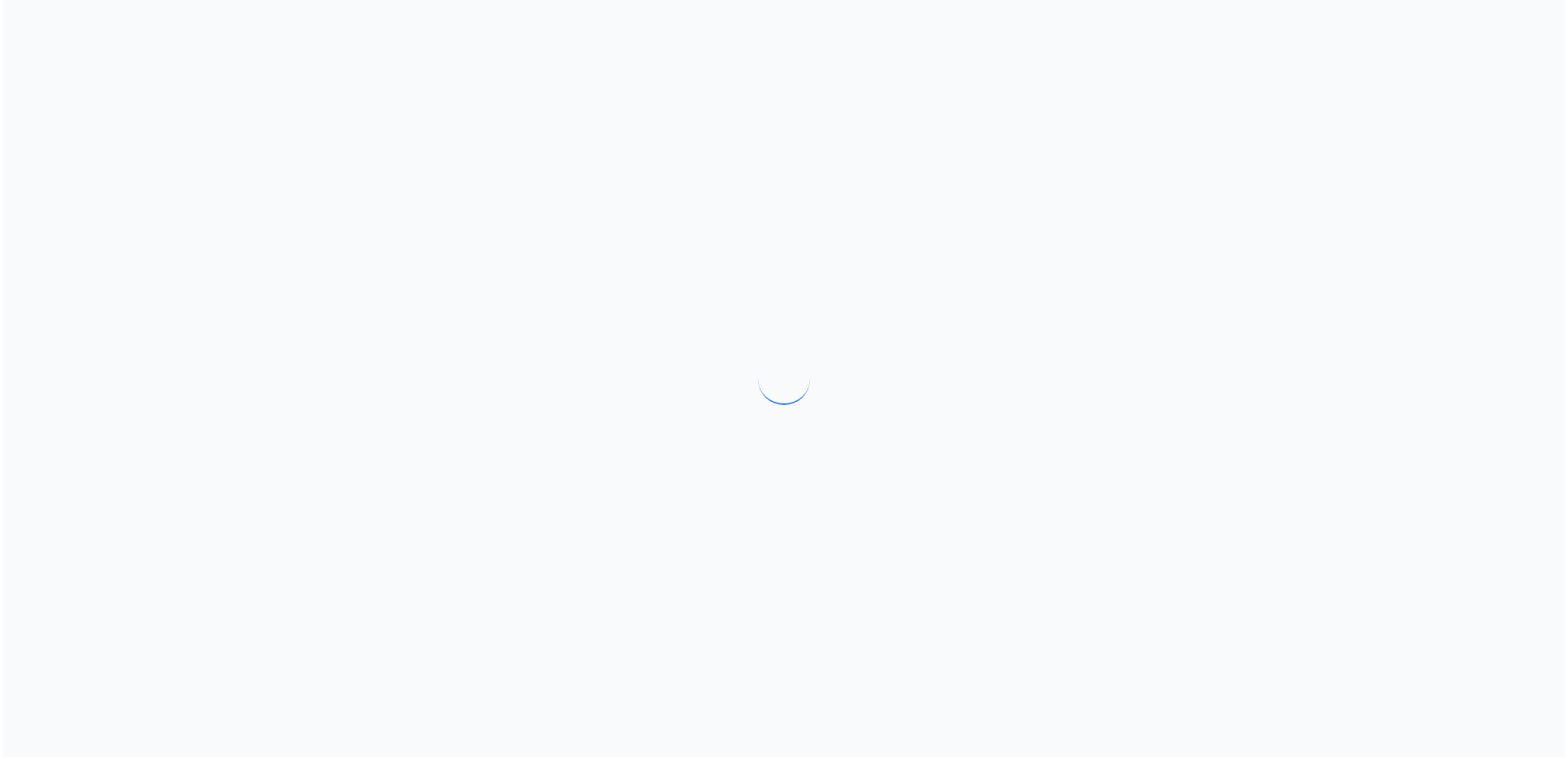
scroll to position [0, 0]
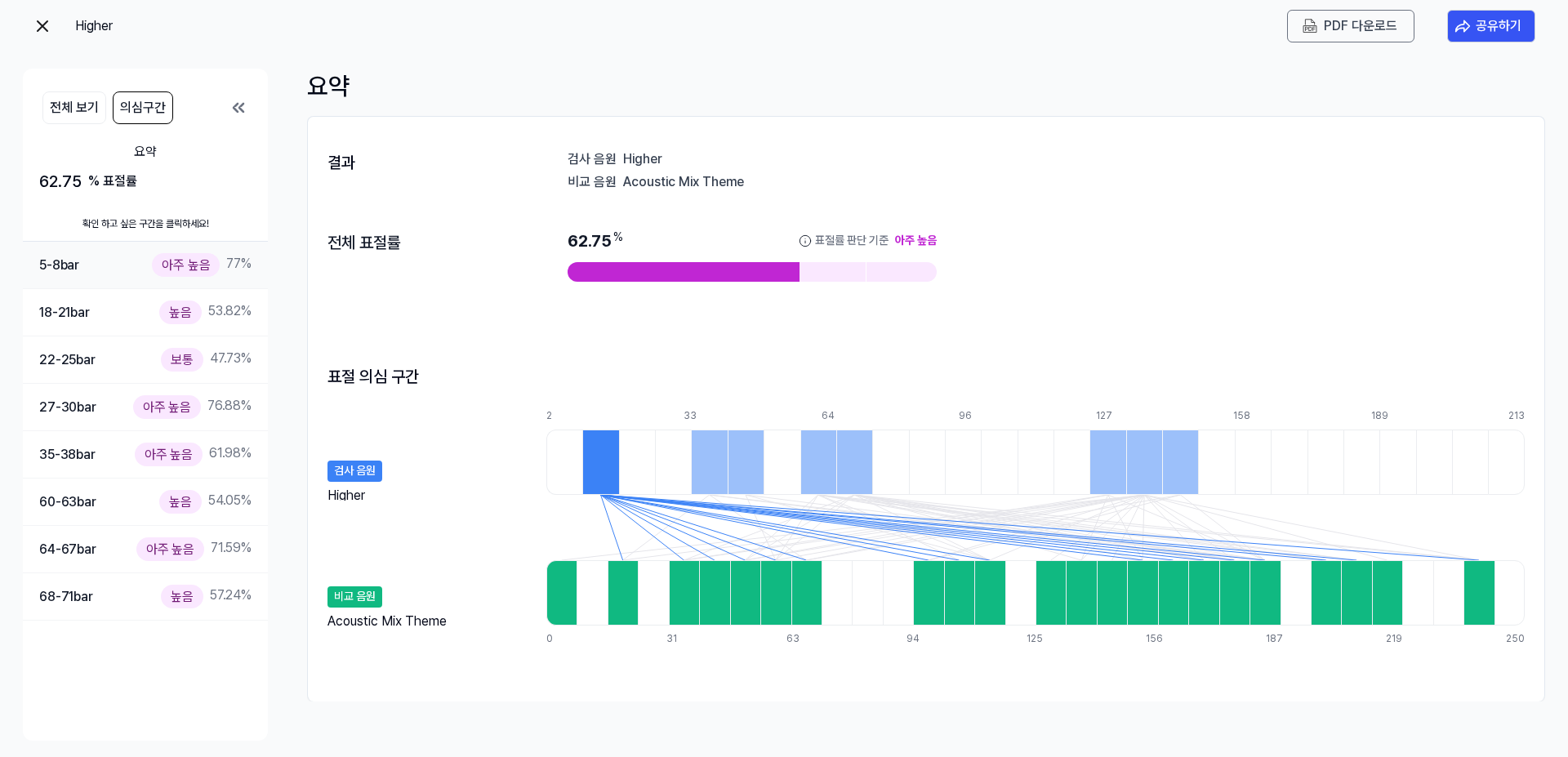
click at [193, 266] on div "아주 높음" at bounding box center [185, 264] width 68 height 23
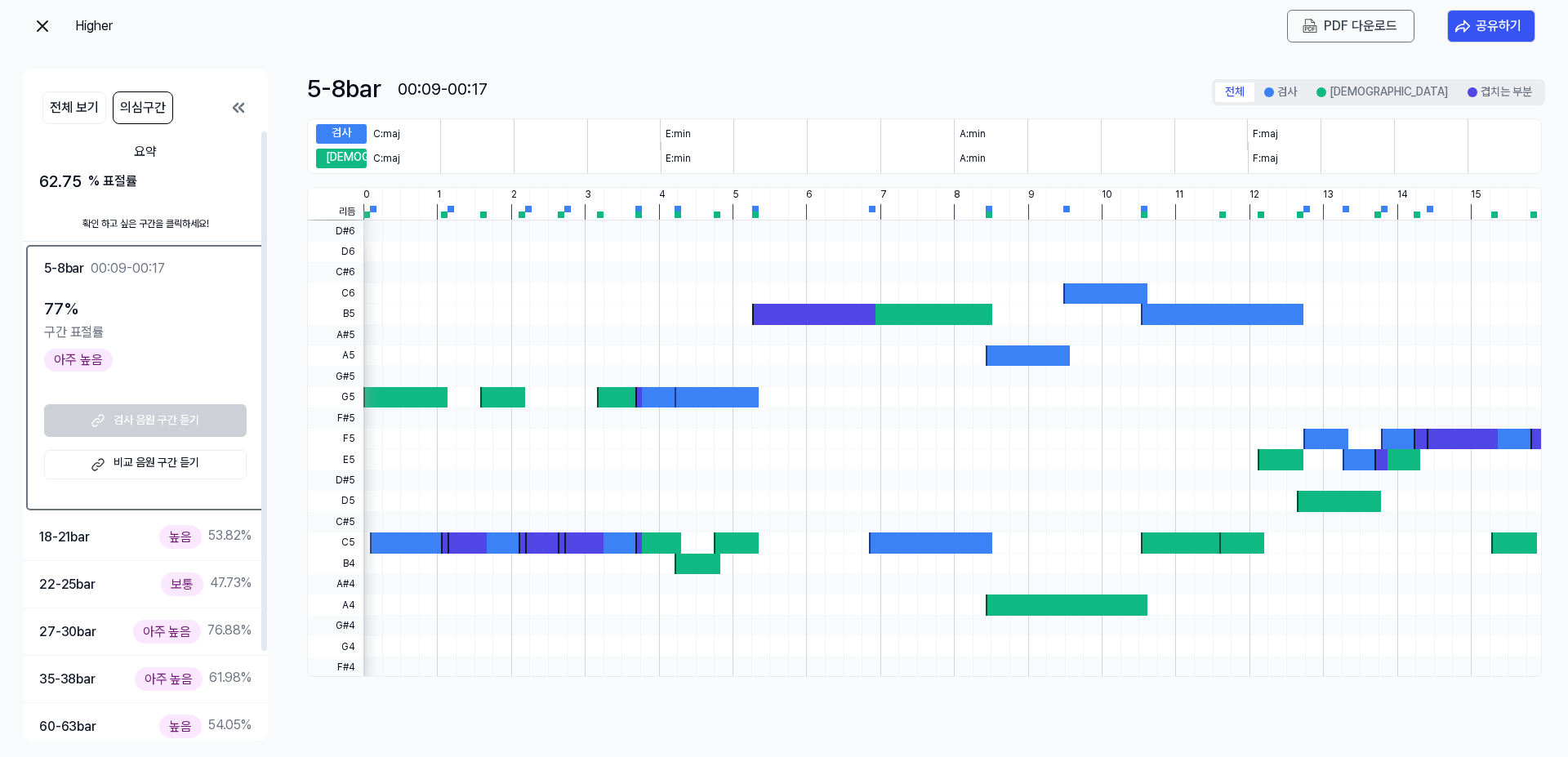
click at [142, 425] on div "검사 음원 구간 듣기 비교 음원 구간 듣기" at bounding box center [145, 442] width 203 height 75
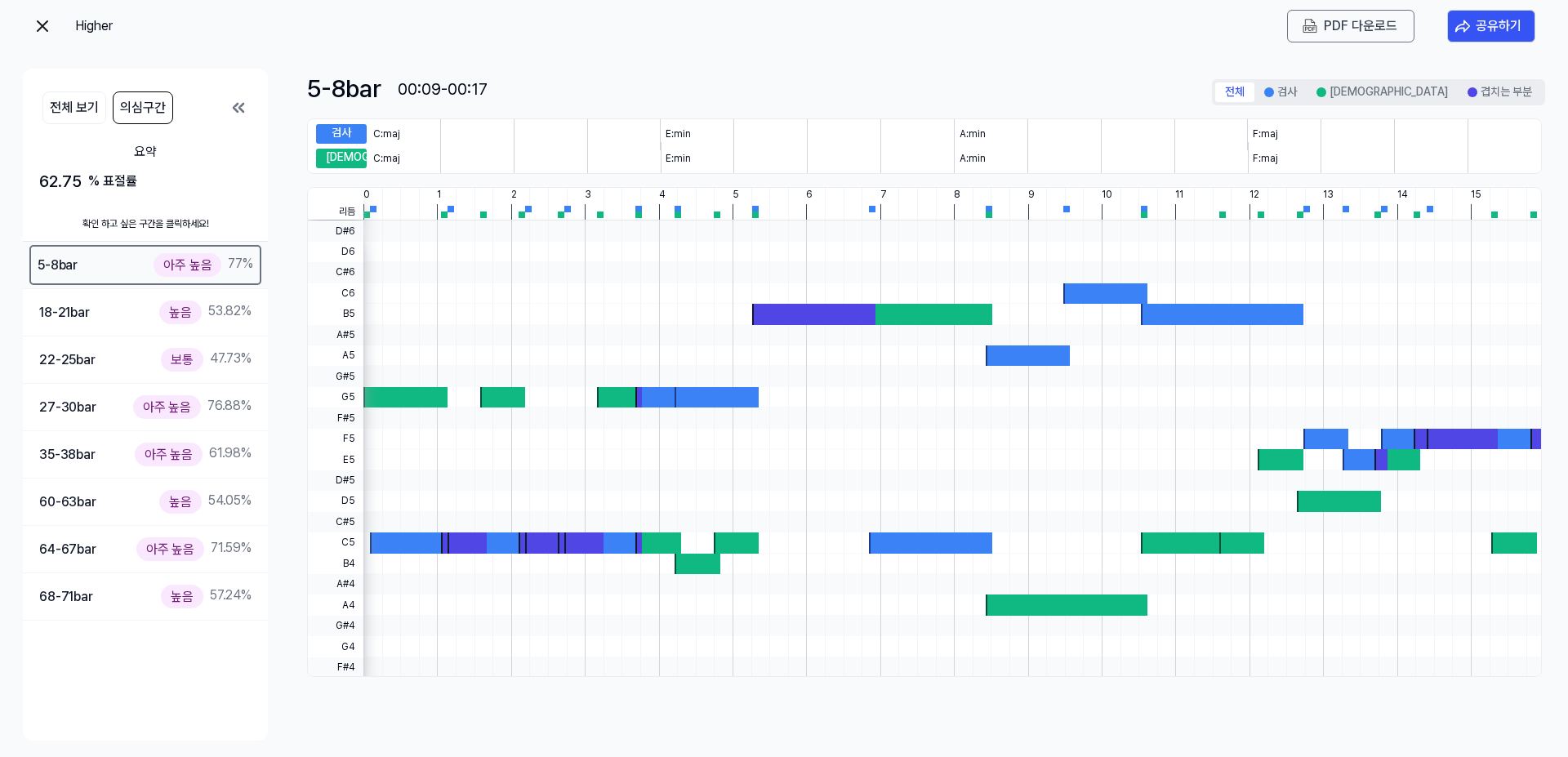
click at [180, 272] on div "아주 높음" at bounding box center [187, 264] width 68 height 23
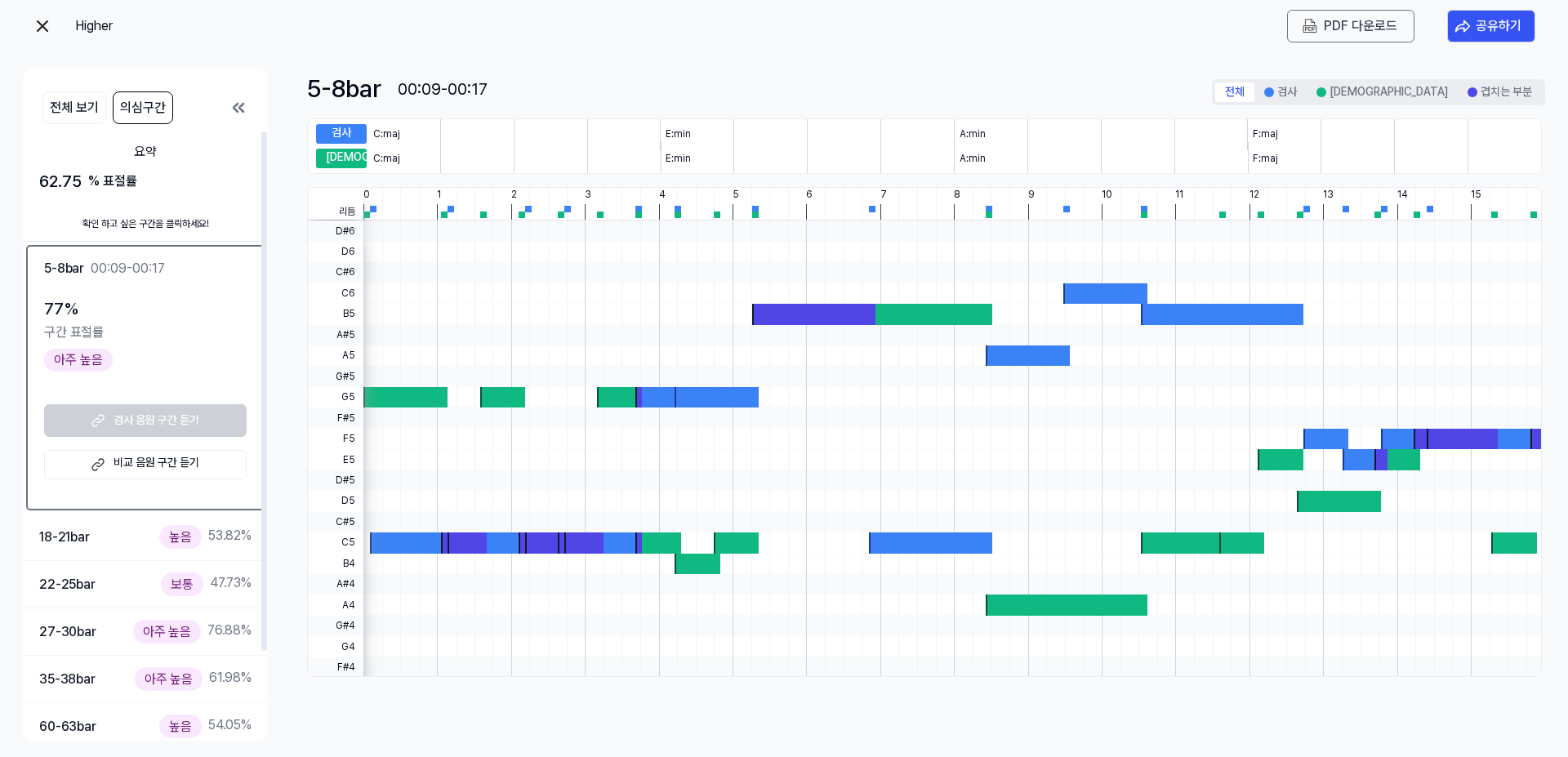
click at [132, 466] on link "비교 음원 구간 듣기" at bounding box center [145, 465] width 203 height 30
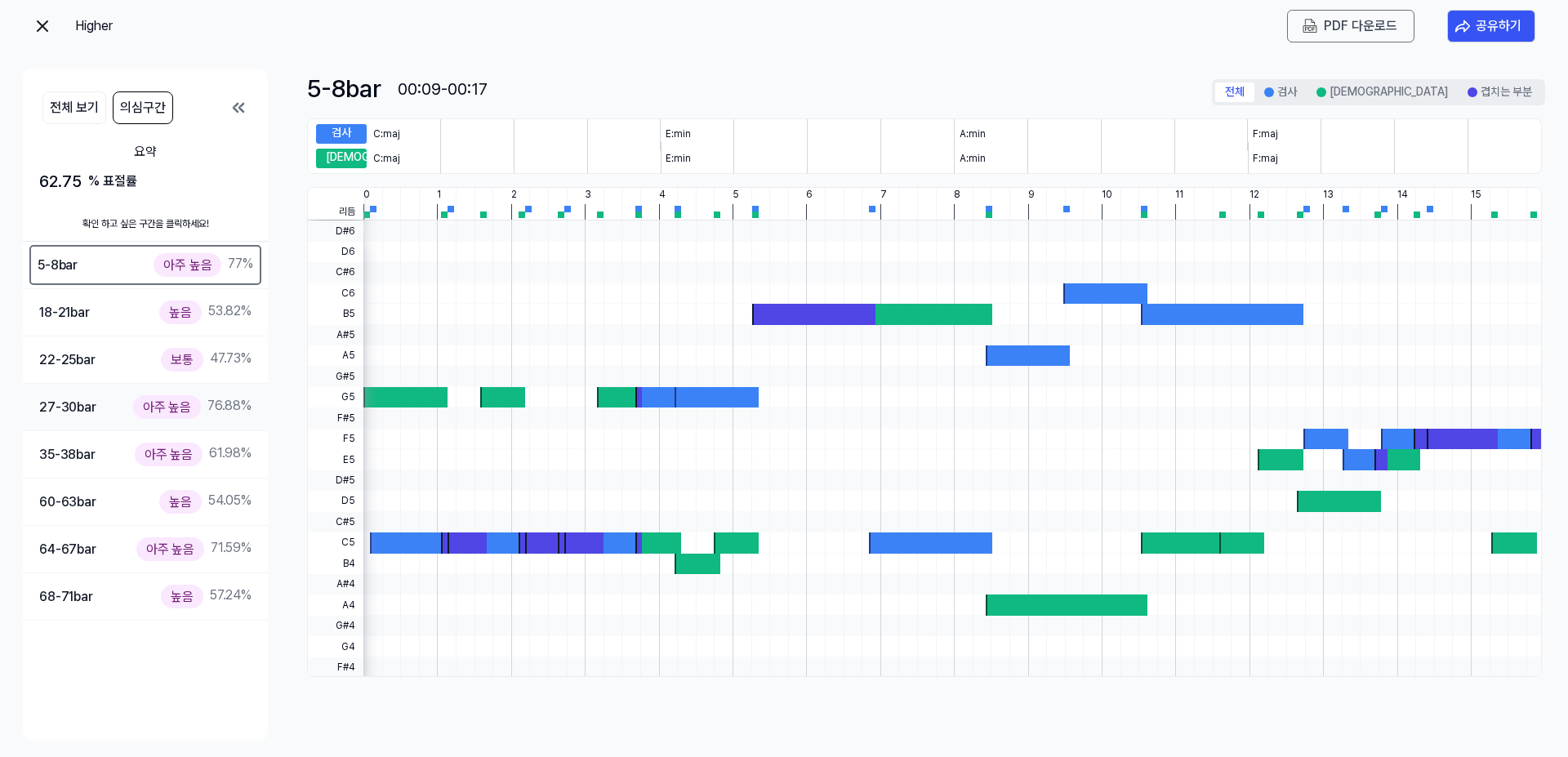
click at [151, 405] on div "아주 높음" at bounding box center [166, 406] width 68 height 23
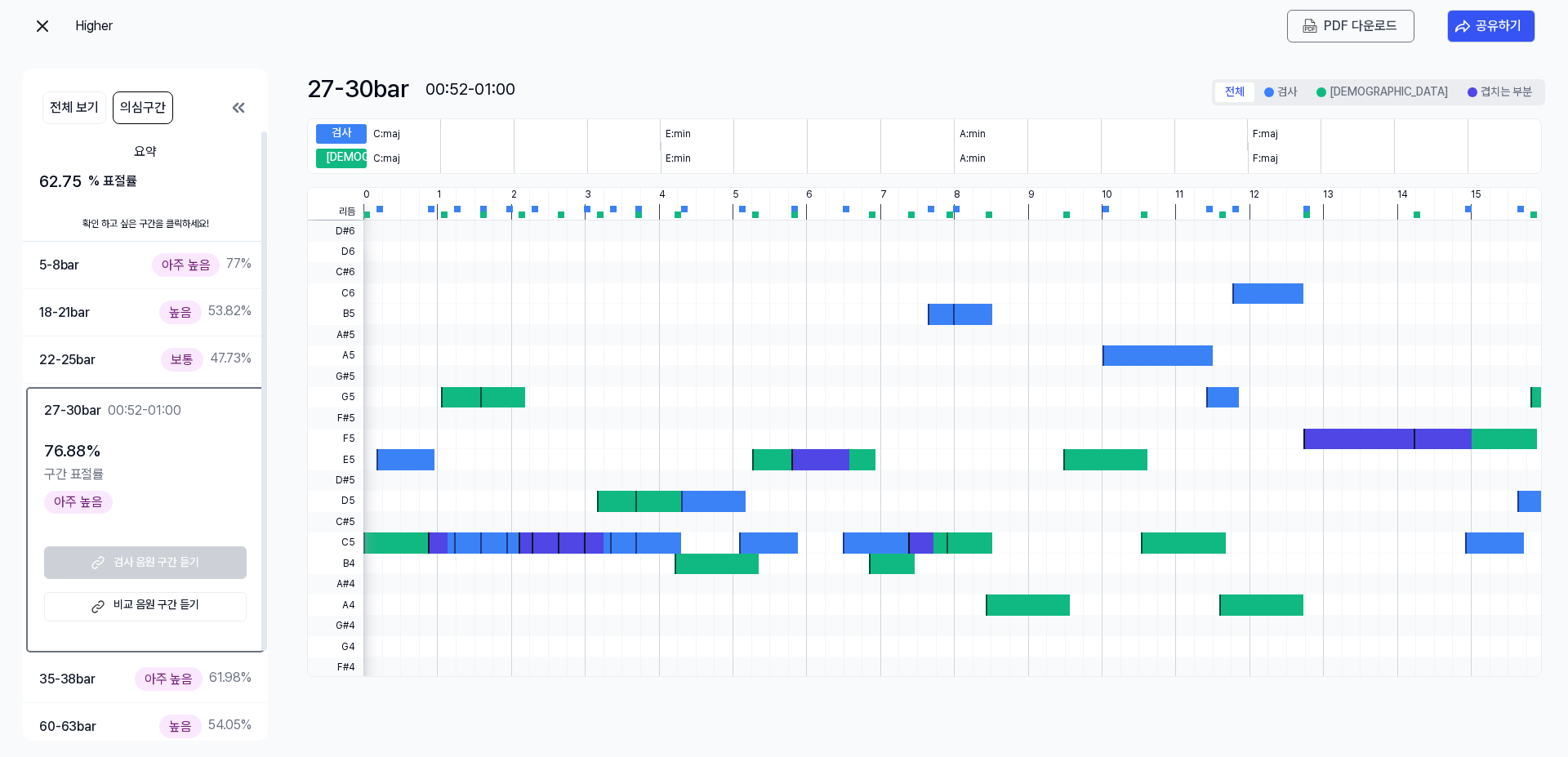
click at [138, 602] on link "비교 음원 구간 듣기" at bounding box center [145, 607] width 203 height 30
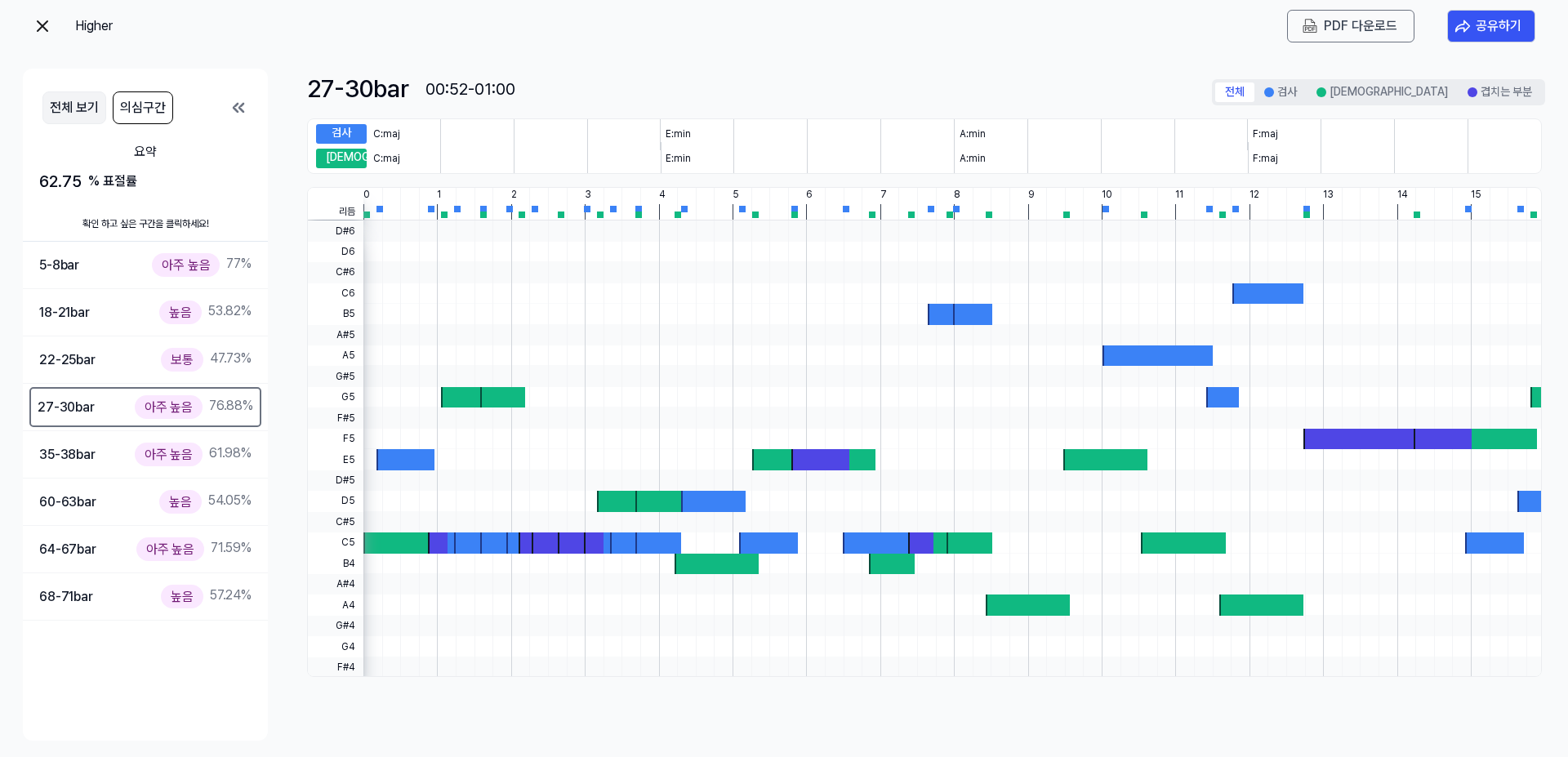
click at [81, 111] on button "전체 보기" at bounding box center [74, 107] width 63 height 33
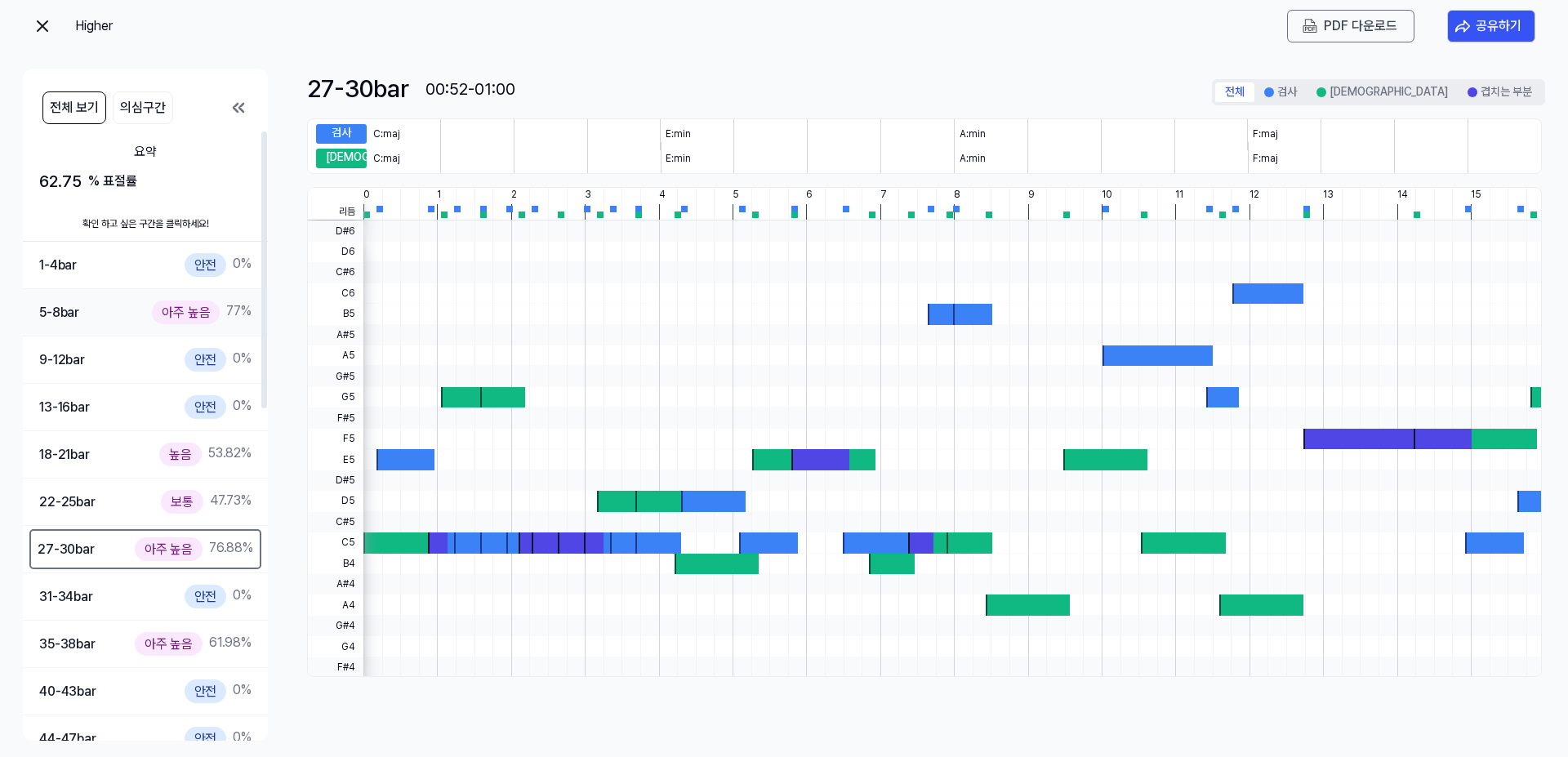
click at [179, 317] on div "아주 높음" at bounding box center [185, 312] width 68 height 23
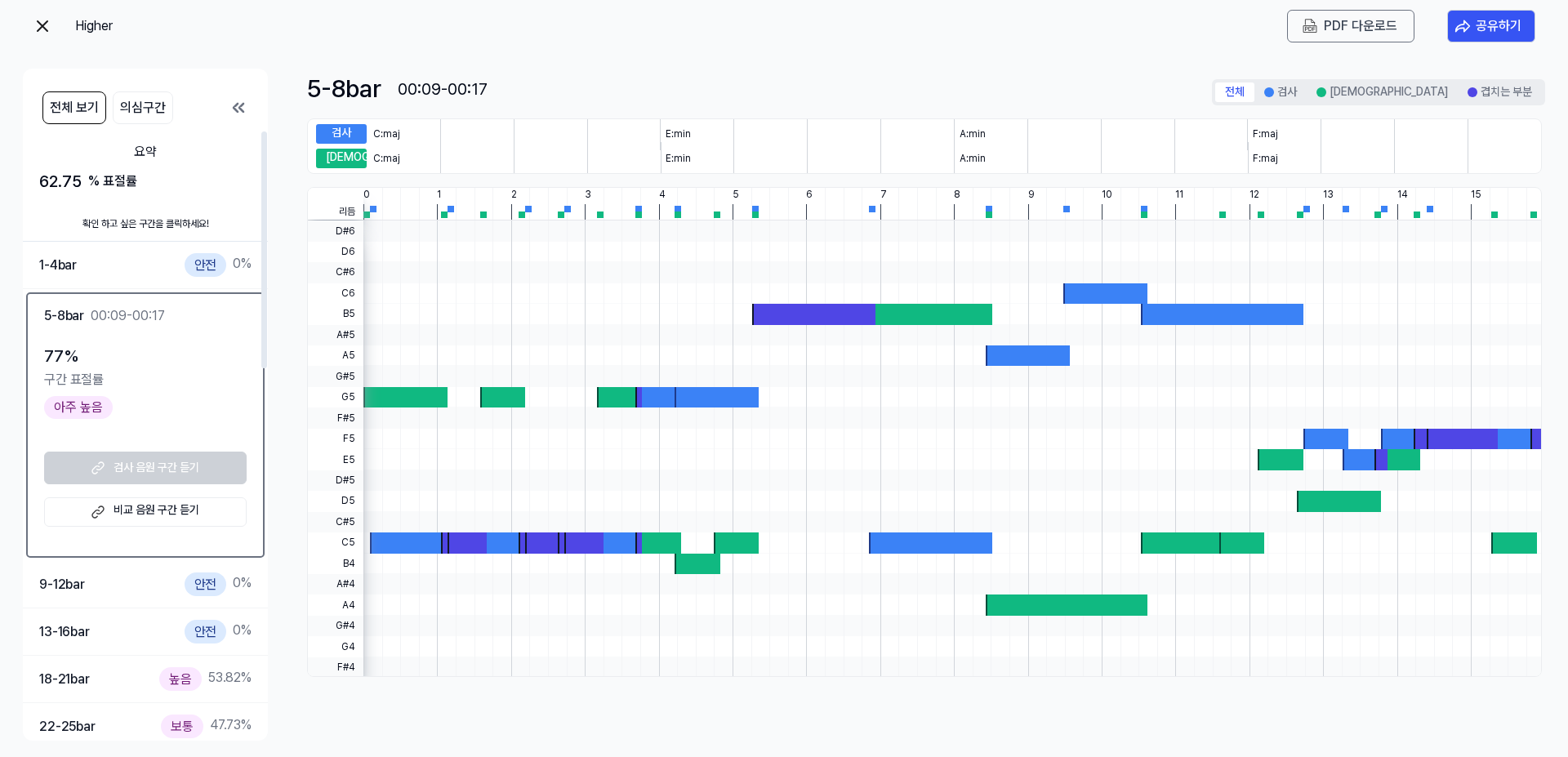
click at [120, 510] on link "비교 음원 구간 듣기" at bounding box center [145, 512] width 203 height 30
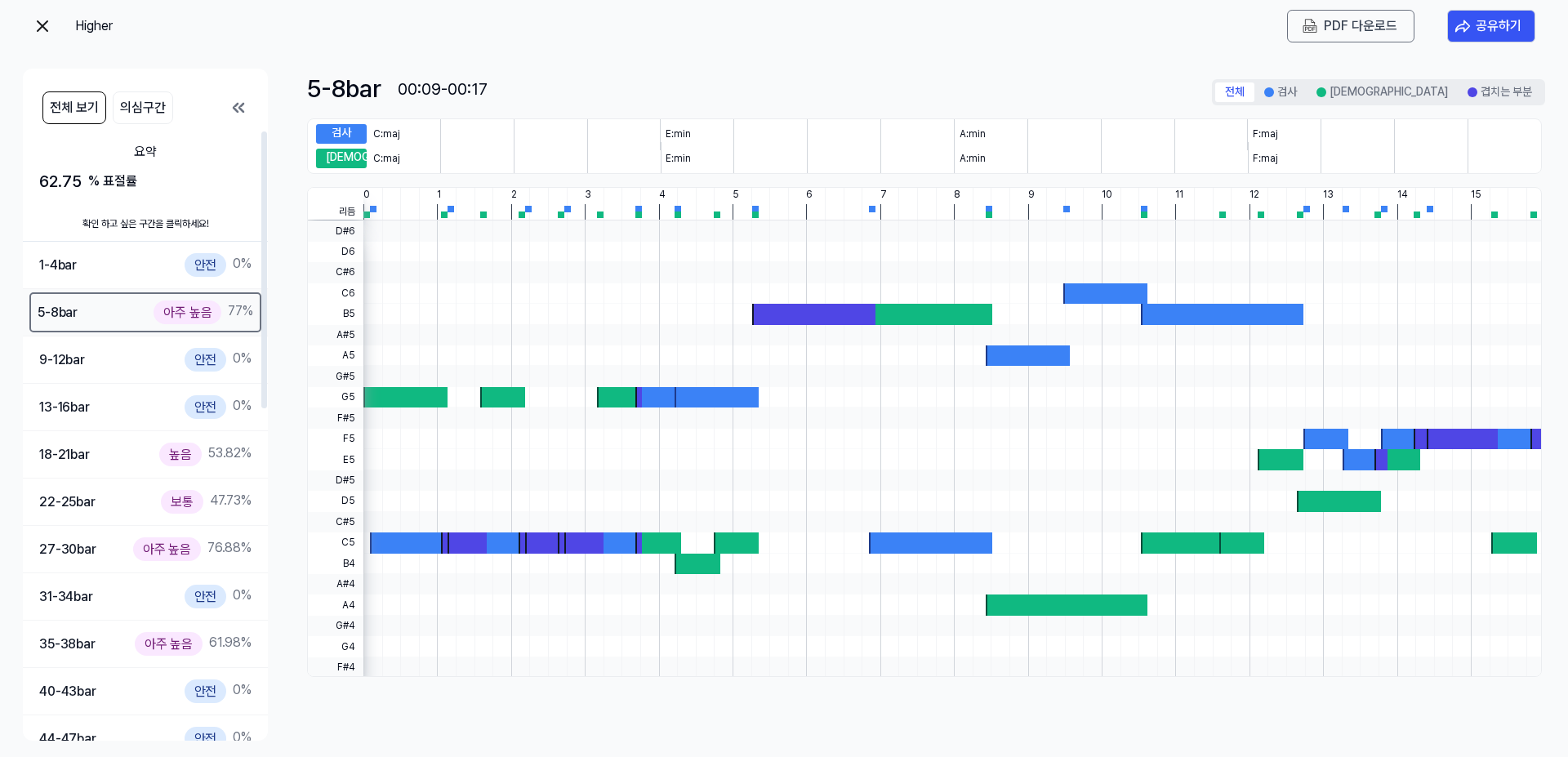
click at [129, 304] on div "5-8 bar 아주 높음 77 %" at bounding box center [145, 312] width 216 height 23
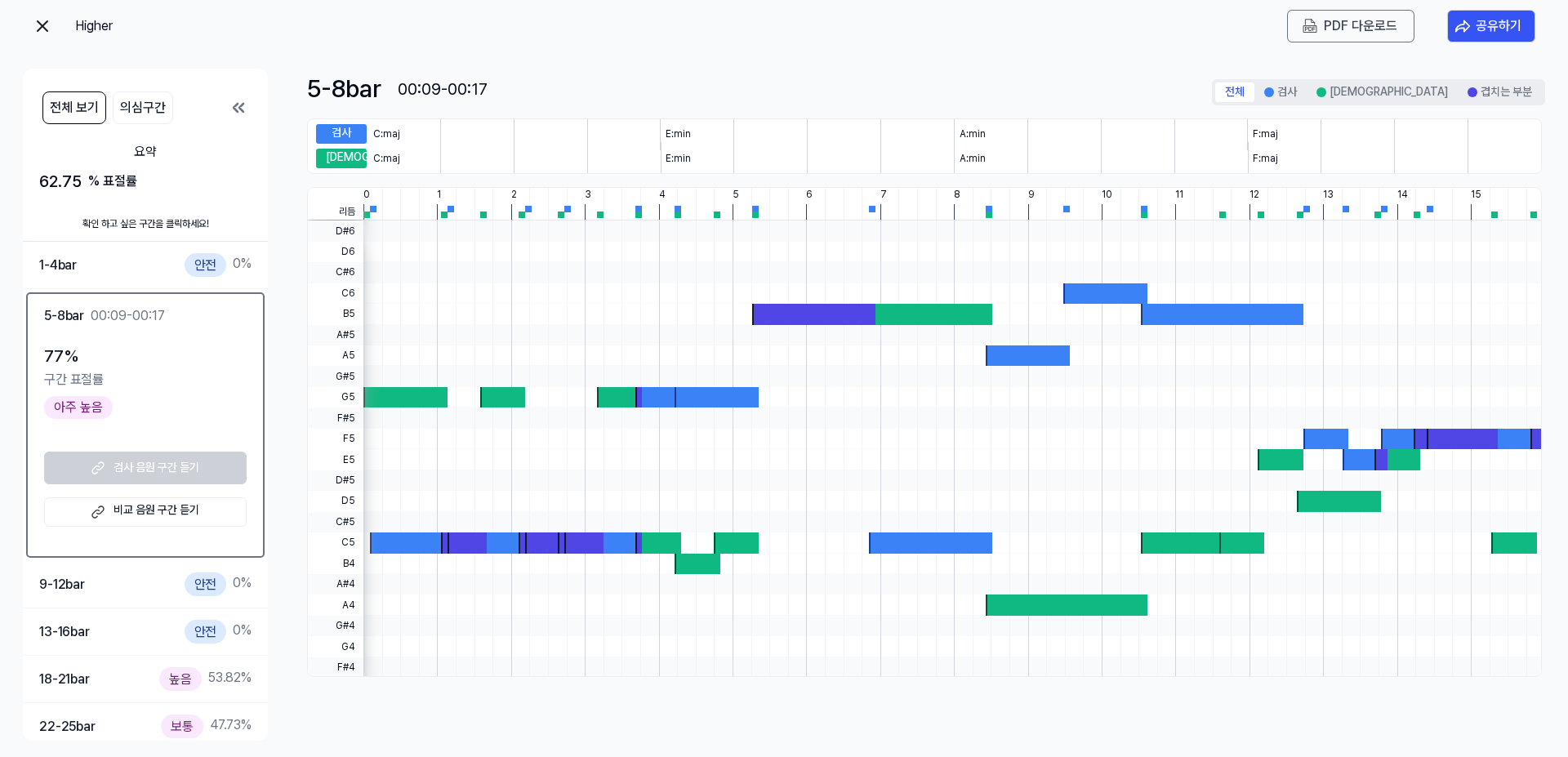
click at [781, 310] on div at bounding box center [814, 314] width 124 height 20
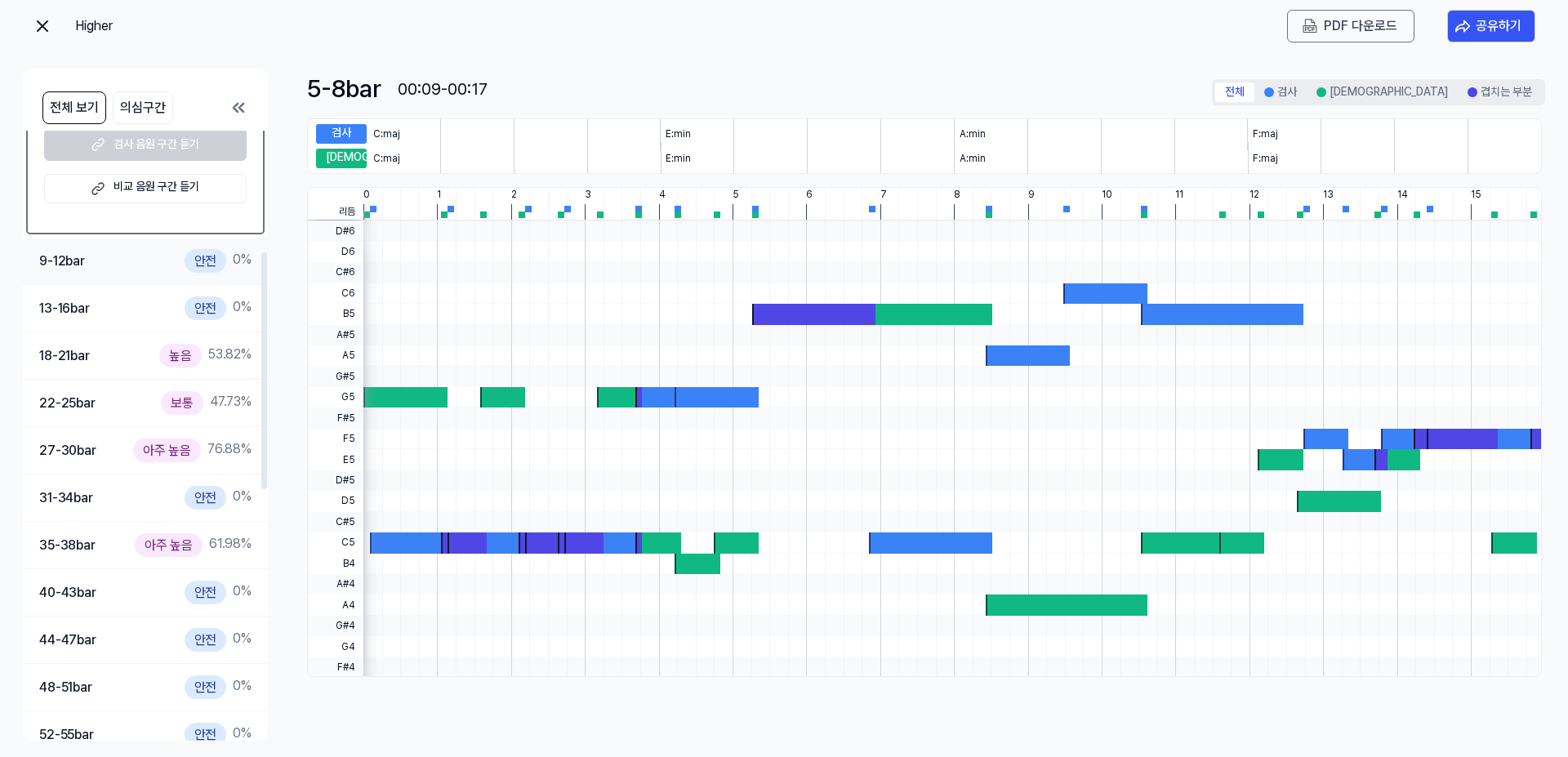
scroll to position [326, 0]
click at [126, 452] on div "27-30 bar 아주 높음 76.88 %" at bounding box center [145, 446] width 212 height 23
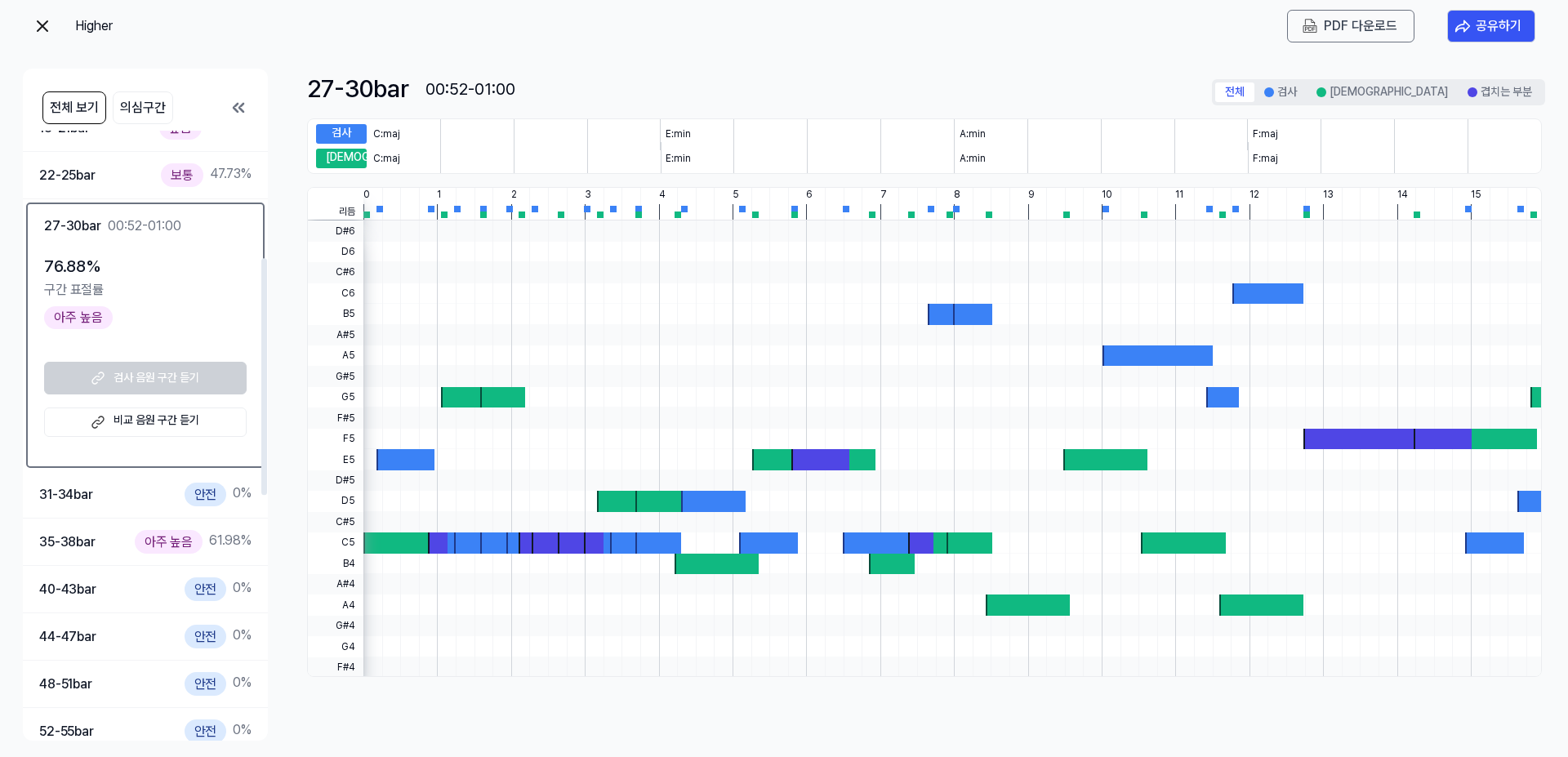
click at [179, 428] on link "비교 음원 구간 듣기" at bounding box center [145, 422] width 203 height 30
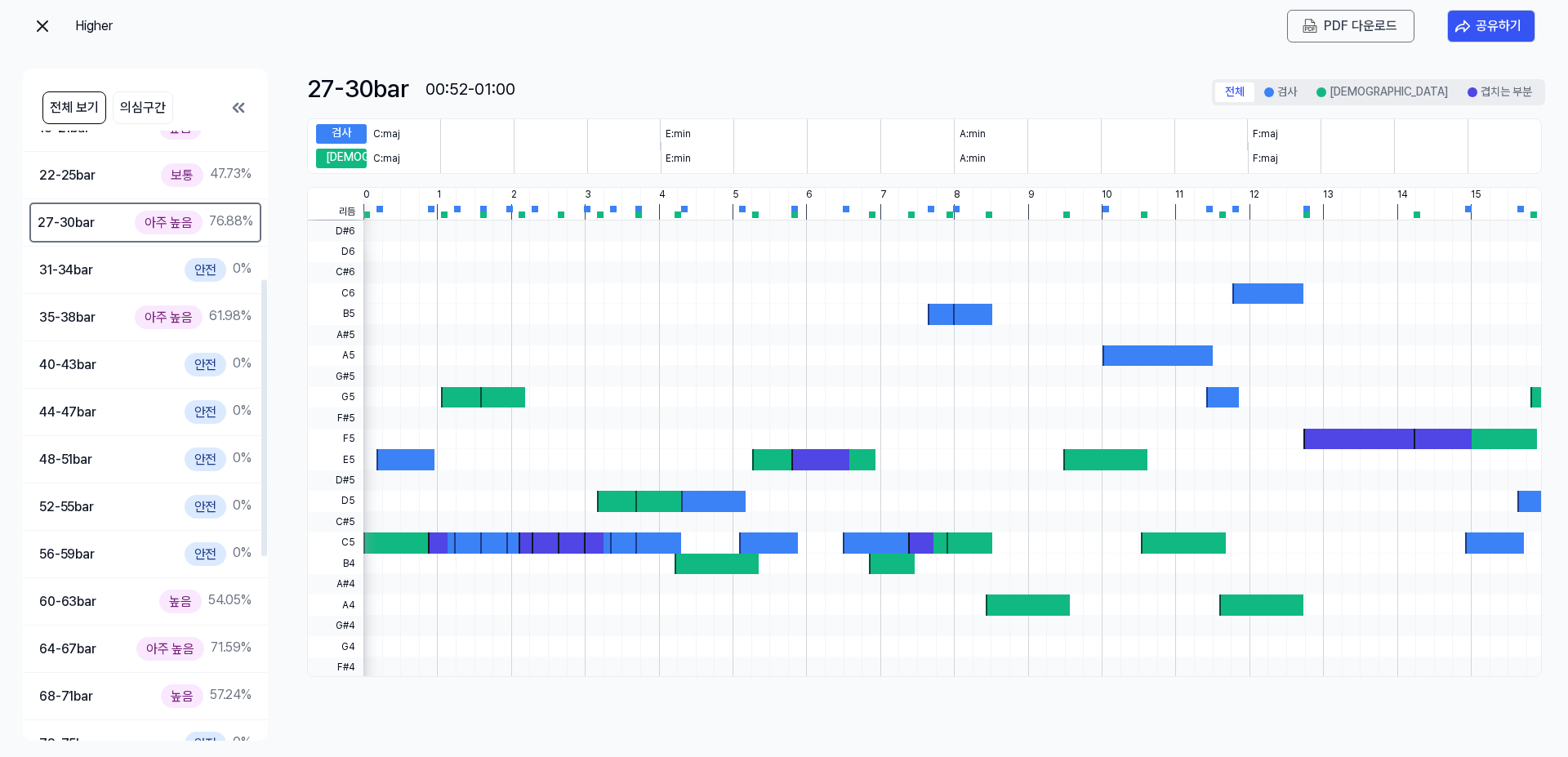
click at [37, 25] on img at bounding box center [42, 26] width 20 height 20
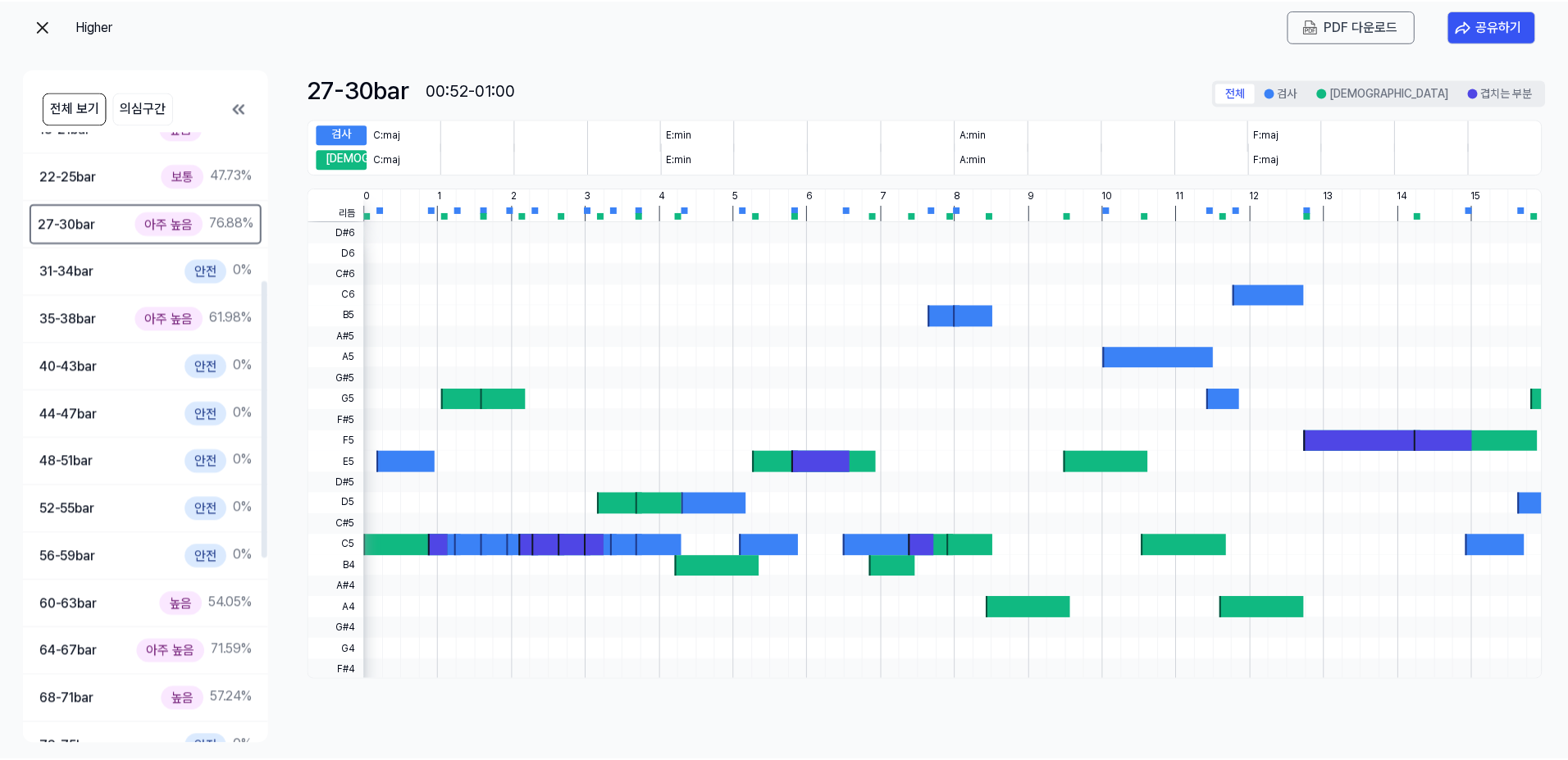
scroll to position [4, 0]
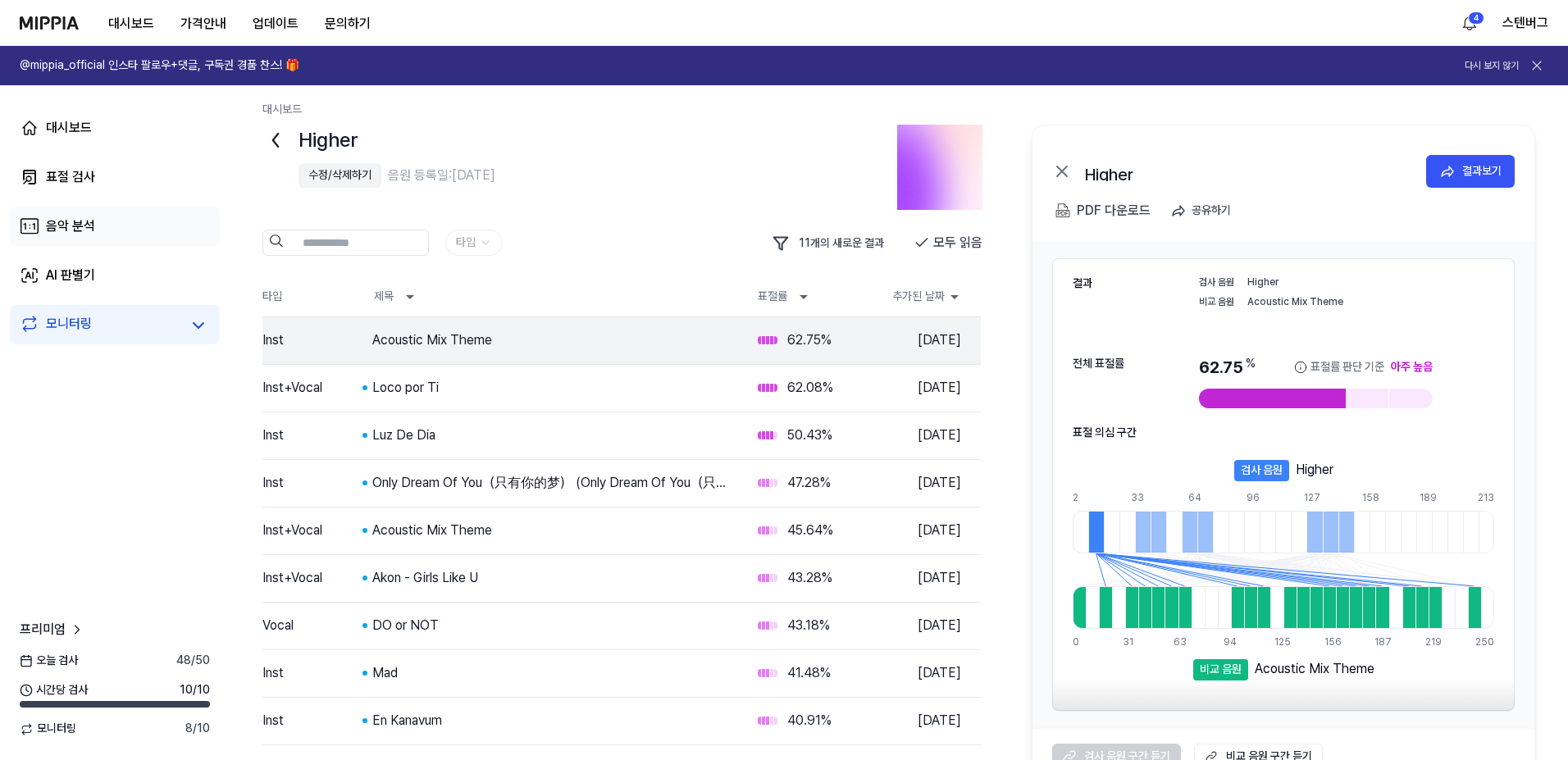
click at [80, 225] on div "음악 분석" at bounding box center [70, 226] width 49 height 20
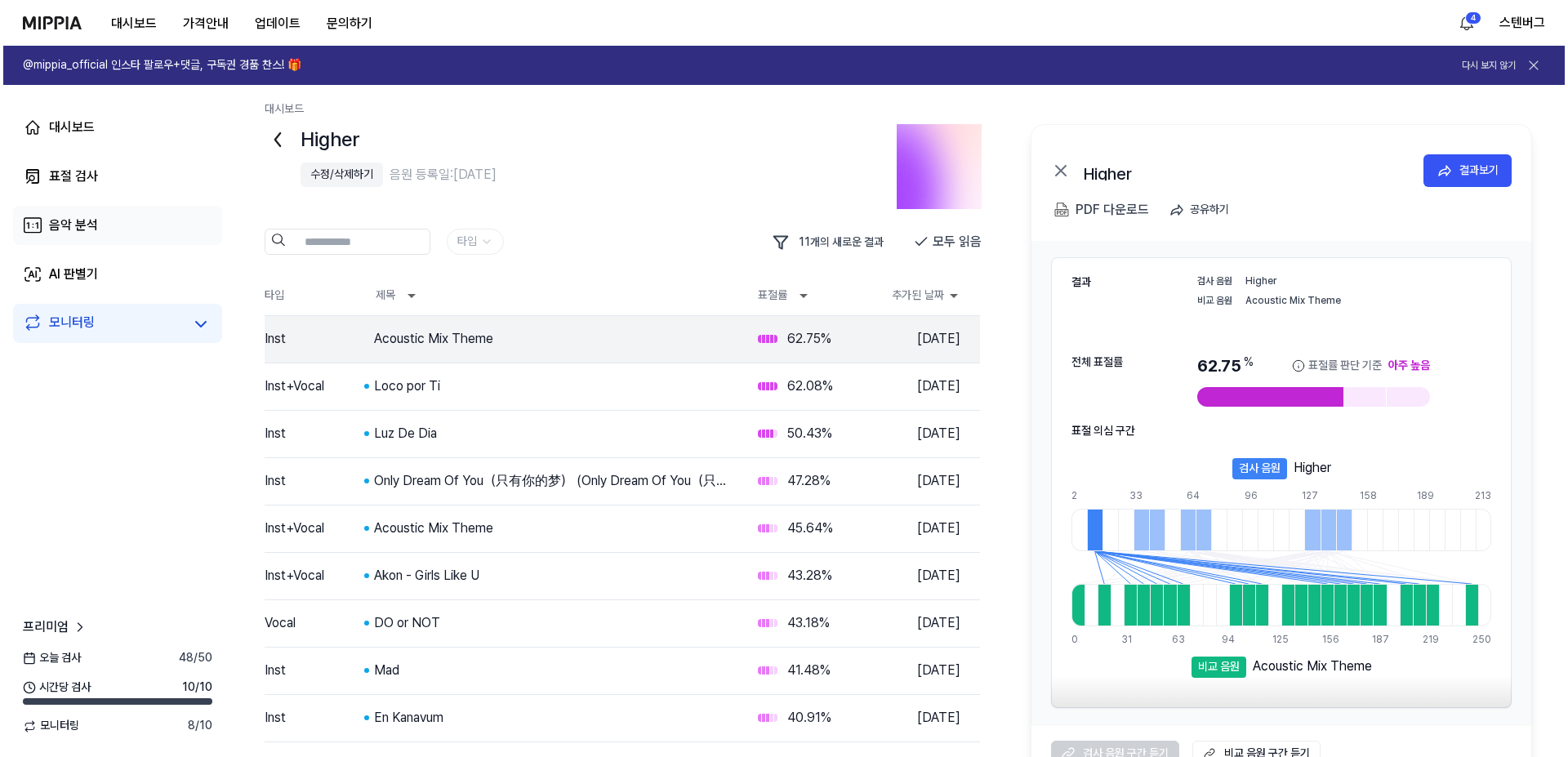
scroll to position [0, 0]
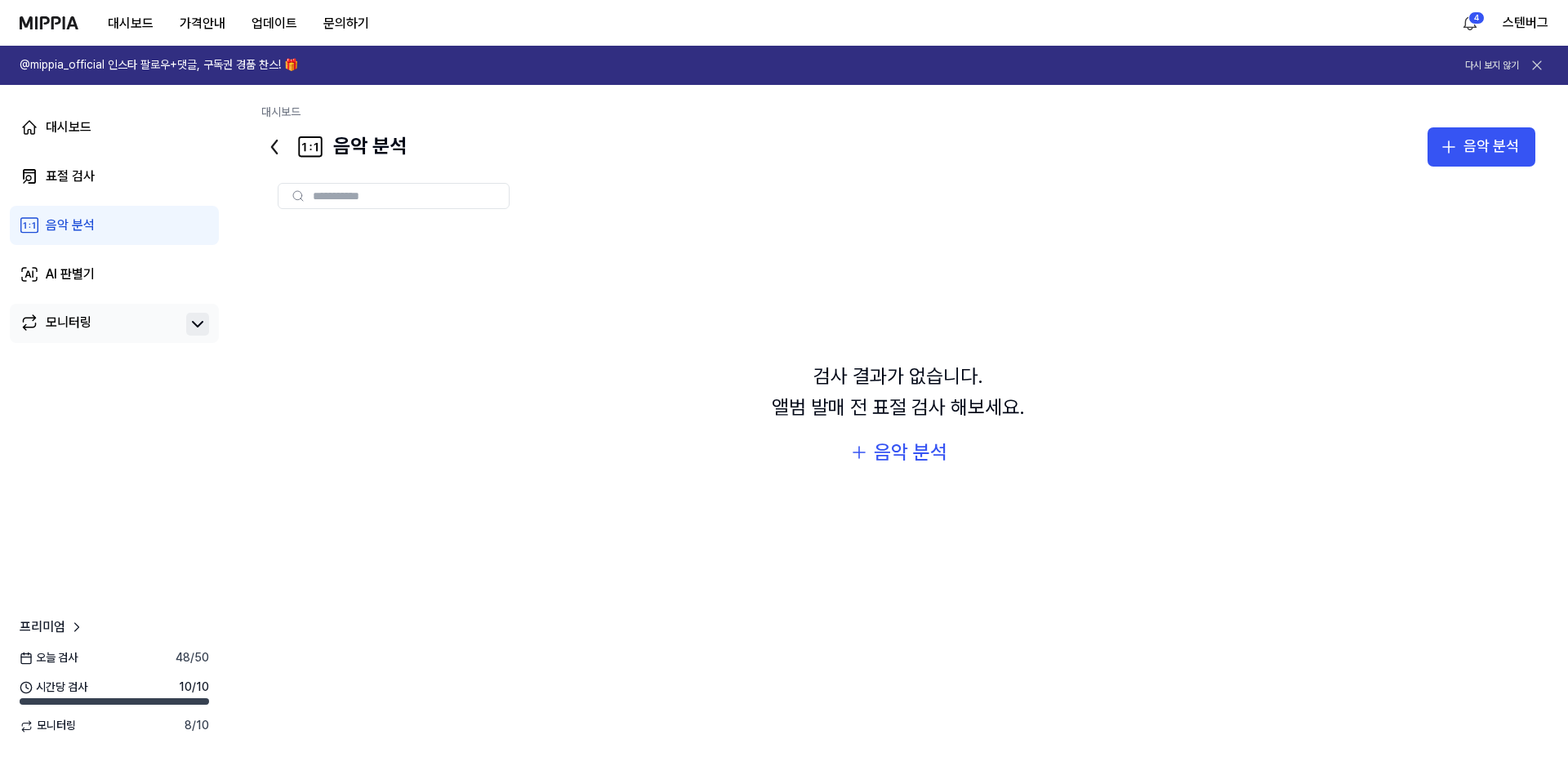
click at [195, 326] on icon at bounding box center [197, 324] width 20 height 20
click at [84, 177] on div "표절 검사" at bounding box center [70, 176] width 49 height 20
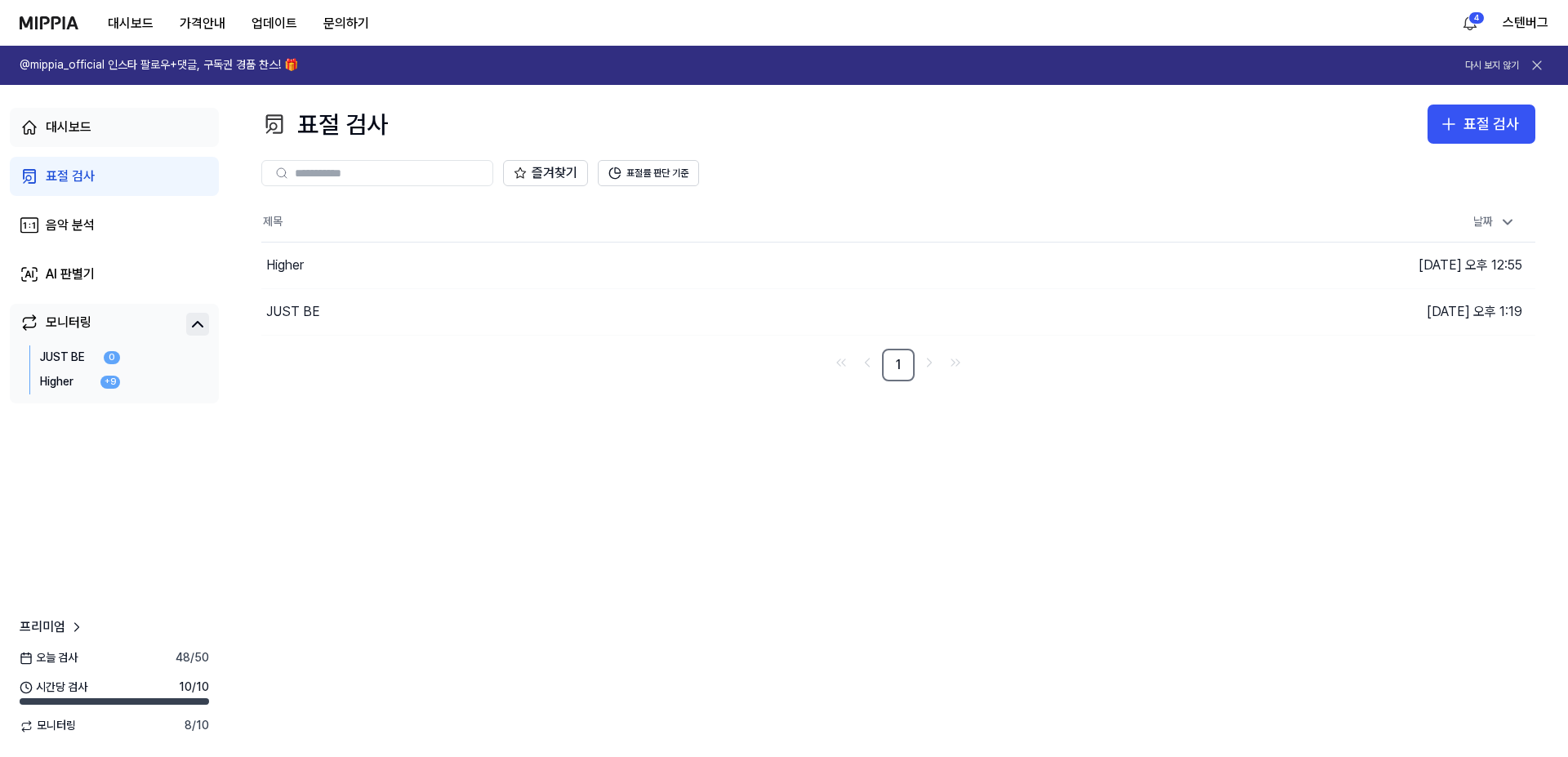
click at [89, 128] on div "대시보드" at bounding box center [68, 126] width 46 height 20
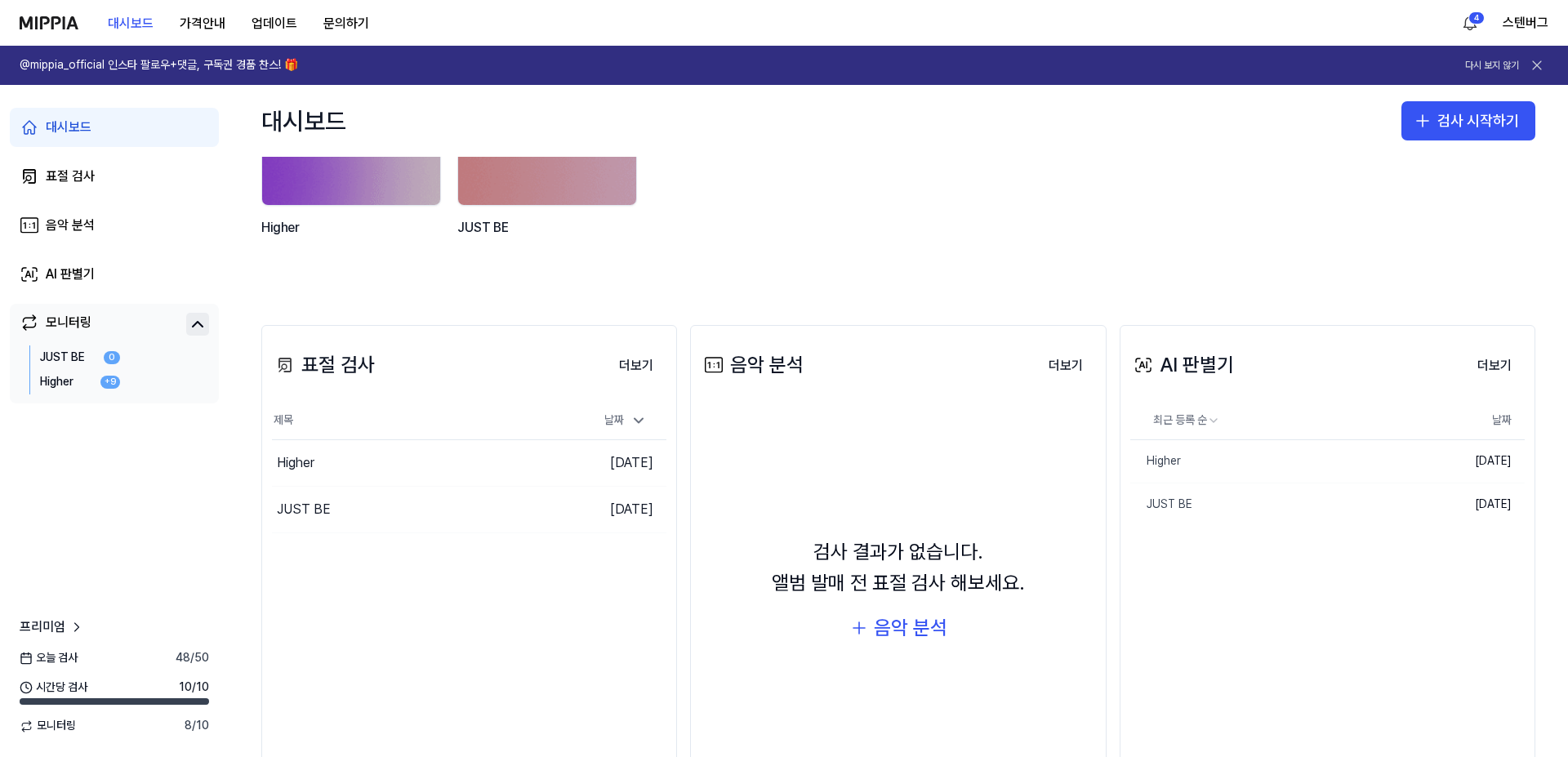
scroll to position [164, 0]
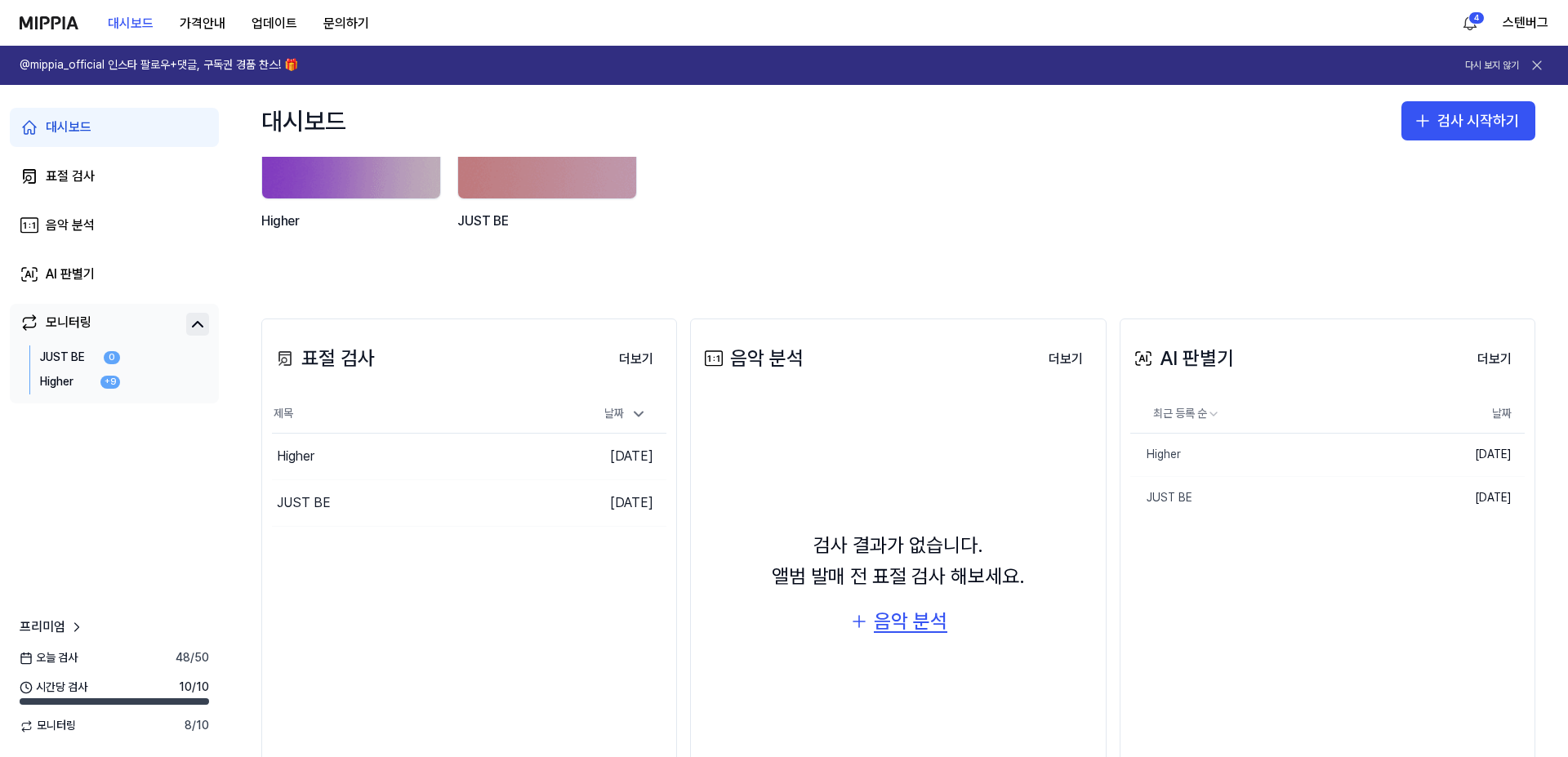
click at [900, 623] on div "음악 분석" at bounding box center [910, 621] width 73 height 31
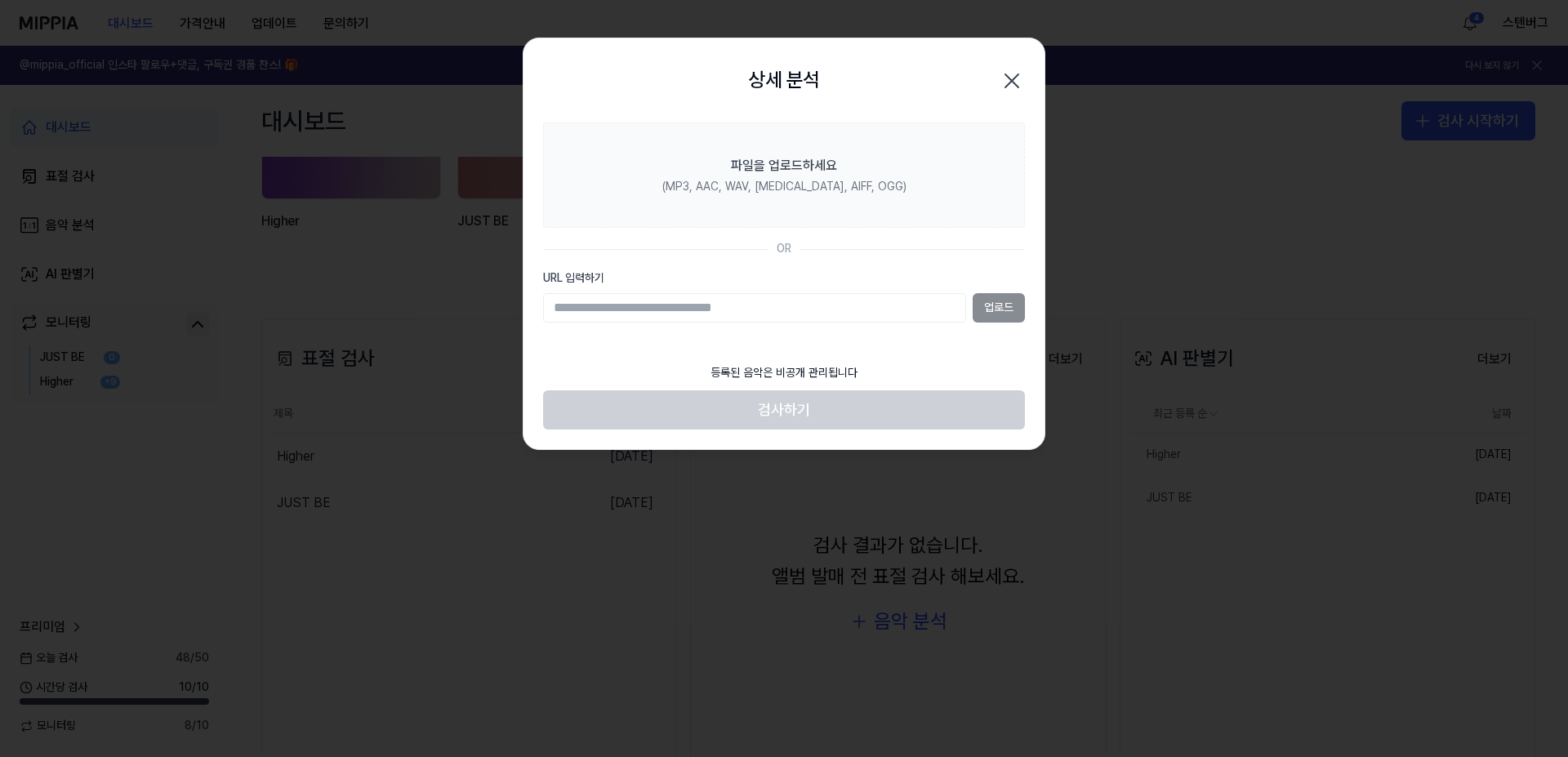
click at [790, 318] on input "URL 입력하기" at bounding box center [754, 308] width 423 height 30
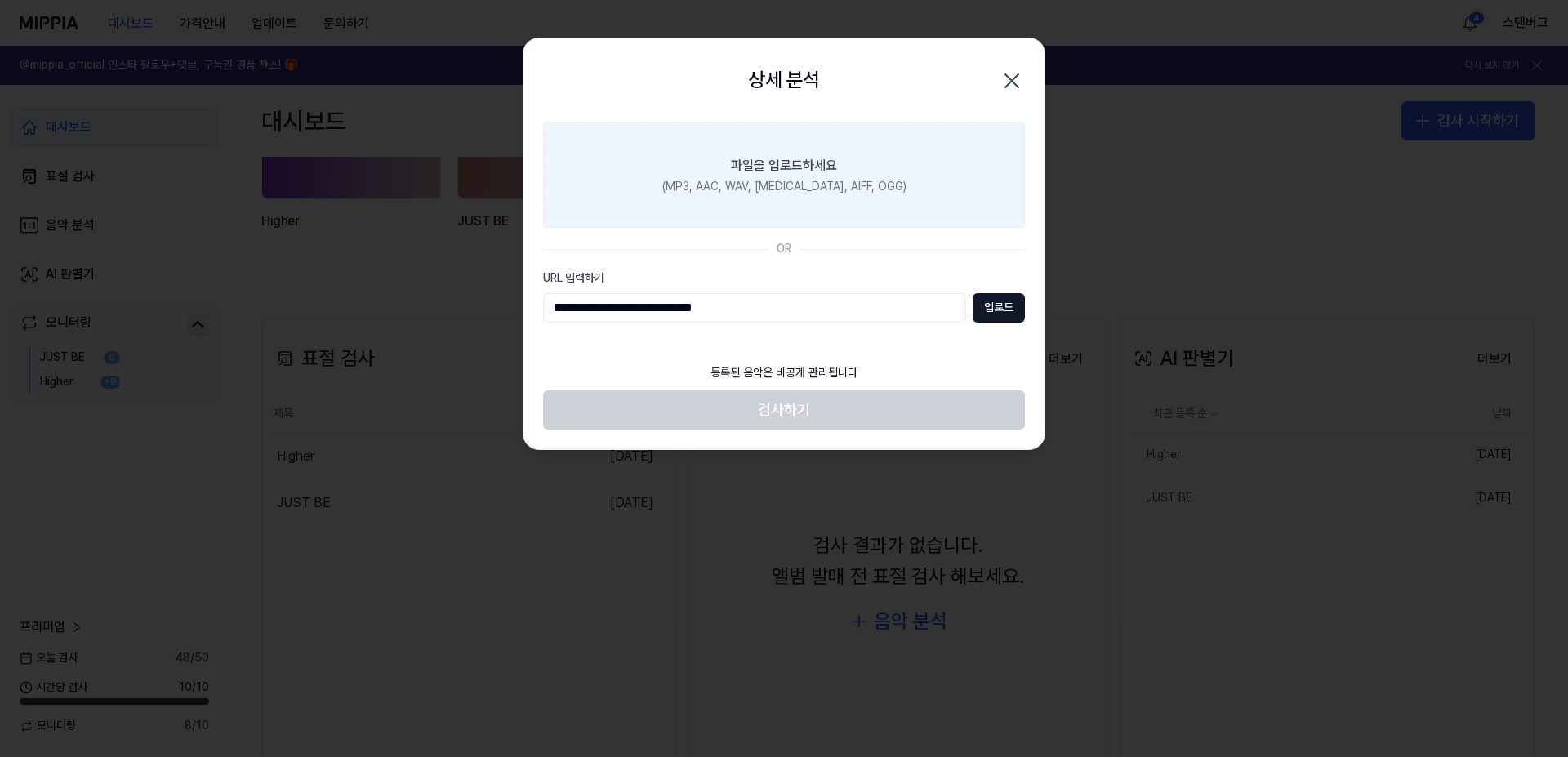
type input "**********"
click at [807, 178] on label "파일을 업로드하세요 (MP3, AAC, WAV, [MEDICAL_DATA], AIFF, OGG)" at bounding box center [784, 176] width 482 height 106
click at [0, 0] on input "파일을 업로드하세요 (MP3, AAC, WAV, [MEDICAL_DATA], AIFF, OGG)" at bounding box center [0, 0] width 0 height 0
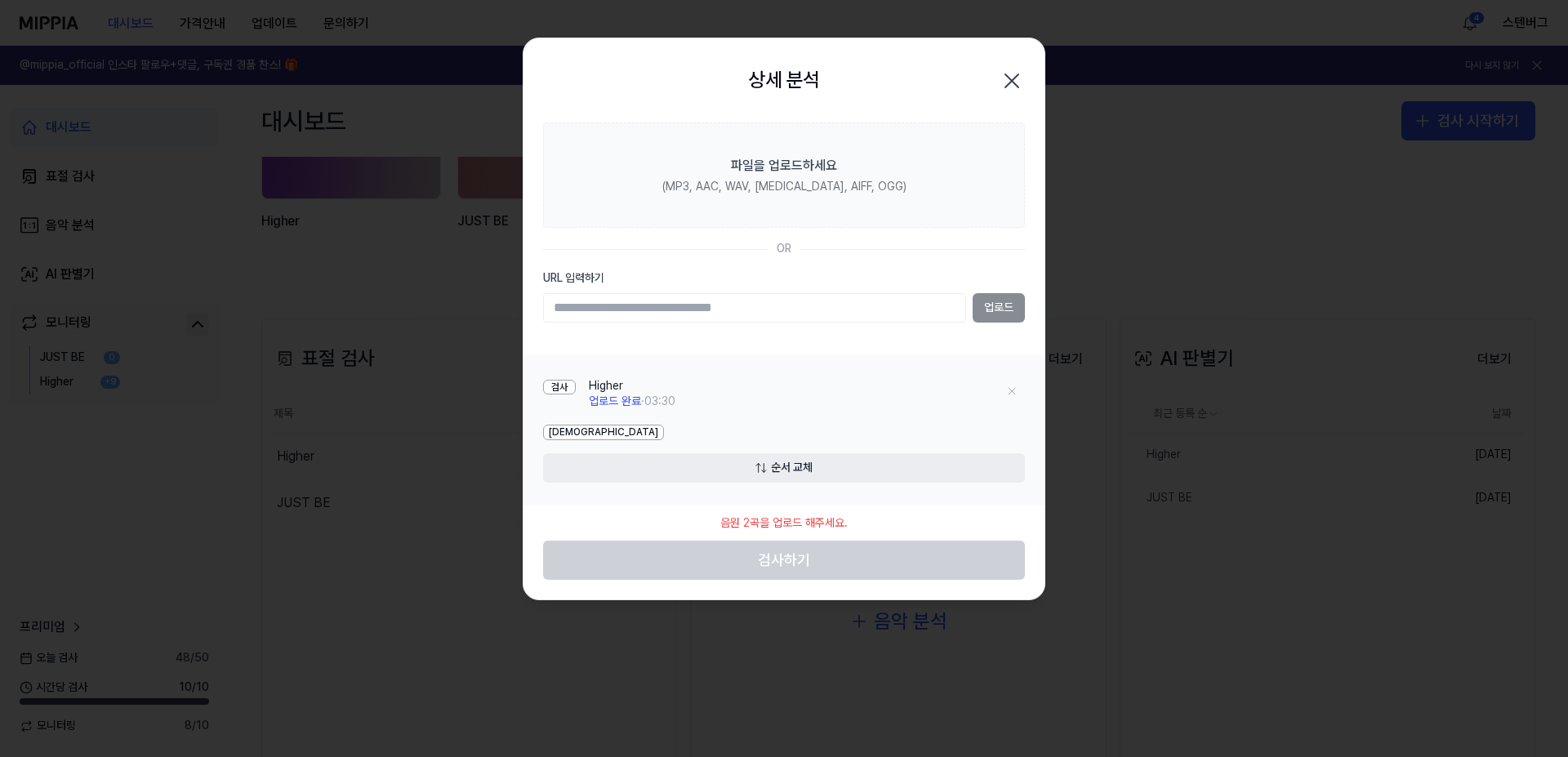
click at [601, 383] on div "Higher" at bounding box center [631, 387] width 86 height 17
click at [698, 308] on input "URL 입력하기" at bounding box center [754, 308] width 423 height 30
type input "**********"
click at [997, 314] on button "업로드" at bounding box center [999, 308] width 52 height 30
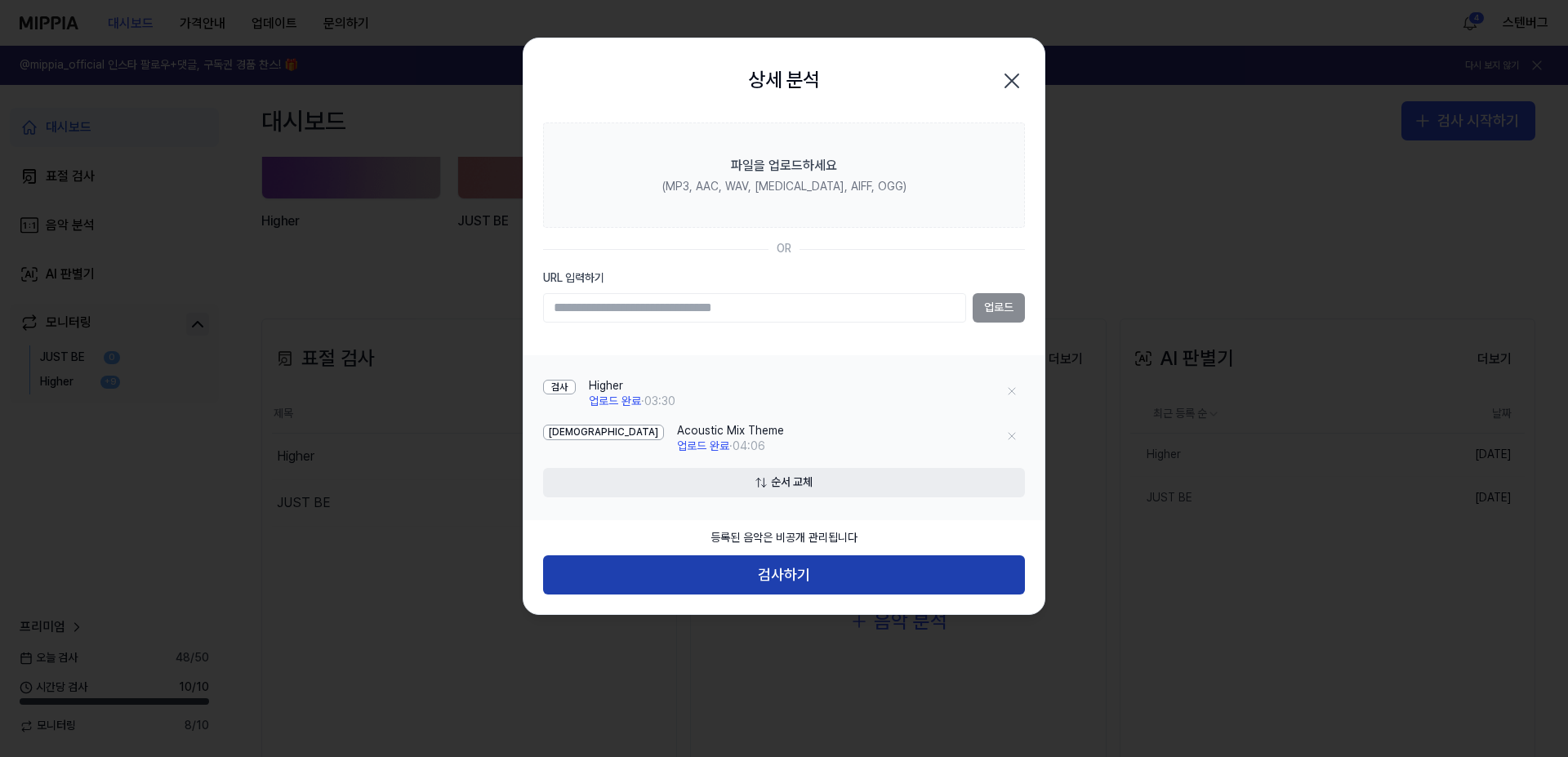
click at [787, 570] on button "검사하기" at bounding box center [784, 575] width 482 height 39
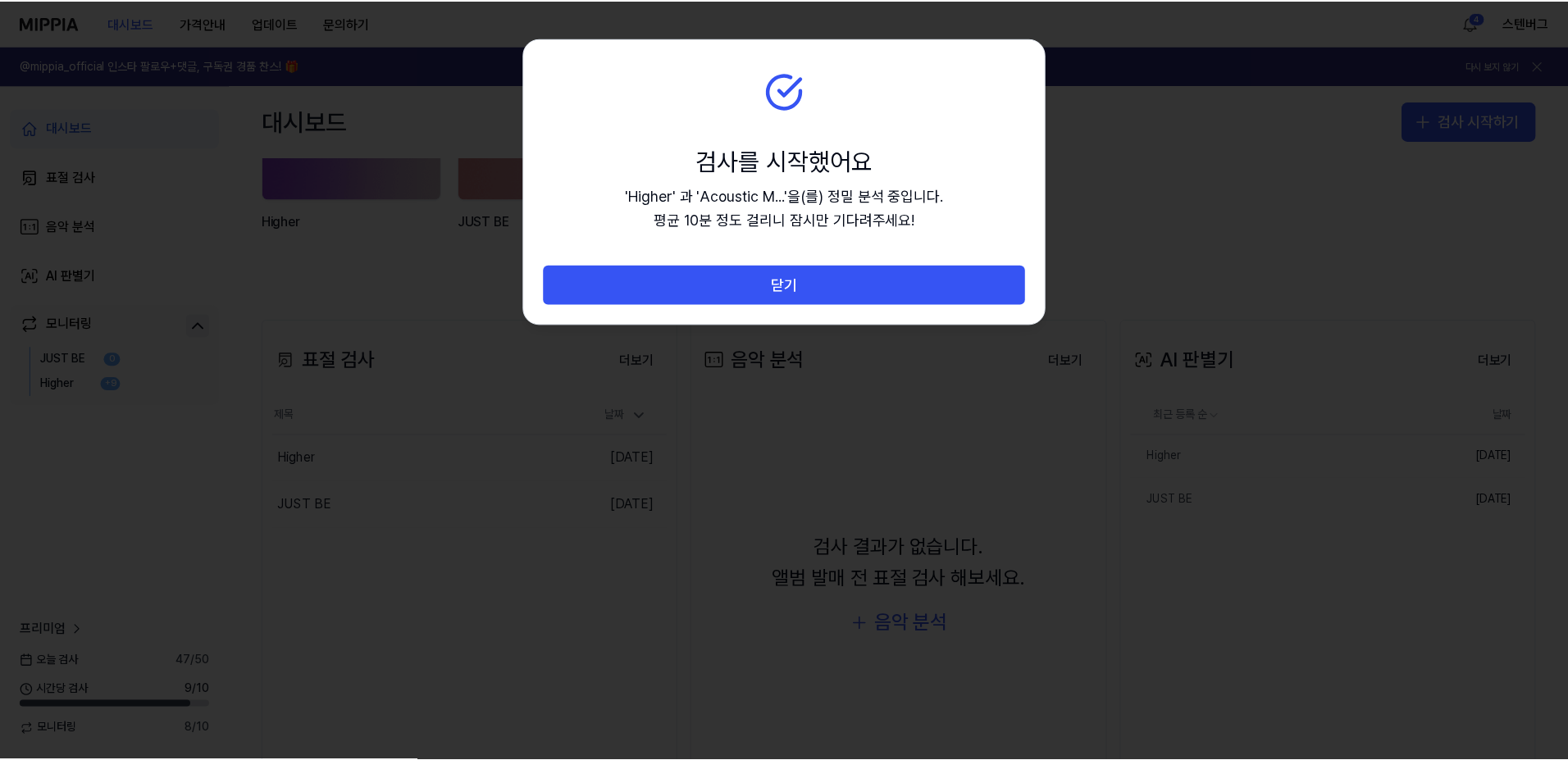
scroll to position [10, 0]
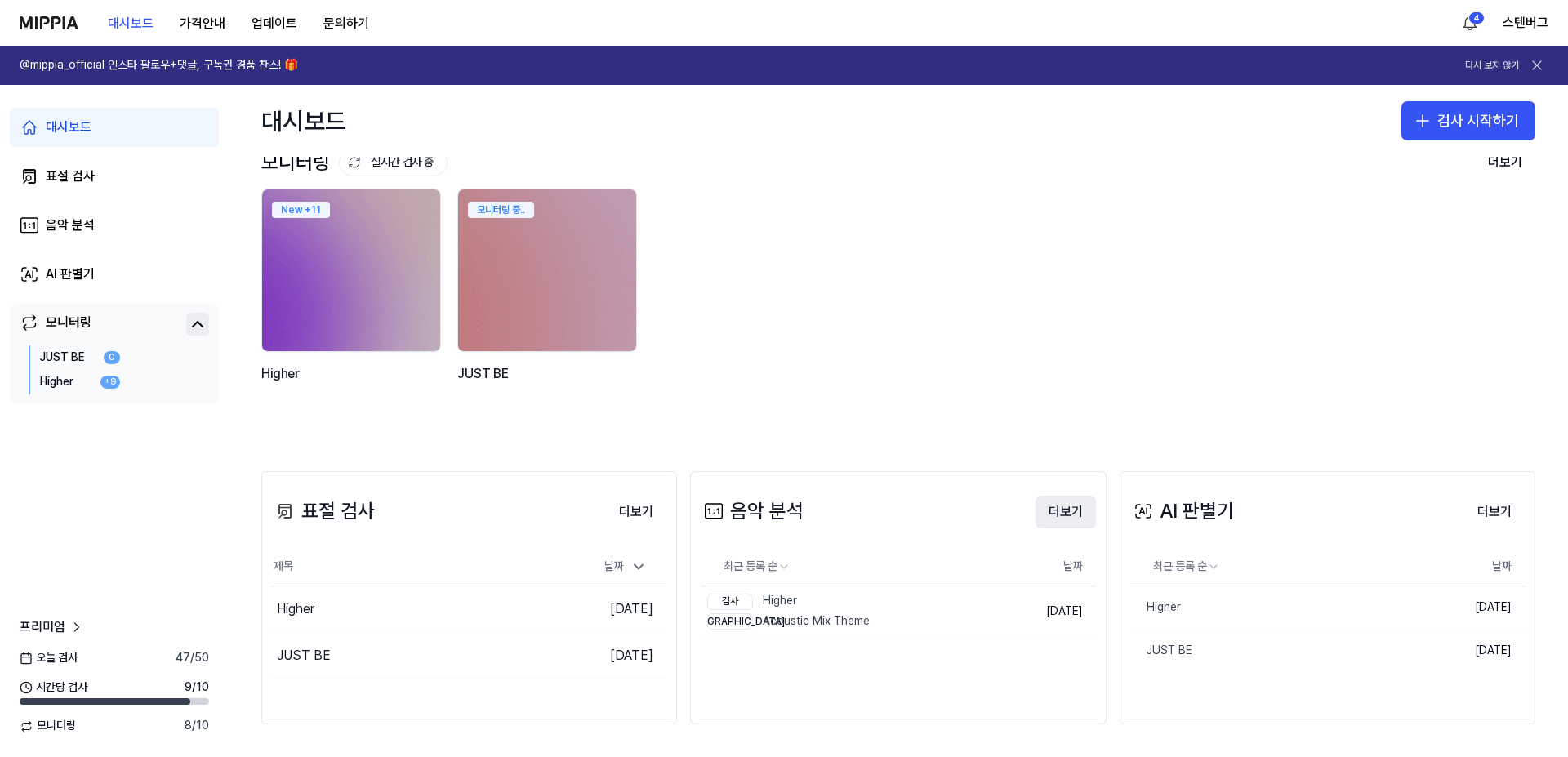
click at [1064, 514] on button "더보기" at bounding box center [1066, 511] width 60 height 33
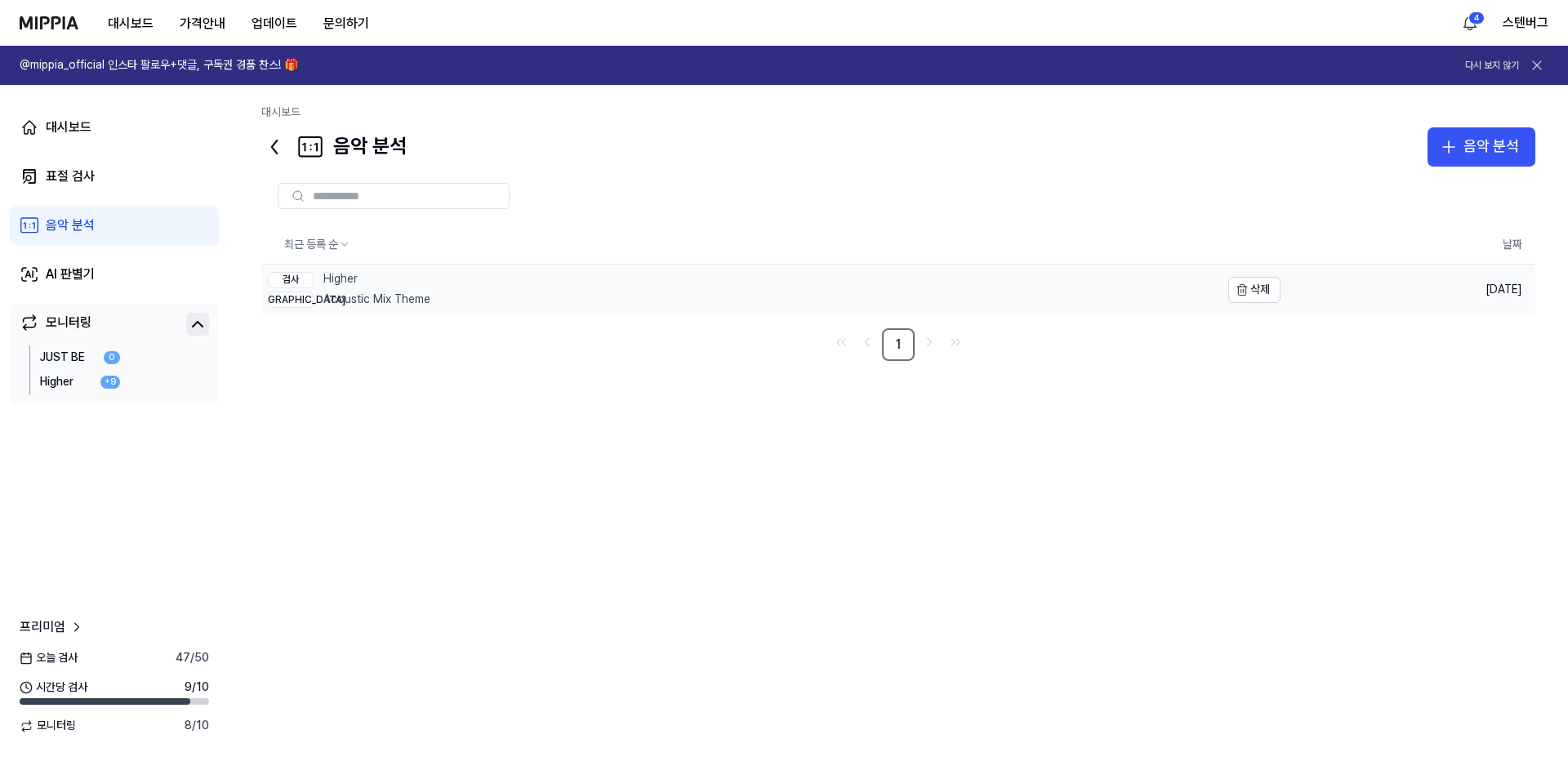
click at [346, 279] on div "검사 Higher" at bounding box center [349, 280] width 163 height 17
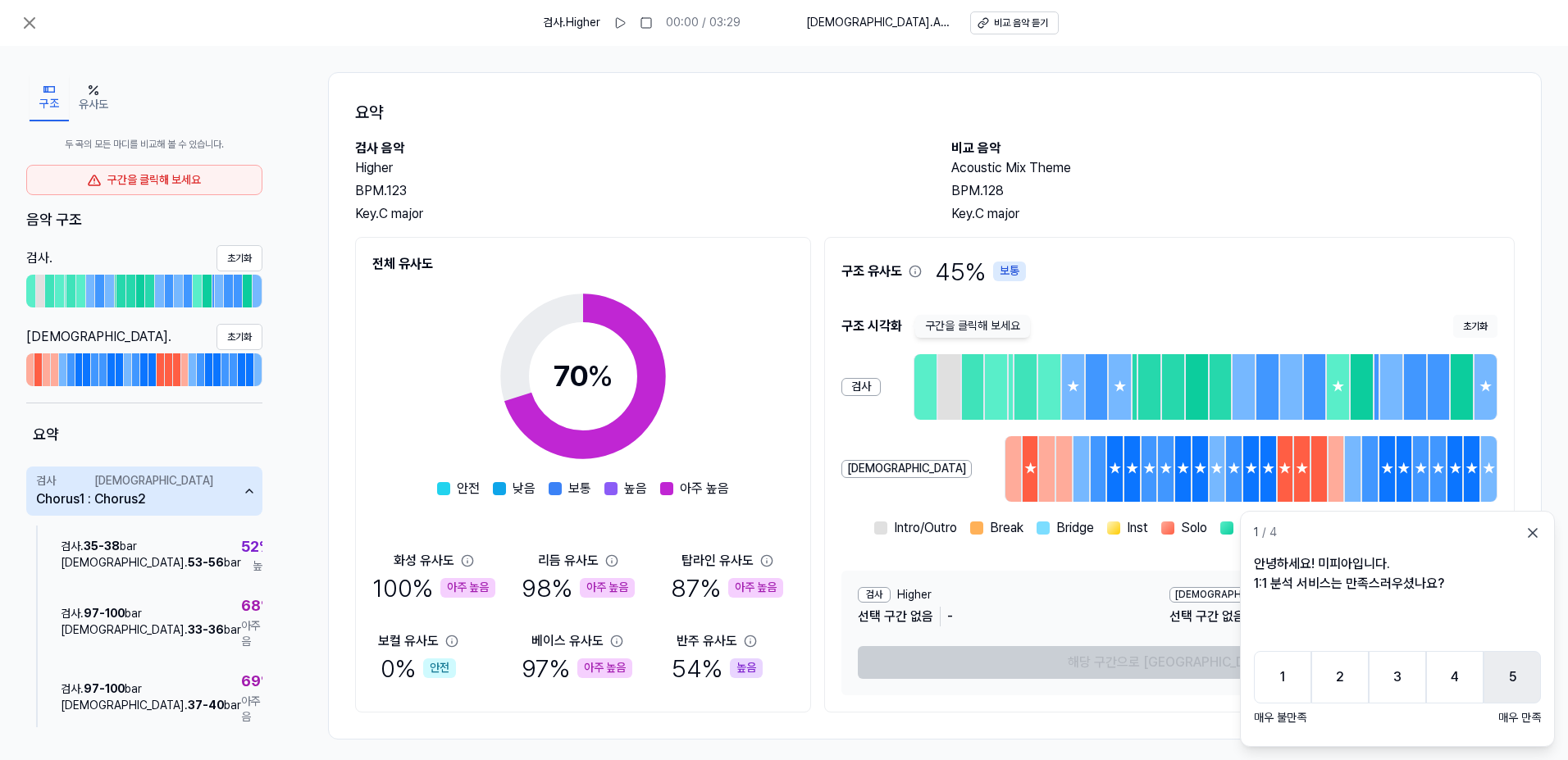
click at [1504, 670] on button "5" at bounding box center [1512, 677] width 57 height 52
click at [1515, 691] on button "5" at bounding box center [1512, 677] width 57 height 52
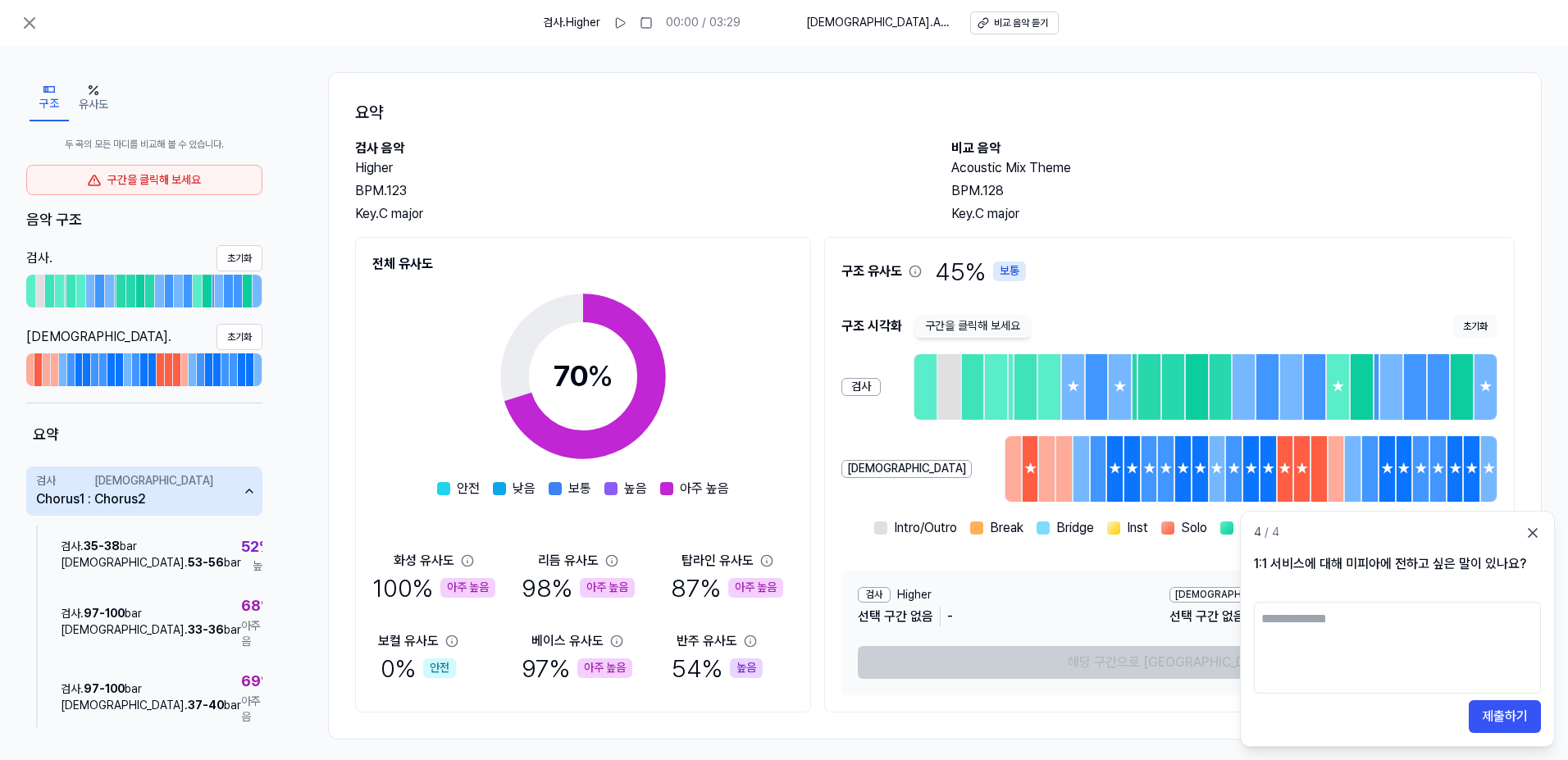
click at [1535, 535] on icon at bounding box center [1533, 532] width 8 height 8
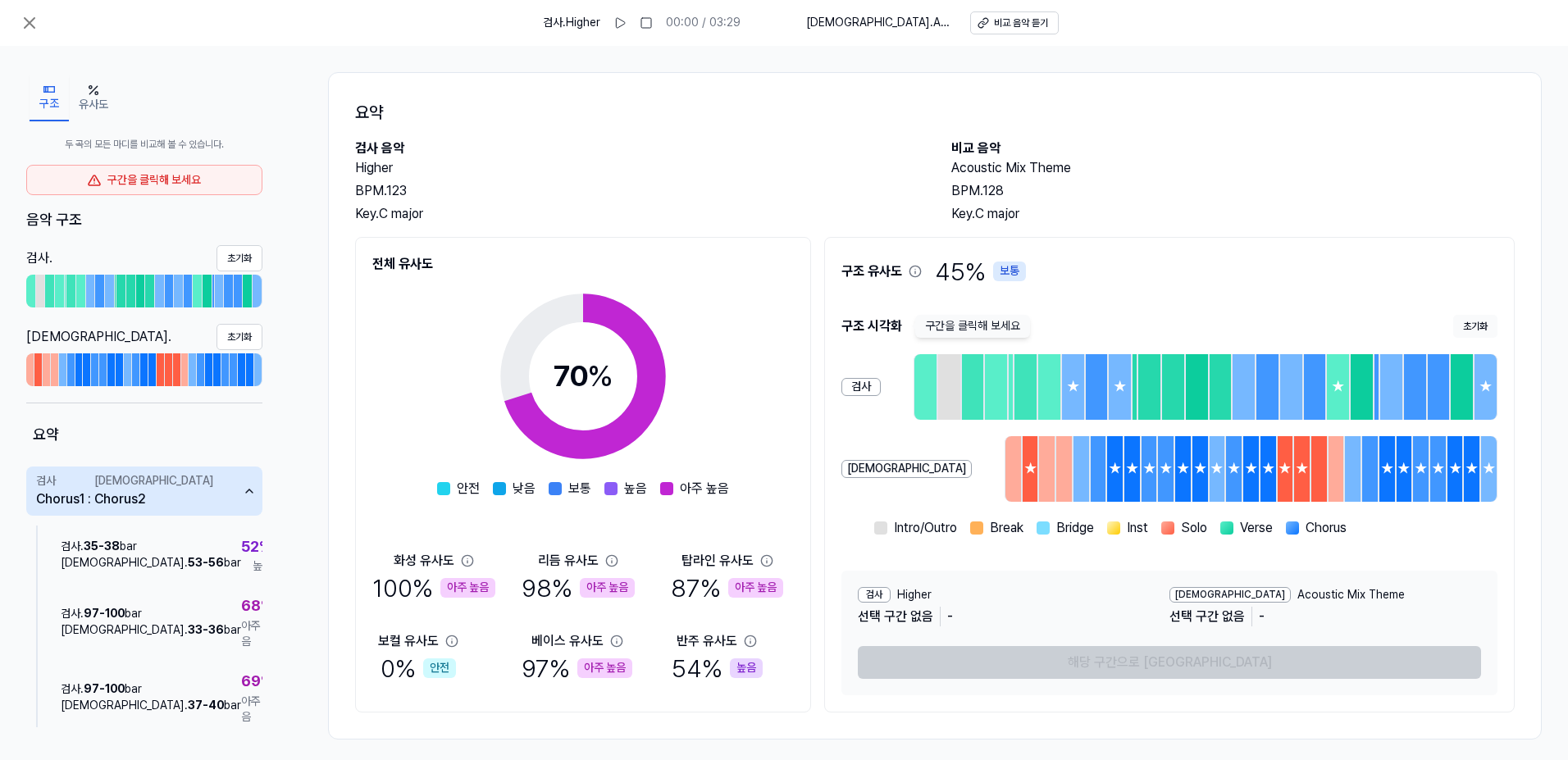
click at [442, 584] on div "아주 높음" at bounding box center [468, 587] width 55 height 20
click at [403, 584] on div "100 % 아주 높음" at bounding box center [434, 587] width 123 height 35
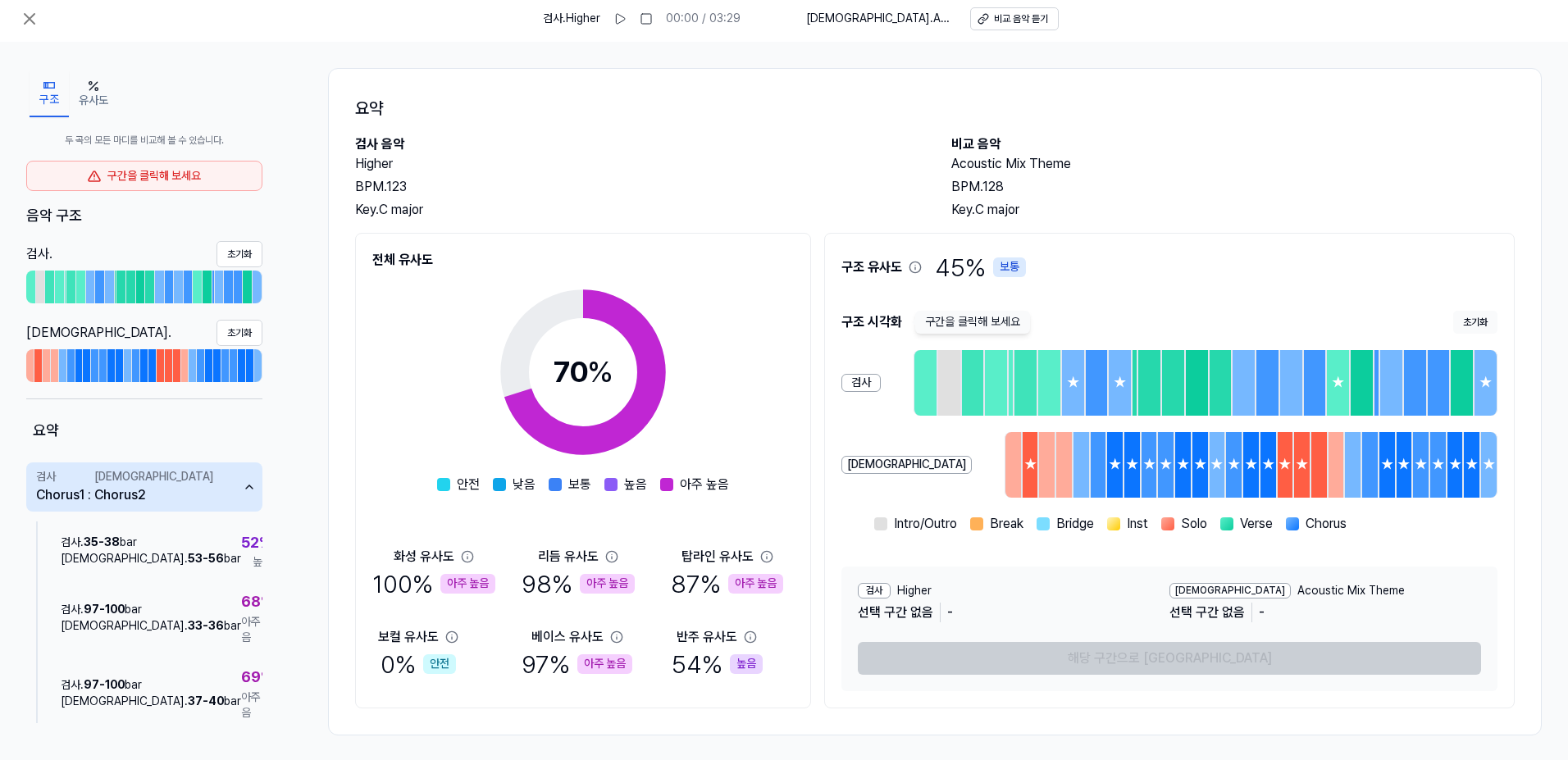
scroll to position [0, 0]
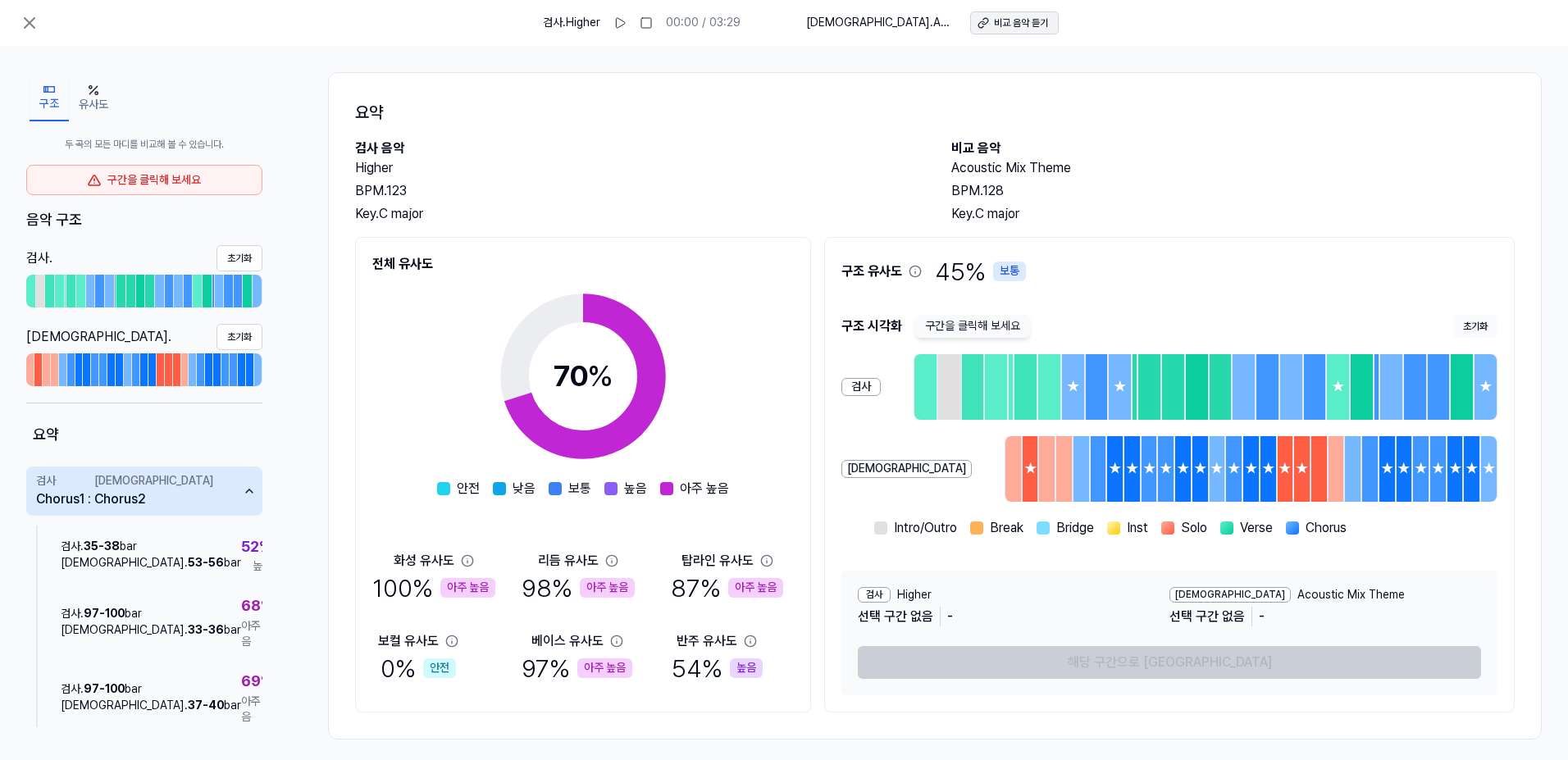
click at [999, 27] on div "비교 음악 듣기" at bounding box center [1021, 23] width 54 height 14
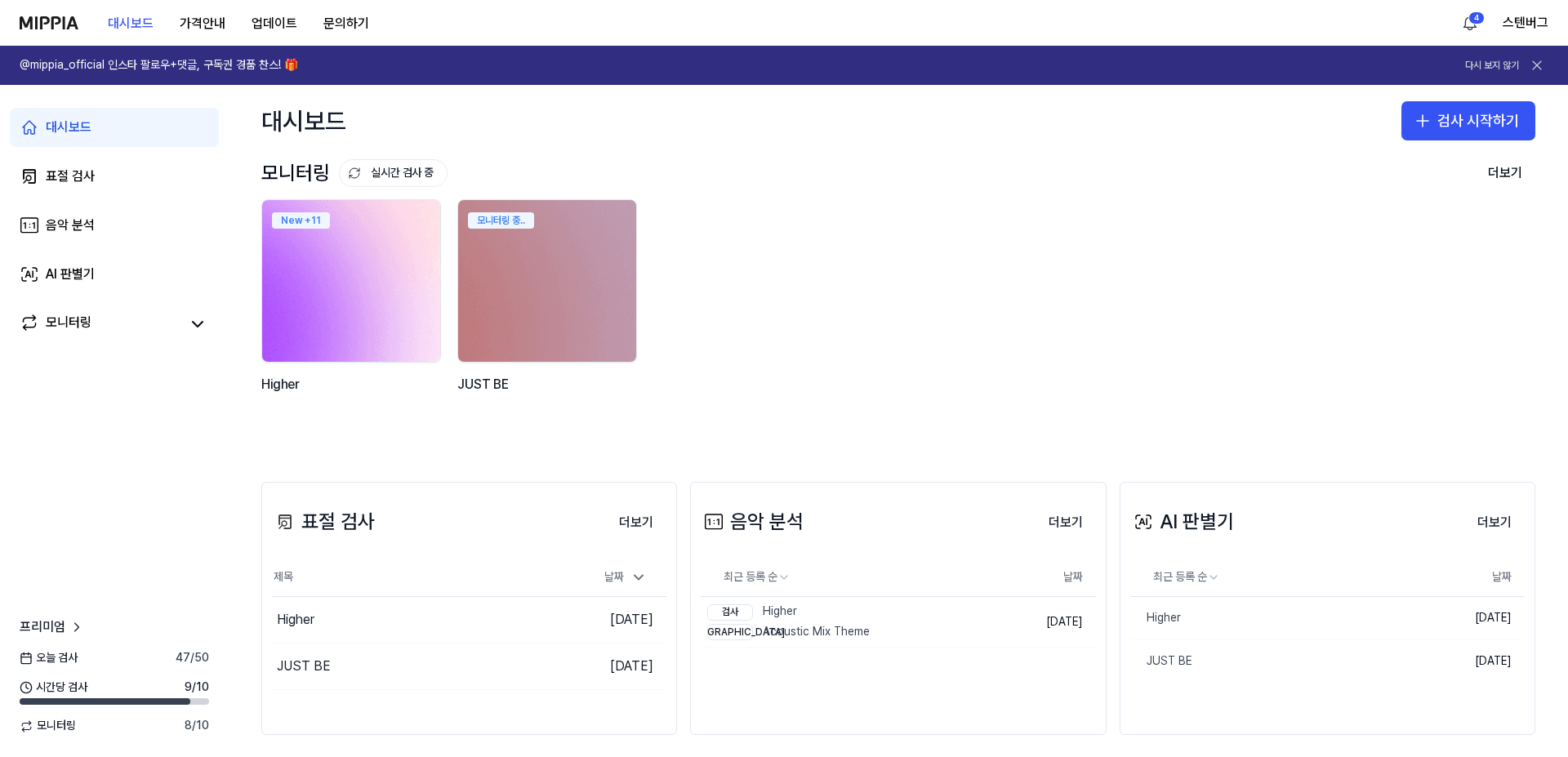
click at [354, 336] on img at bounding box center [351, 280] width 196 height 178
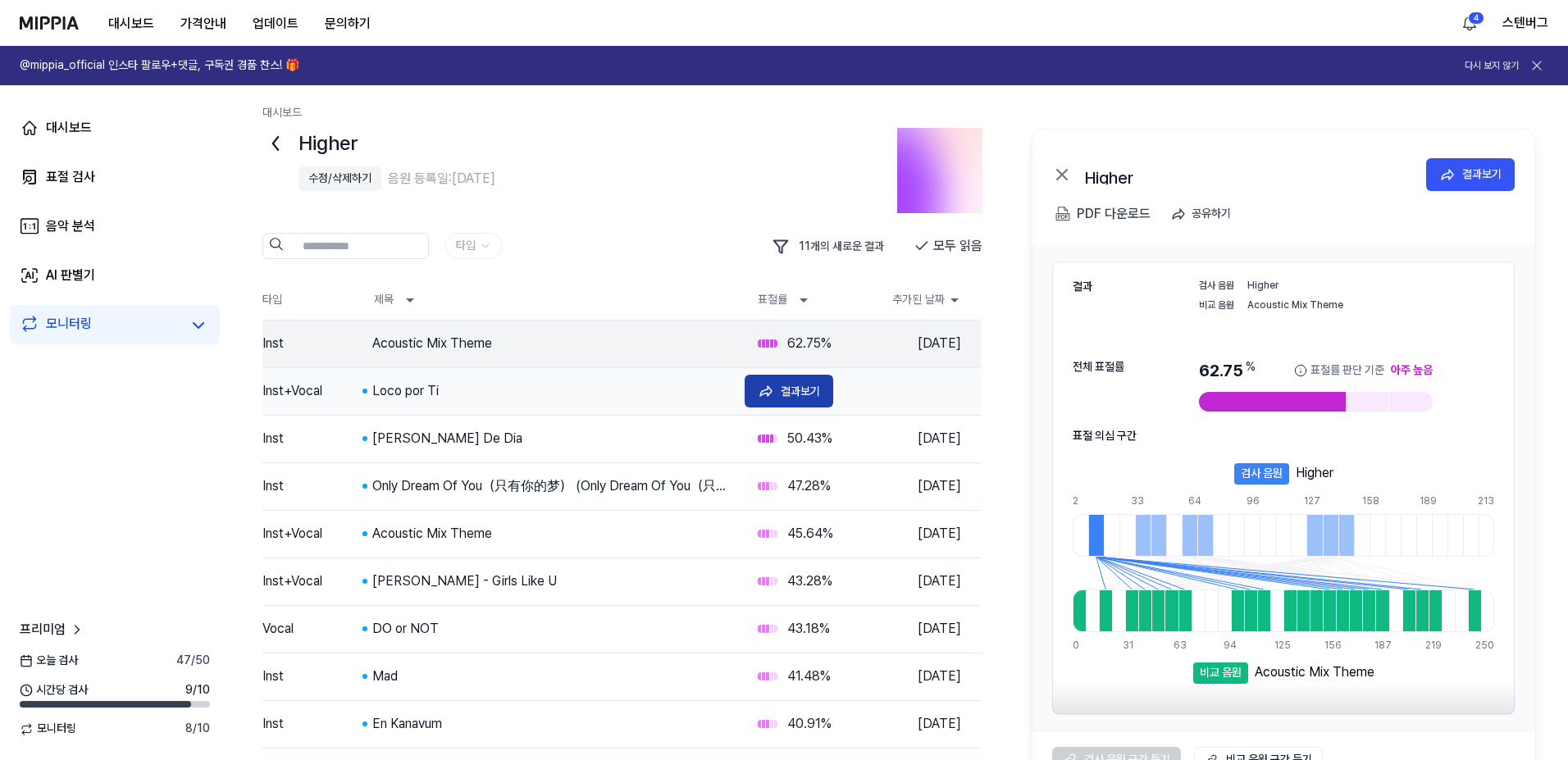
click at [777, 389] on button "결과보기" at bounding box center [788, 390] width 89 height 33
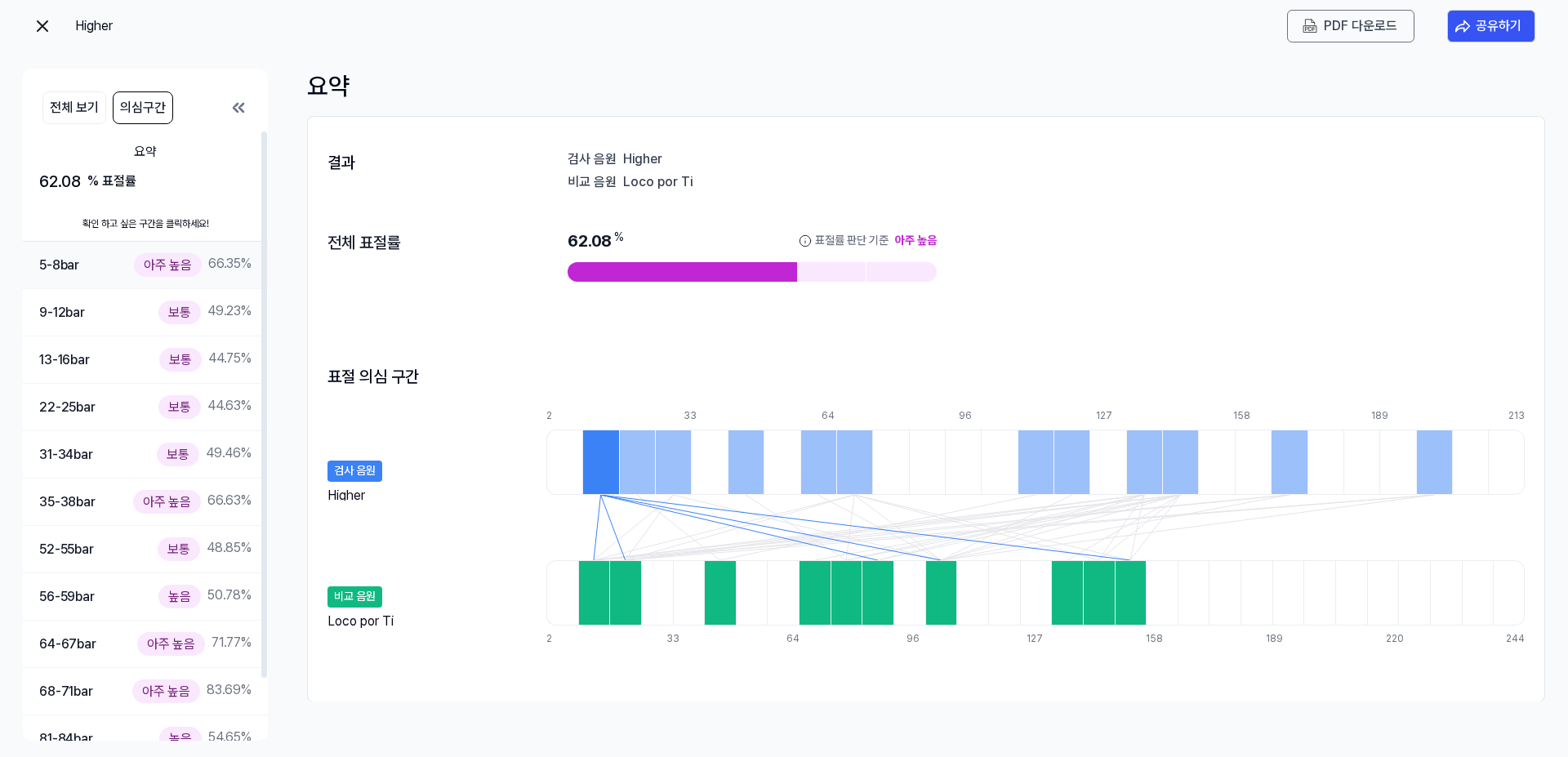
click at [96, 272] on div "5-8 bar 아주 높음 66.35 %" at bounding box center [145, 264] width 212 height 23
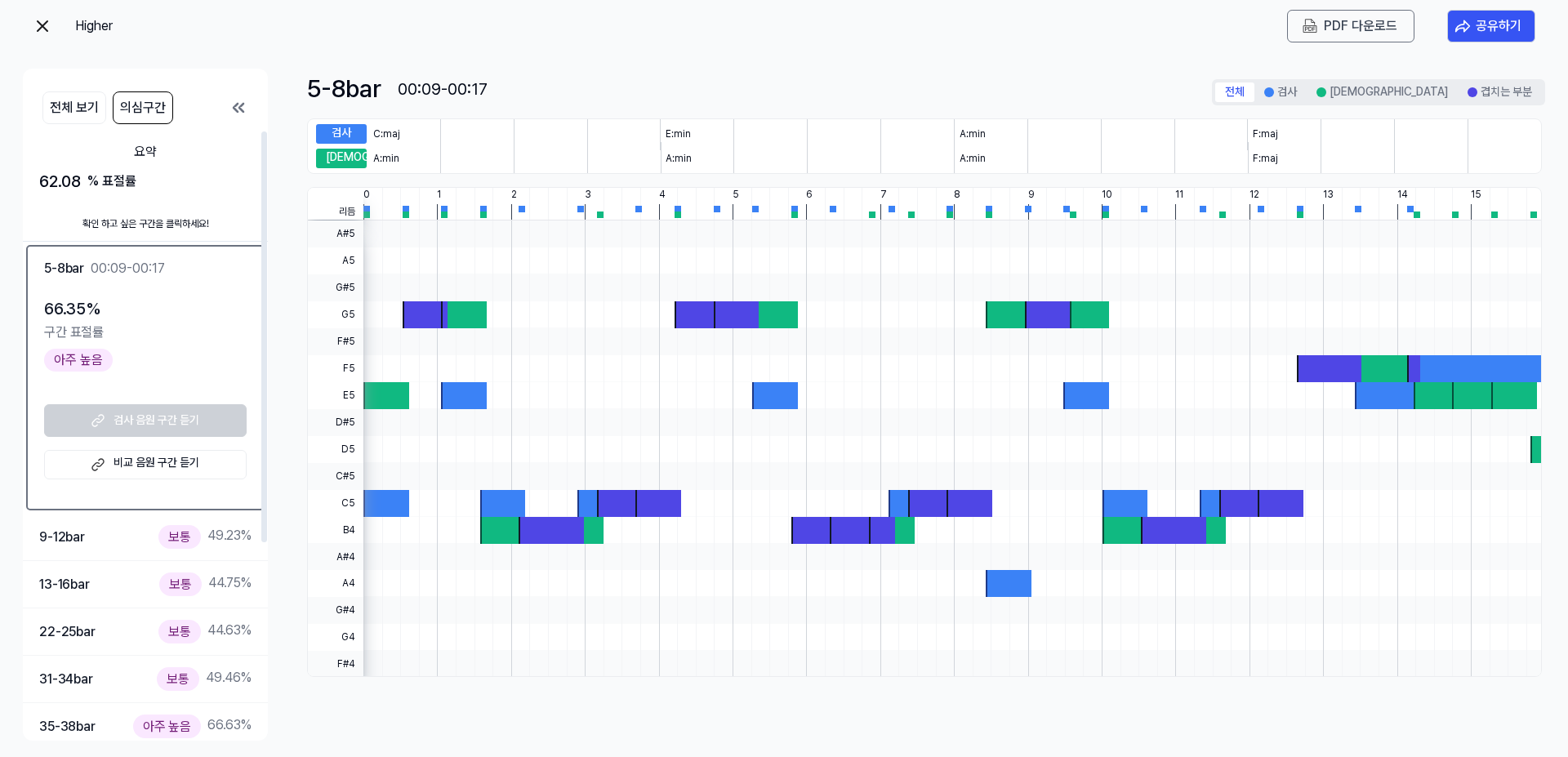
click at [152, 464] on link "비교 음원 구간 듣기" at bounding box center [145, 465] width 203 height 30
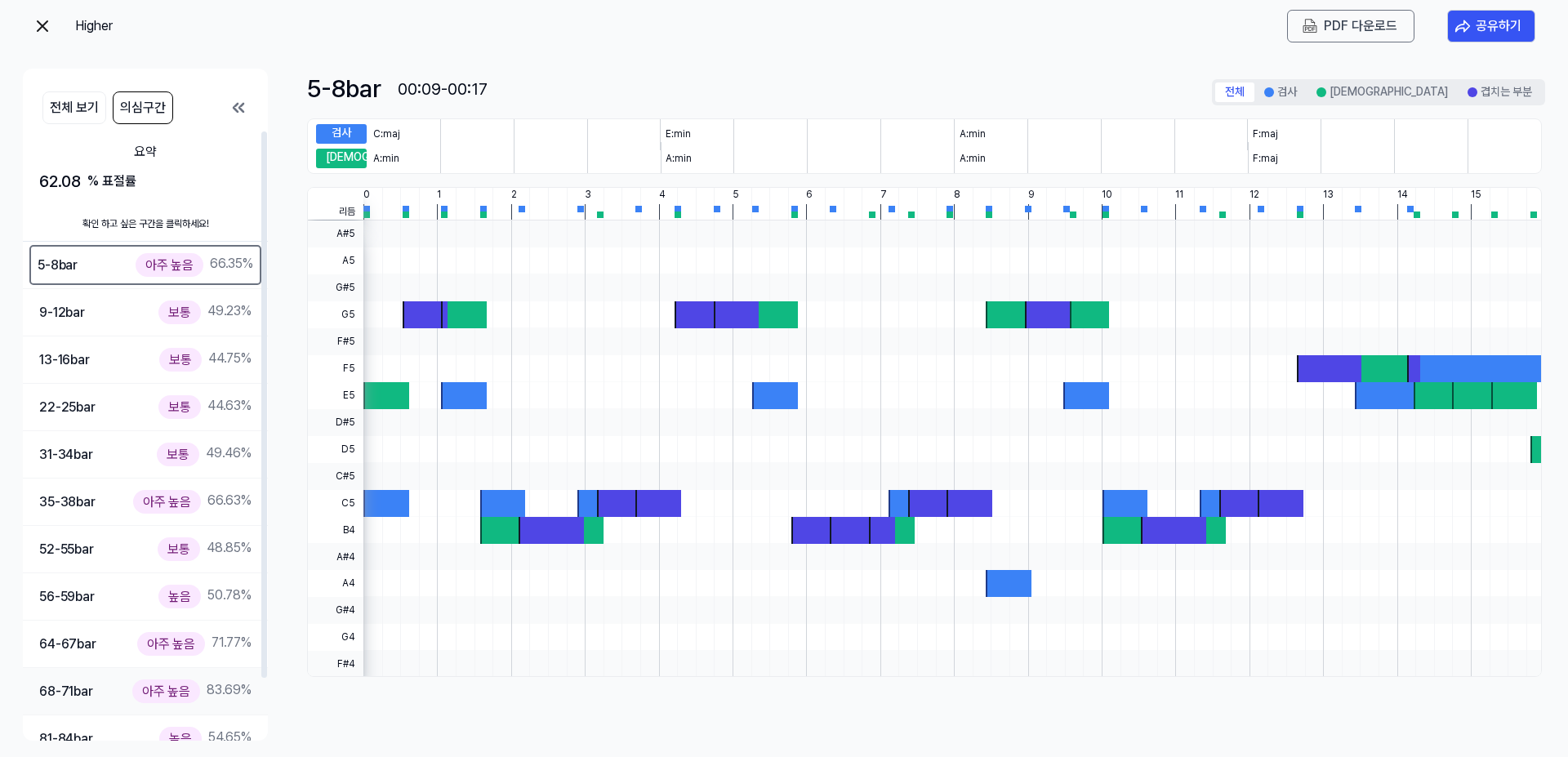
click at [93, 684] on div "68-71 bar" at bounding box center [66, 691] width 54 height 21
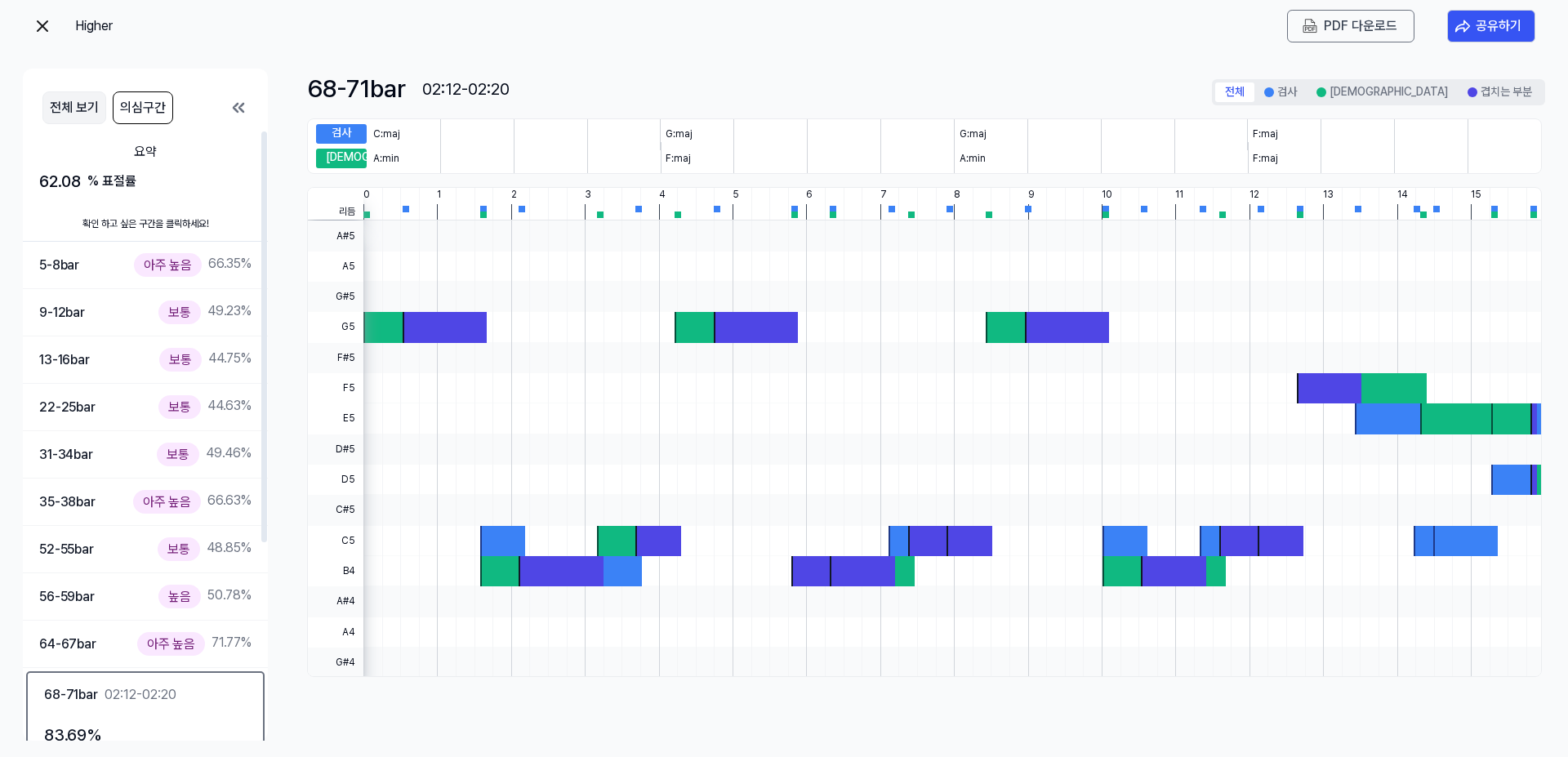
click at [92, 111] on button "전체 보기" at bounding box center [74, 107] width 63 height 33
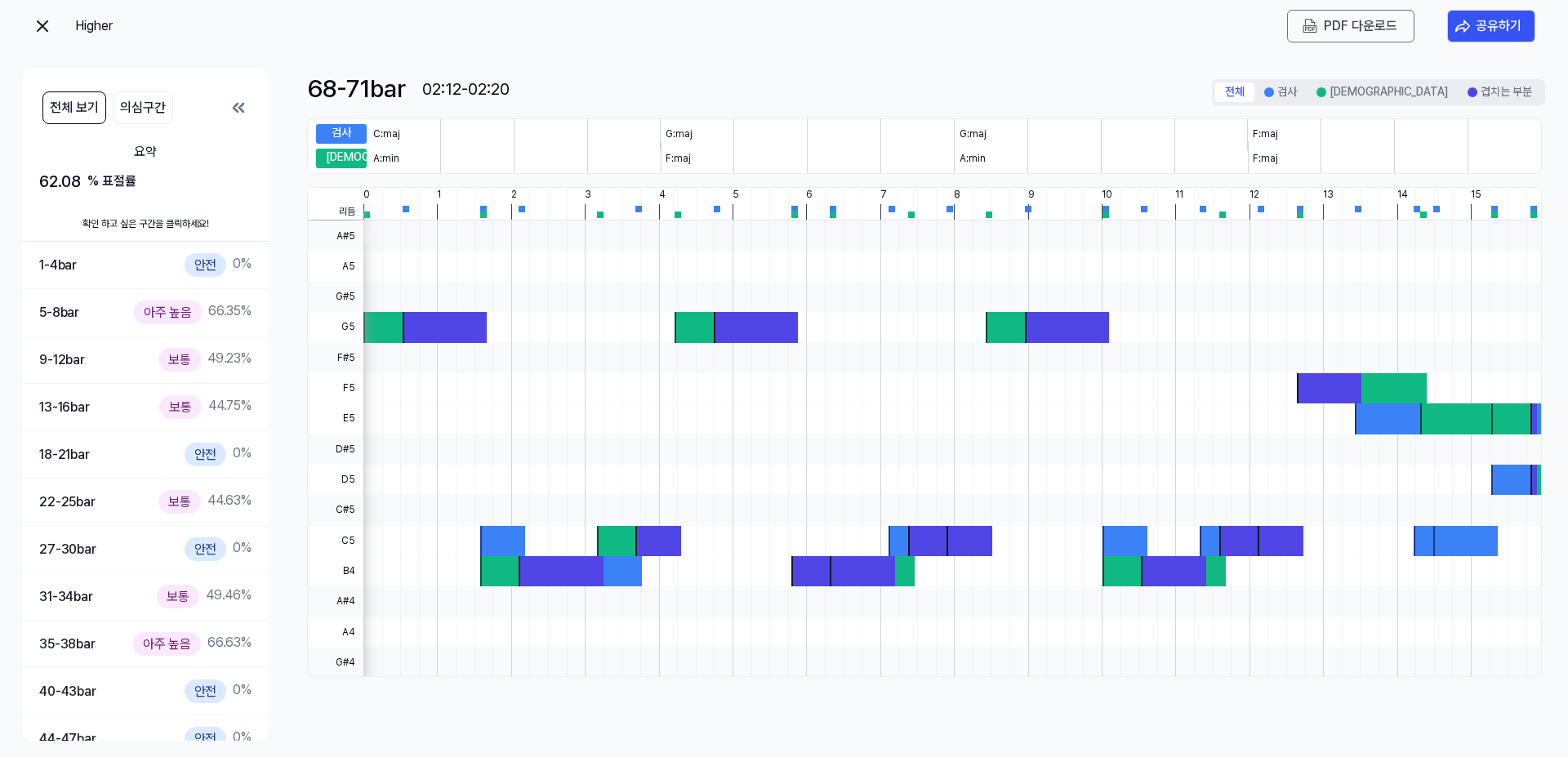
click at [45, 24] on img at bounding box center [42, 26] width 20 height 20
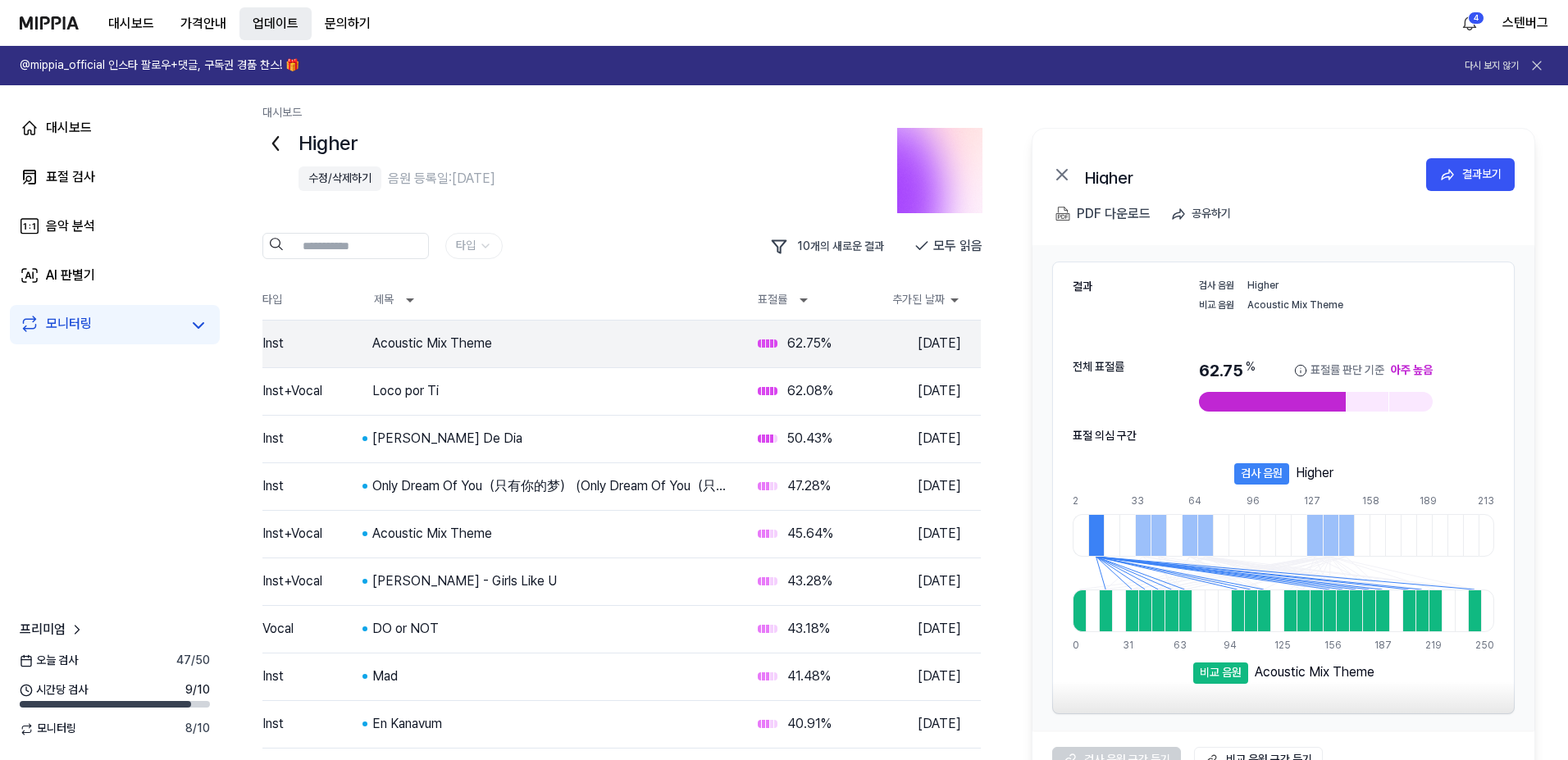
click at [283, 28] on button "업데이트" at bounding box center [275, 23] width 72 height 33
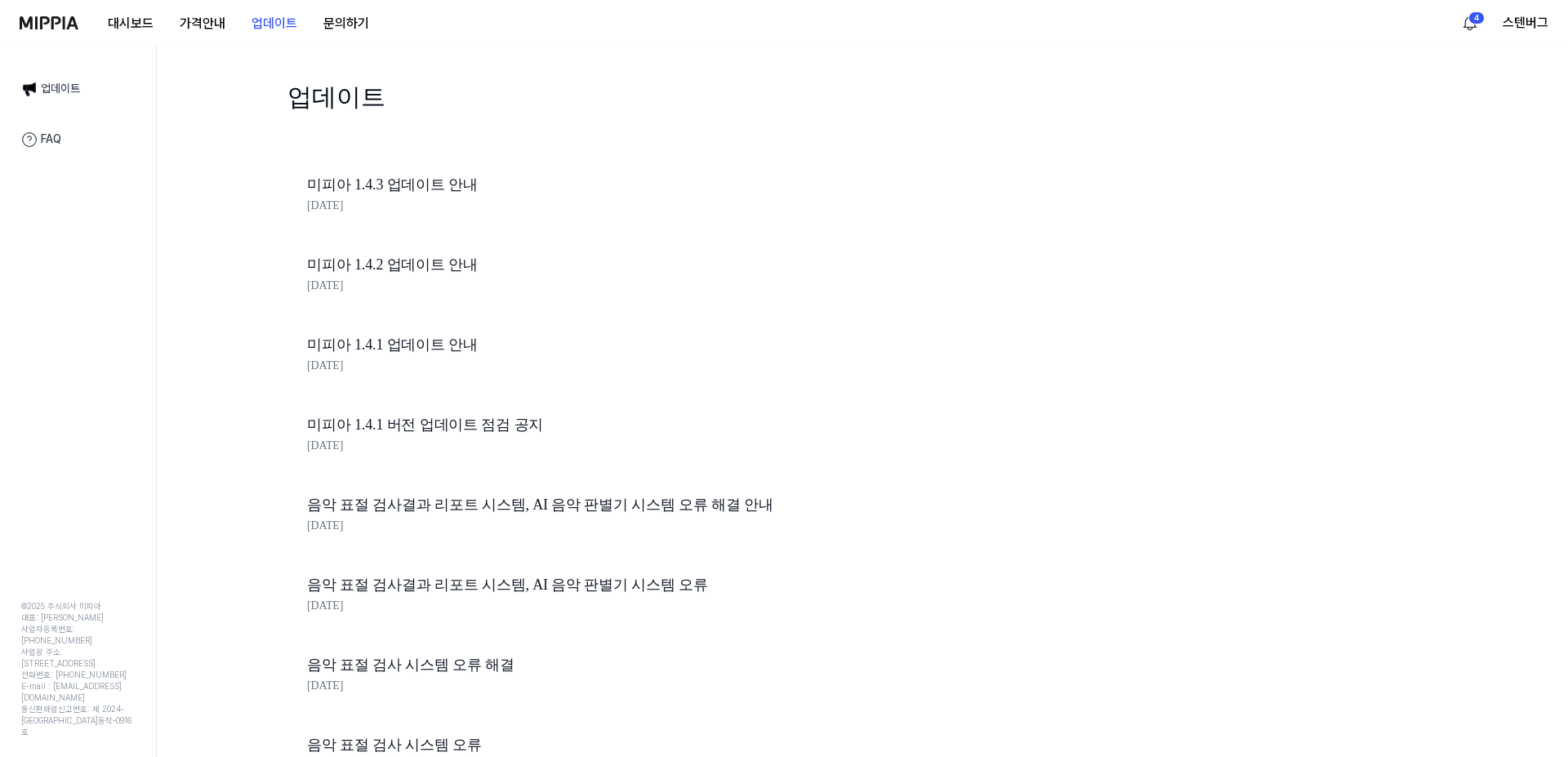
click at [52, 89] on link "업데이트" at bounding box center [77, 88] width 133 height 34
click at [149, 23] on button "대시보드" at bounding box center [130, 23] width 72 height 33
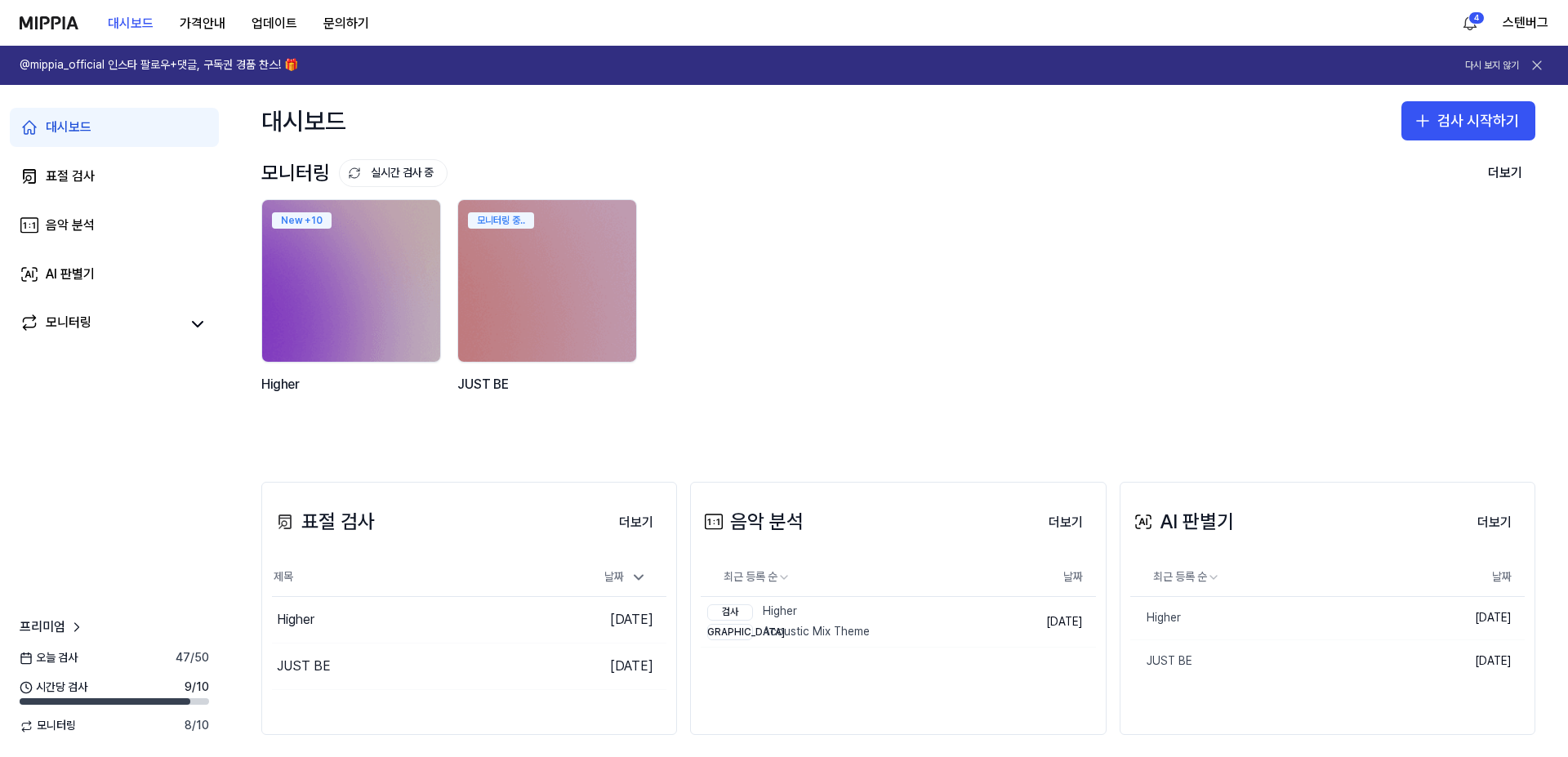
click at [58, 660] on span "오늘 검사" at bounding box center [48, 658] width 58 height 17
click at [60, 623] on span "프리미엄" at bounding box center [42, 627] width 46 height 20
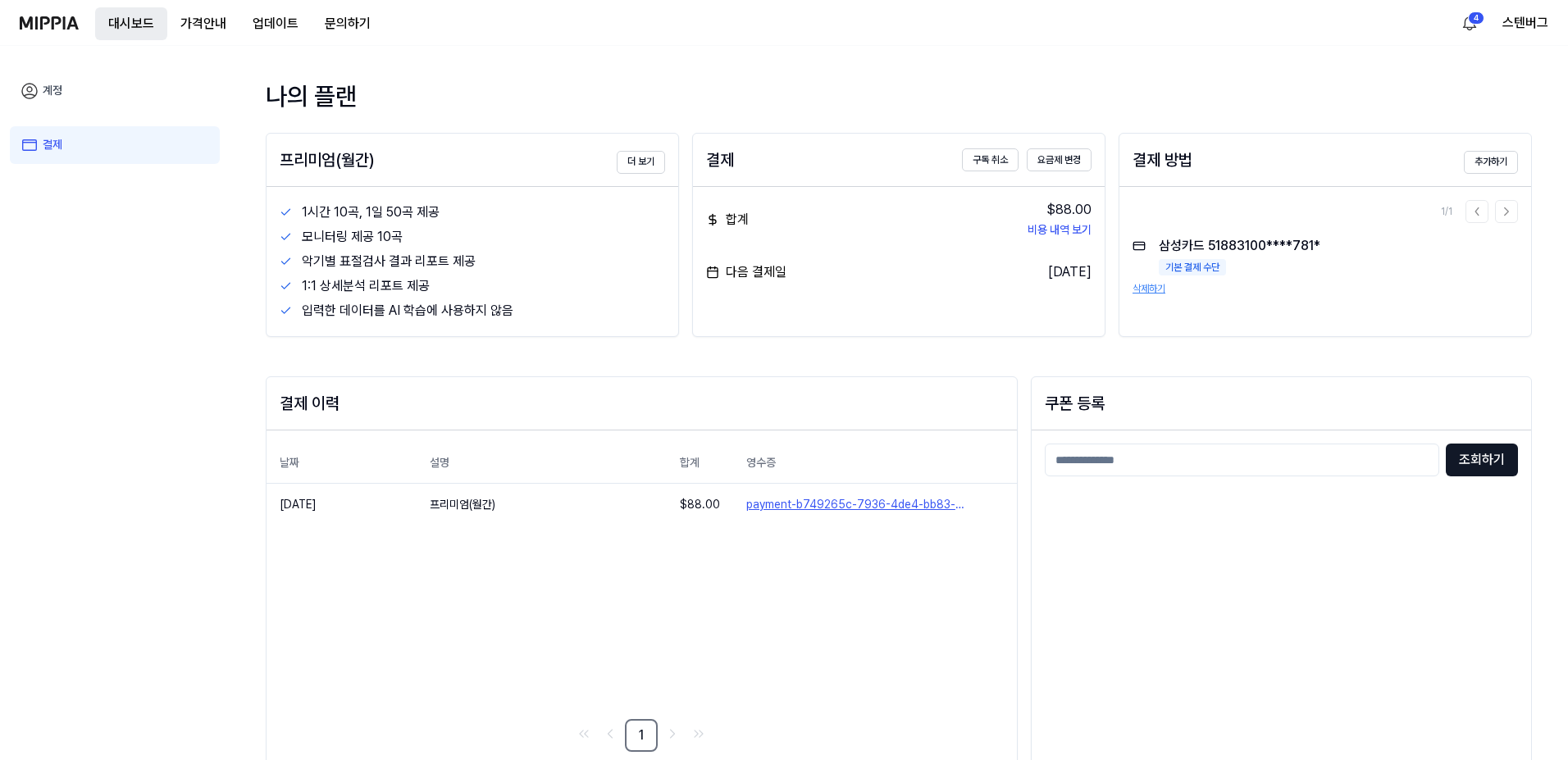
click at [132, 23] on button "대시보드" at bounding box center [131, 23] width 72 height 33
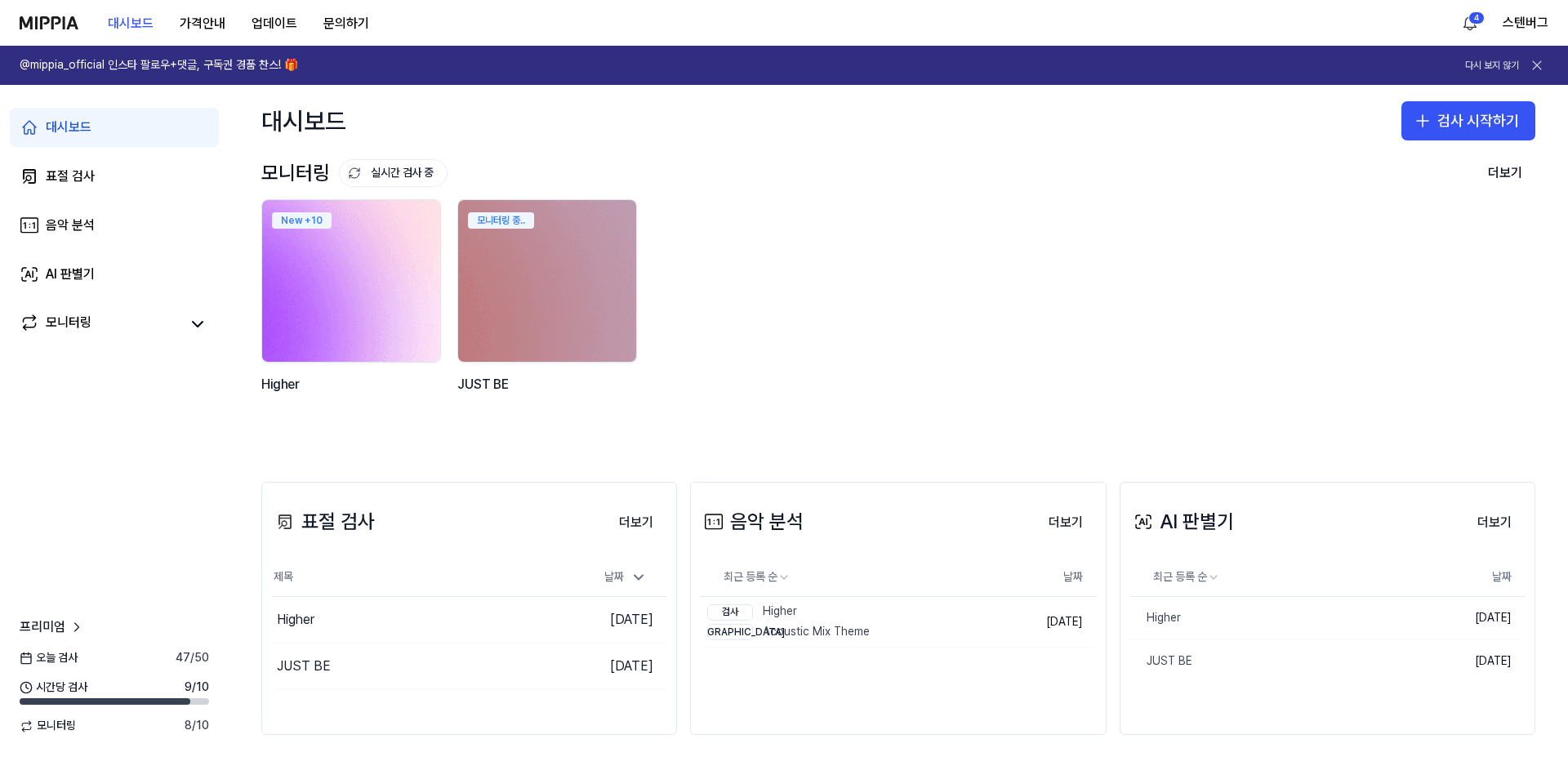
click at [314, 279] on img at bounding box center [351, 280] width 196 height 178
